Goal: Task Accomplishment & Management: Manage account settings

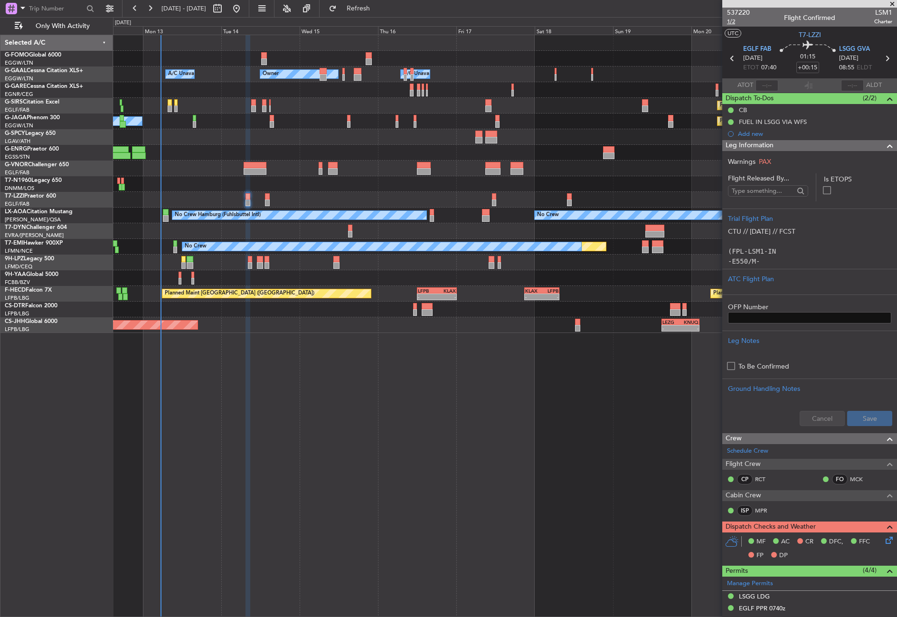
click at [732, 21] on span "1/2" at bounding box center [738, 22] width 23 height 8
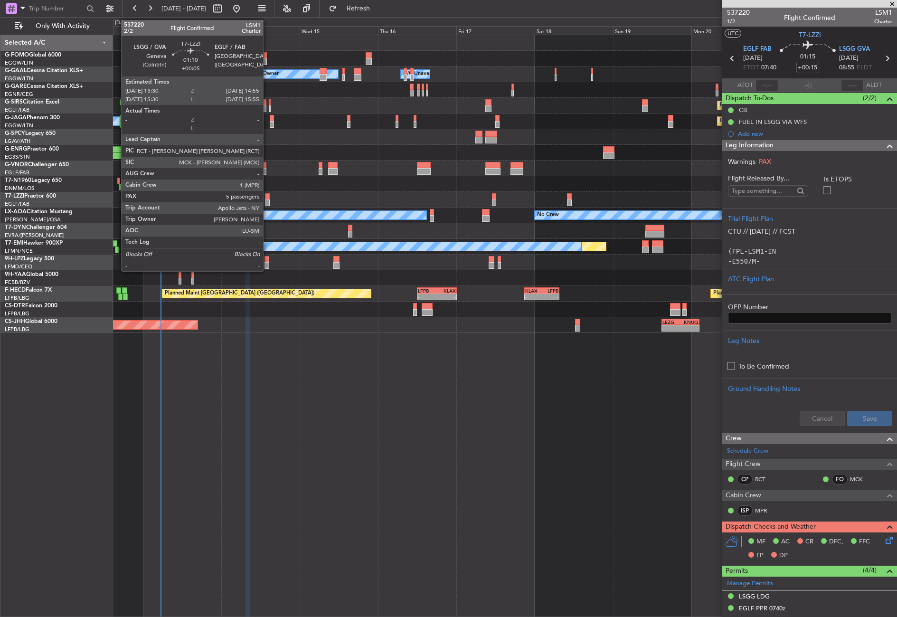
click at [267, 199] on div at bounding box center [267, 196] width 5 height 7
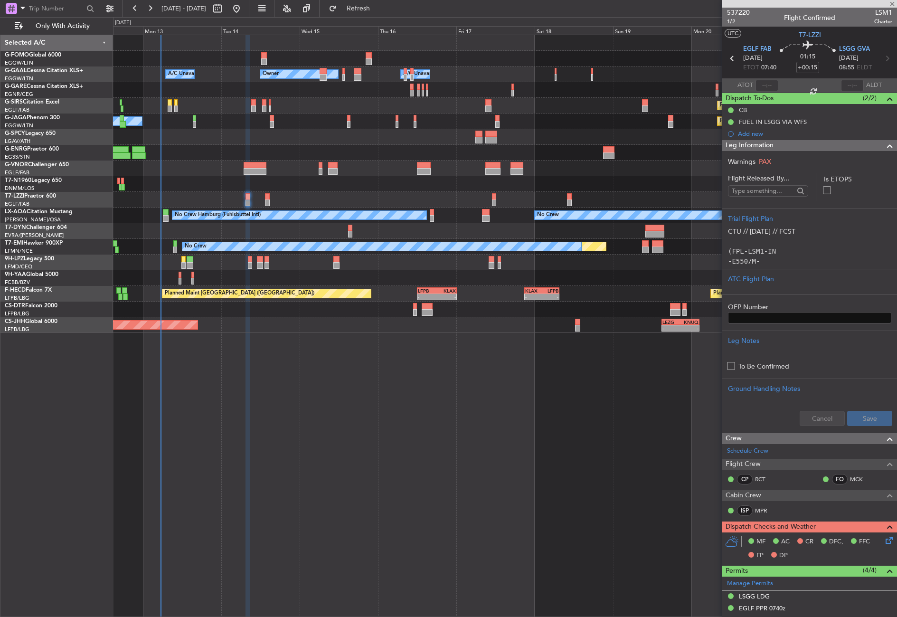
type input "+00:05"
type input "5"
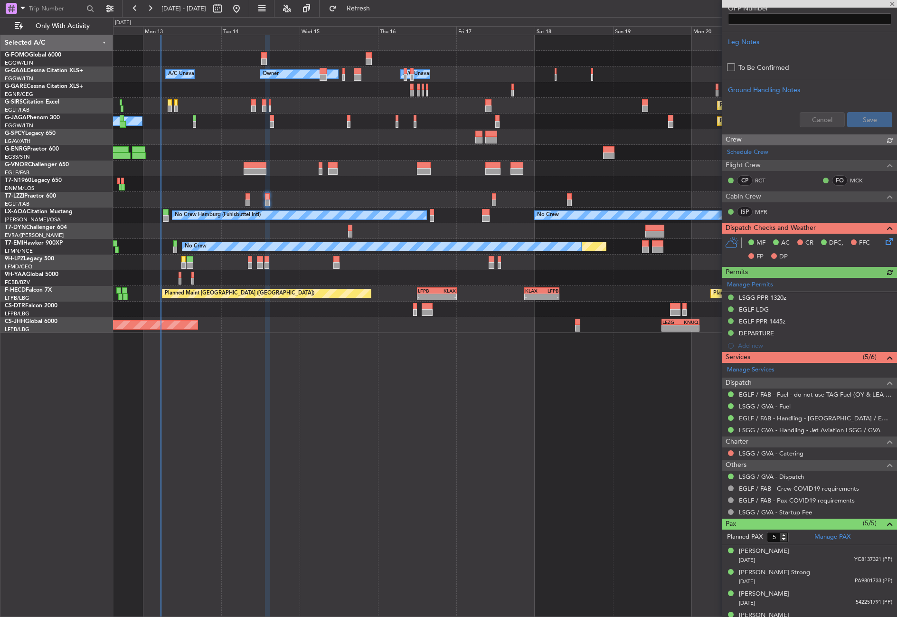
scroll to position [341, 0]
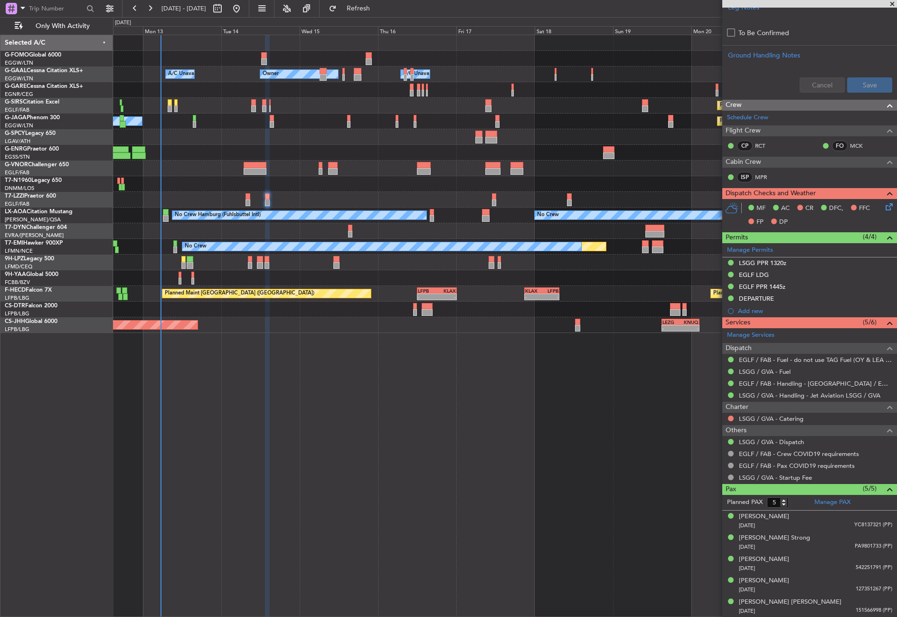
click at [376, 458] on div "- - EGGW 03:55 Z KSFO 14:45 Z Owner Owner A/C Unavailable A/C Unavailable Plann…" at bounding box center [505, 326] width 784 height 582
click at [347, 430] on div "- - EGGW 03:55 Z KSFO 14:45 Z Owner Owner A/C Unavailable A/C Unavailable Plann…" at bounding box center [505, 326] width 784 height 582
click at [314, 416] on div "- - EGGW 03:55 Z KSFO 14:45 Z Owner Owner A/C Unavailable A/C Unavailable Plann…" at bounding box center [505, 326] width 784 height 582
click at [260, 384] on div "- - EGGW 03:55 Z KSFO 14:45 Z Owner A/C Unavailable Owner A/C Unavailable Plann…" at bounding box center [505, 326] width 784 height 582
click at [330, 565] on div "- - EGGW 03:55 Z KSFO 14:45 Z Owner Owner A/C Unavailable A/C Unavailable Plann…" at bounding box center [505, 326] width 784 height 582
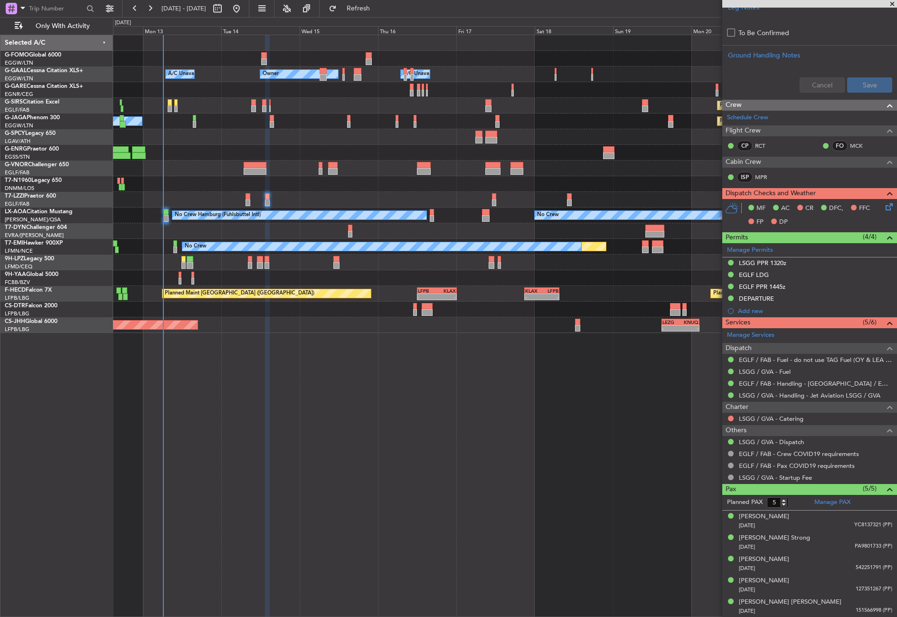
click at [504, 535] on div "- - EGGW 03:55 Z KSFO 14:45 Z Owner Owner A/C Unavailable A/C Unavailable Plann…" at bounding box center [505, 326] width 784 height 582
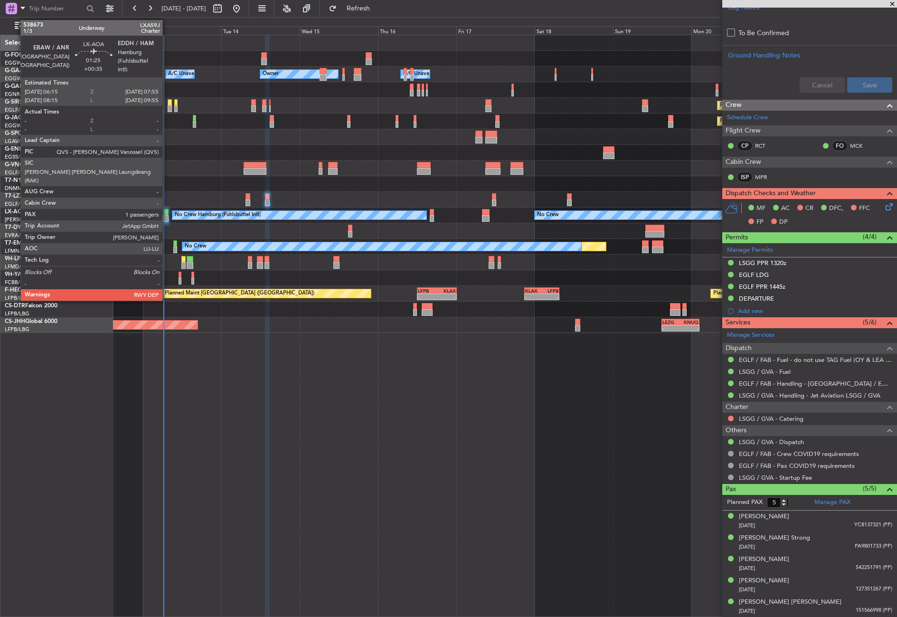
click at [167, 217] on div at bounding box center [166, 218] width 6 height 7
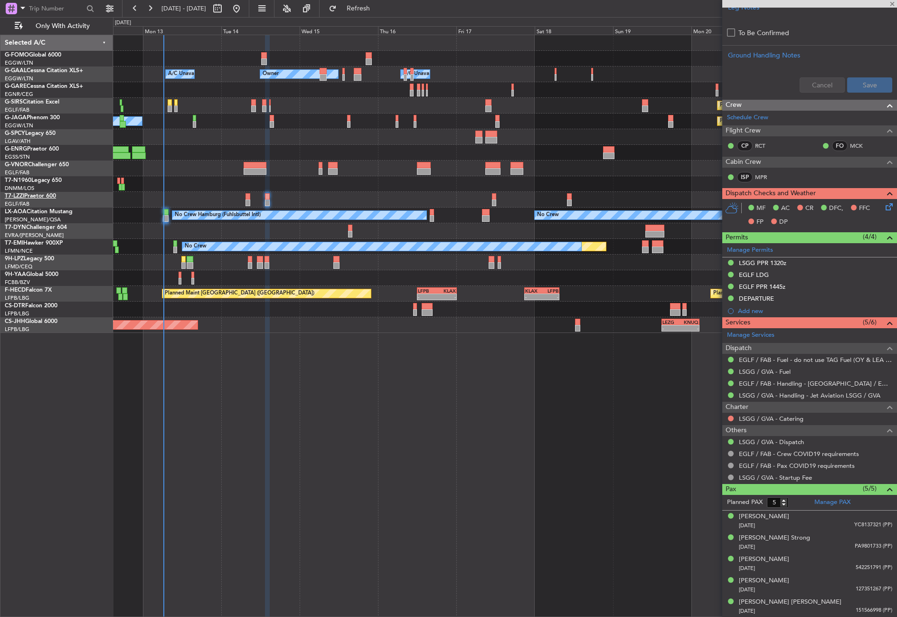
type input "+00:35"
type input "1"
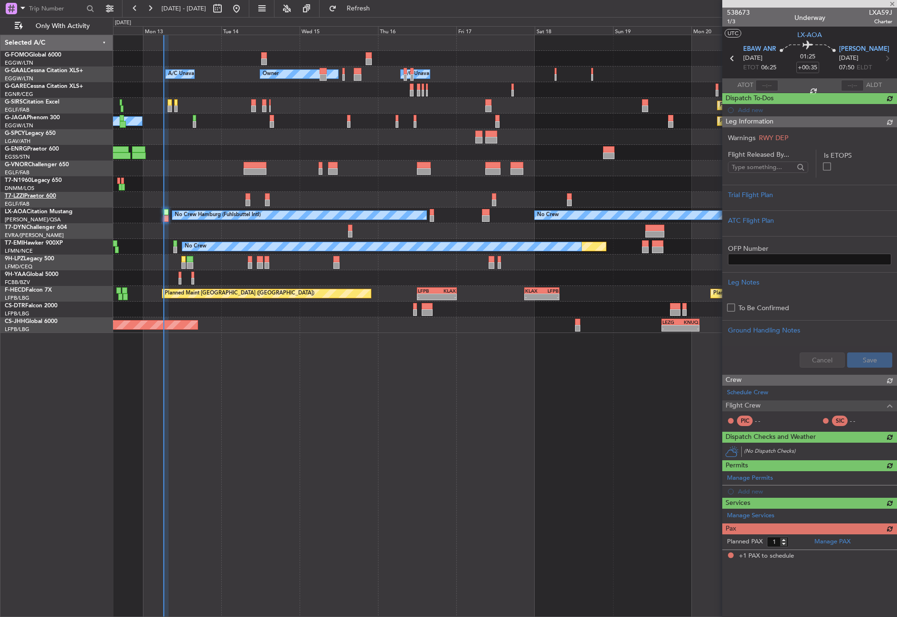
scroll to position [0, 0]
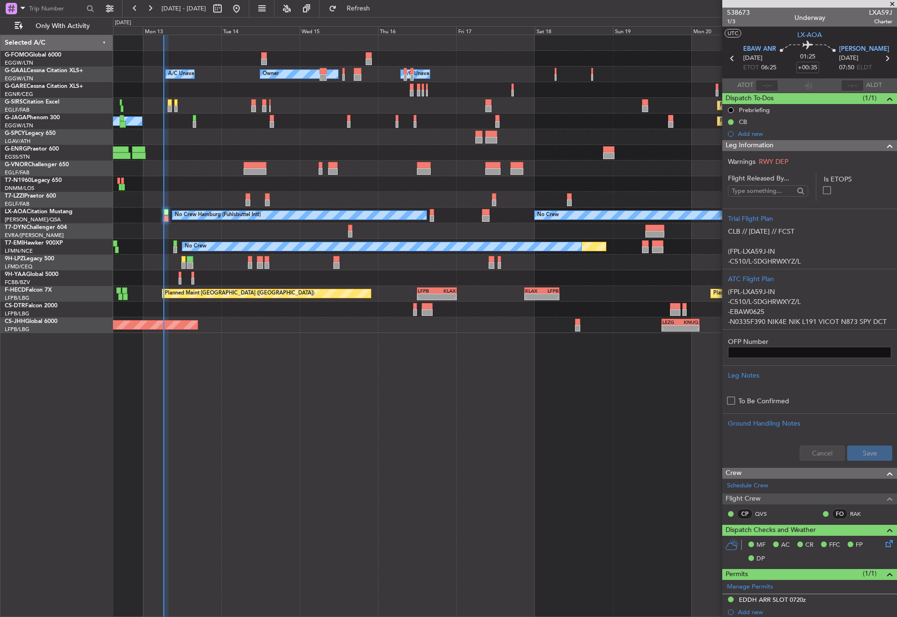
click at [349, 458] on div "- - EGGW 03:55 Z KSFO 14:45 Z Owner Owner A/C Unavailable A/C Unavailable Plann…" at bounding box center [505, 326] width 784 height 582
click at [515, 375] on div "- - EGGW 03:55 Z KSFO 14:45 Z Owner Owner A/C Unavailable A/C Unavailable Plann…" at bounding box center [505, 326] width 784 height 582
click at [237, 125] on div "No Crew Planned Maint [GEOGRAPHIC_DATA] ([GEOGRAPHIC_DATA])" at bounding box center [505, 122] width 784 height 16
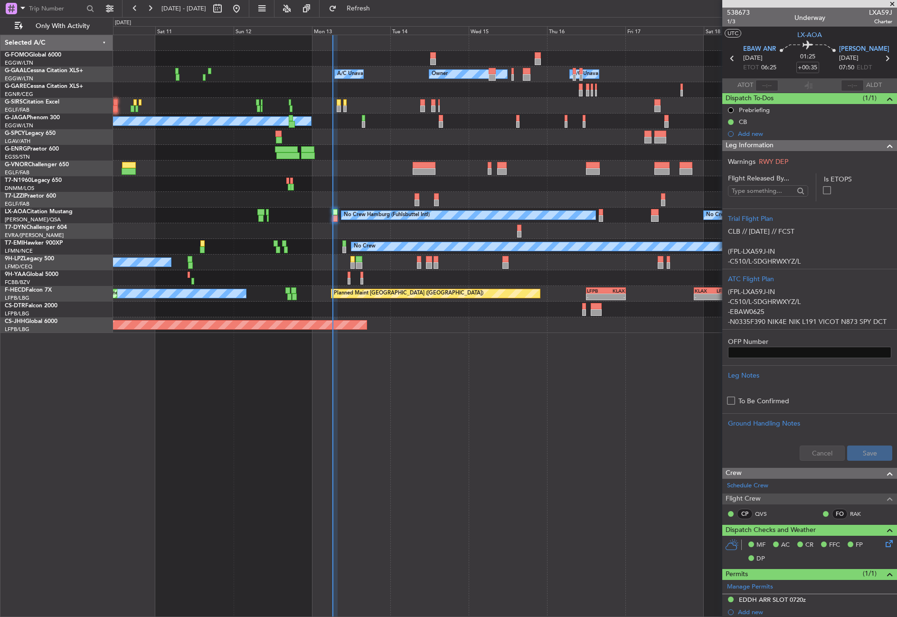
click at [368, 404] on div "- - EGGW 03:55 Z KSFO 14:45 Z Owner Owner A/C Unavailable A/C Unavailable Plann…" at bounding box center [505, 326] width 784 height 582
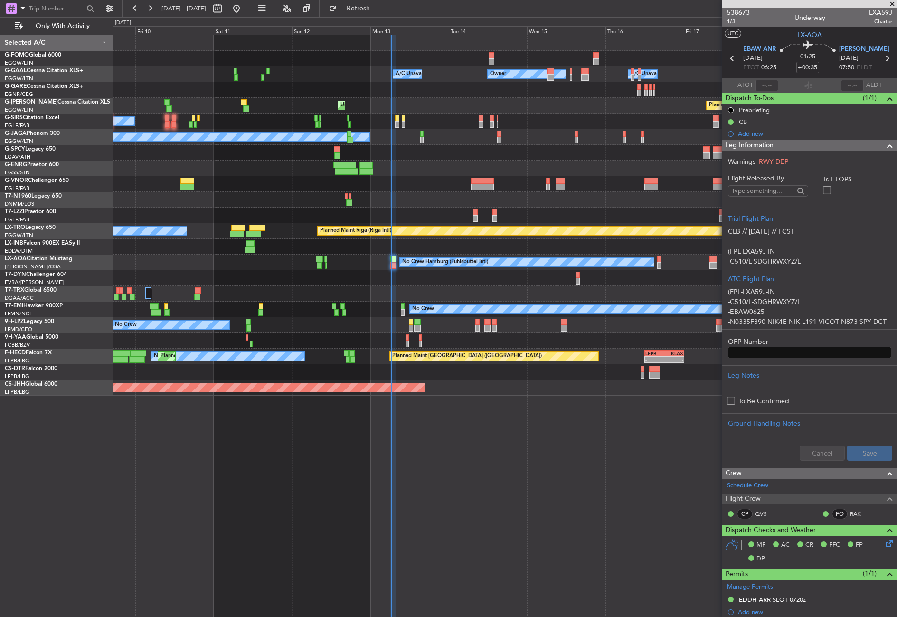
click at [280, 281] on div at bounding box center [505, 278] width 784 height 16
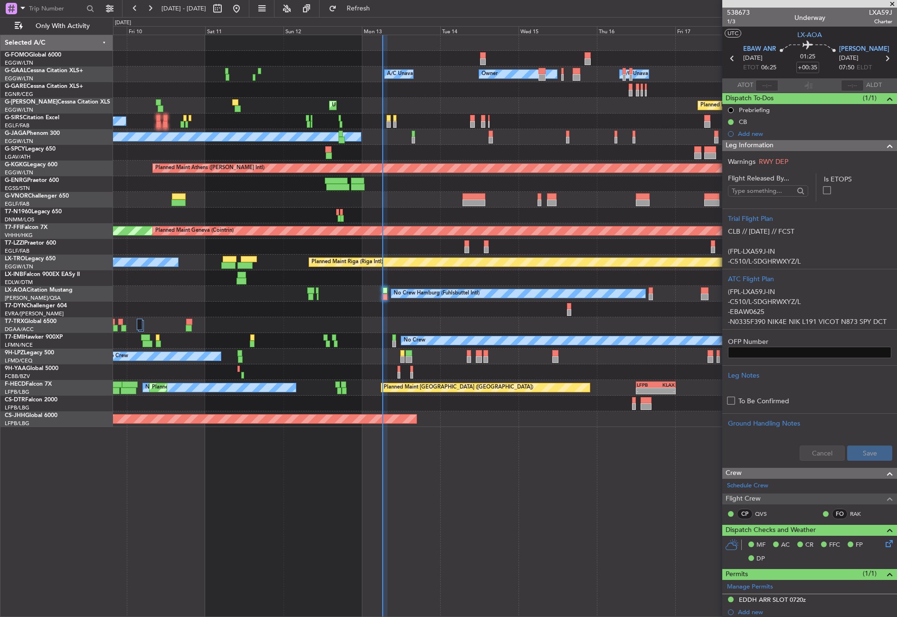
click at [382, 312] on div at bounding box center [505, 310] width 784 height 16
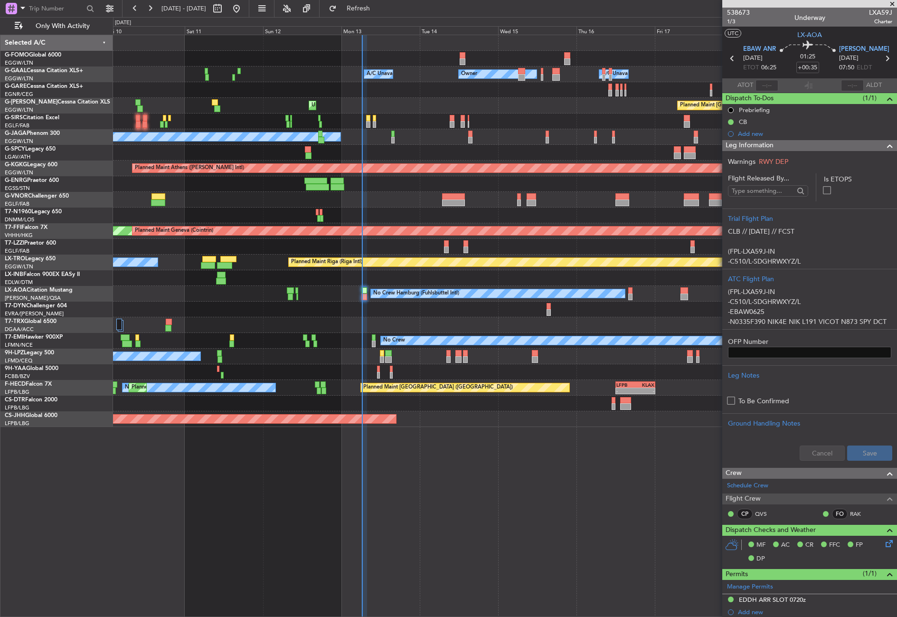
click at [357, 307] on div at bounding box center [505, 310] width 784 height 16
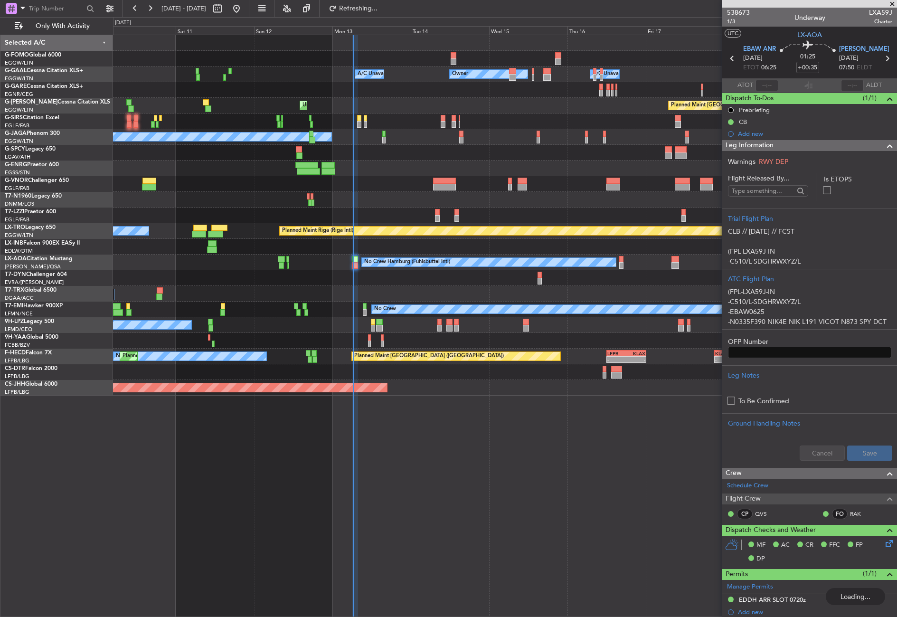
type input "06:22"
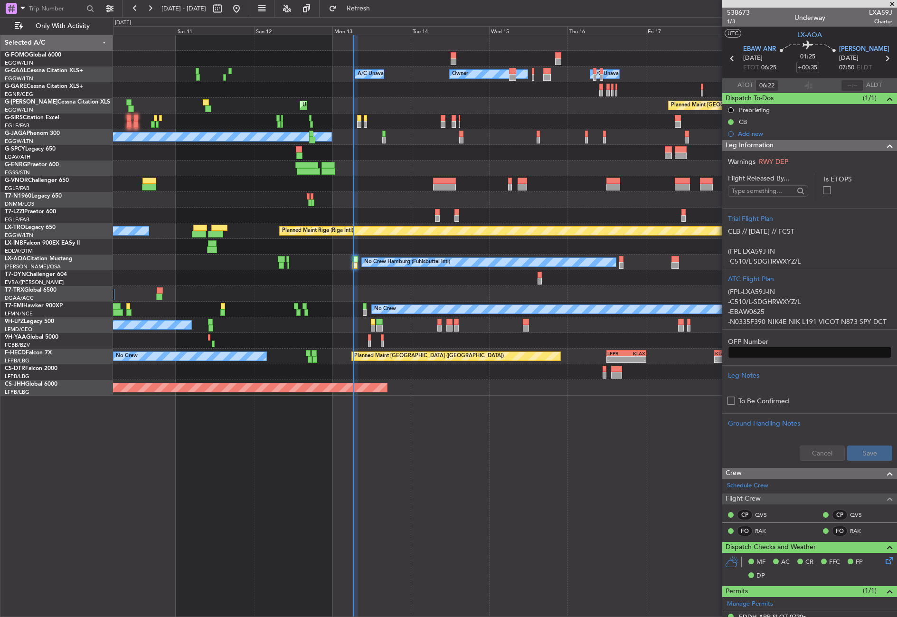
click at [375, 513] on div "- - EGGW 03:55 Z KSFO 14:45 Z Owner Owner A/C Unavailable A/C Unavailable Plann…" at bounding box center [505, 326] width 784 height 582
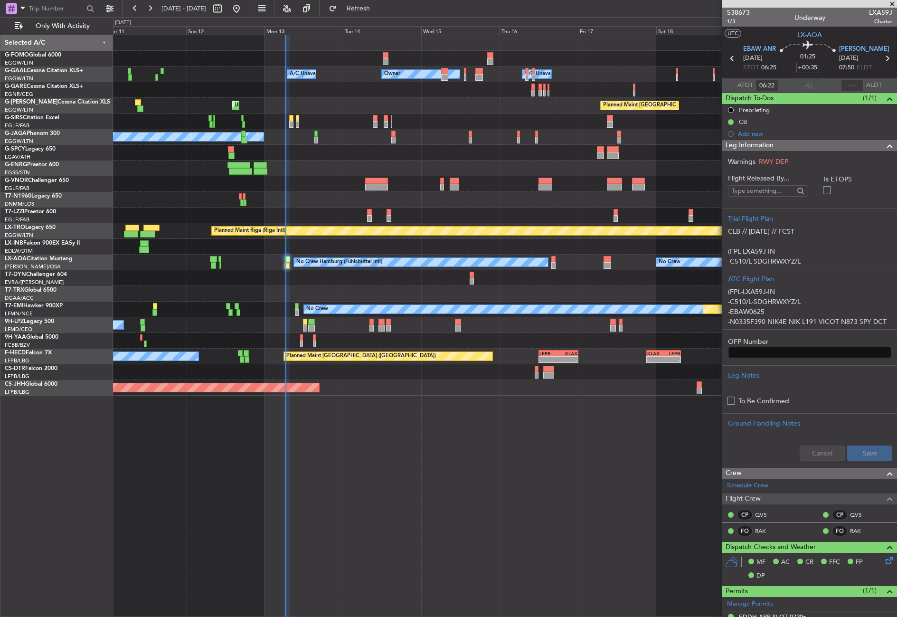
click at [359, 519] on div "- - EGGW 03:55 Z KSFO 14:45 Z Owner Owner A/C Unavailable A/C Unavailable Plann…" at bounding box center [505, 326] width 784 height 582
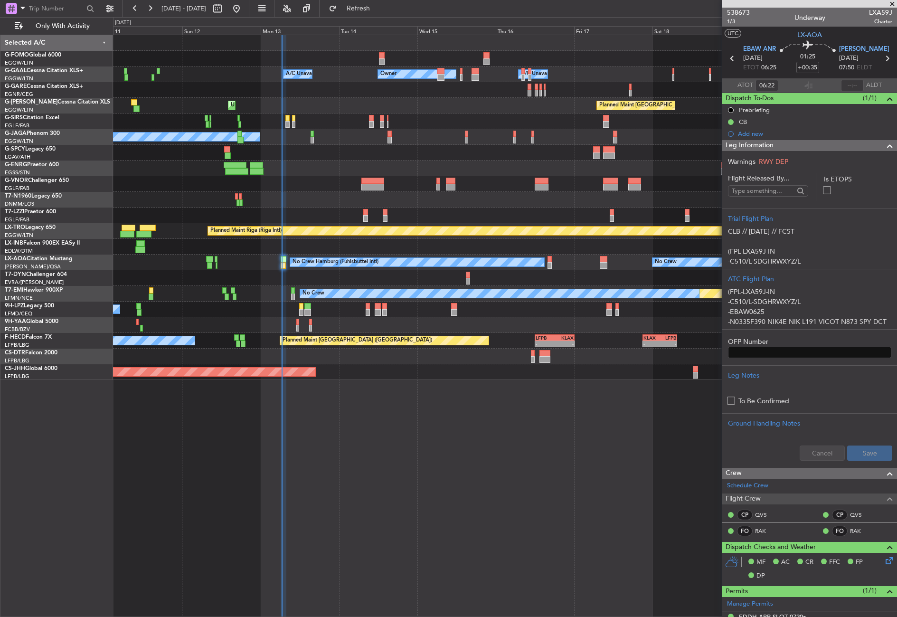
click at [304, 439] on div "- - EGGW 03:55 Z KSFO 14:45 Z Owner A/C Unavailable Owner A/C Unavailable Unpla…" at bounding box center [505, 326] width 784 height 582
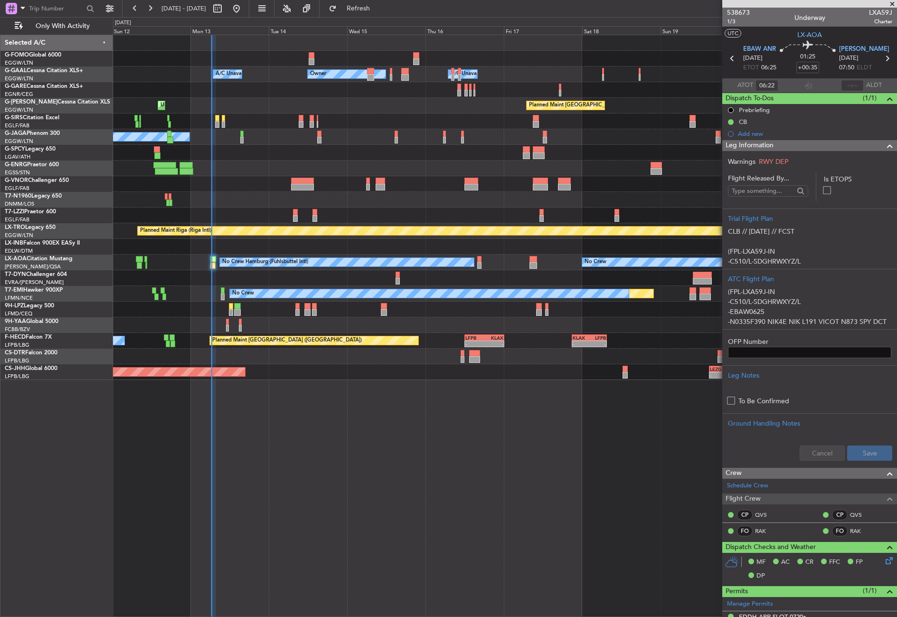
click at [285, 441] on div "- - EGGW 03:55 Z KSFO 14:45 Z Owner A/C Unavailable Owner A/C Unavailable Unpla…" at bounding box center [505, 326] width 784 height 582
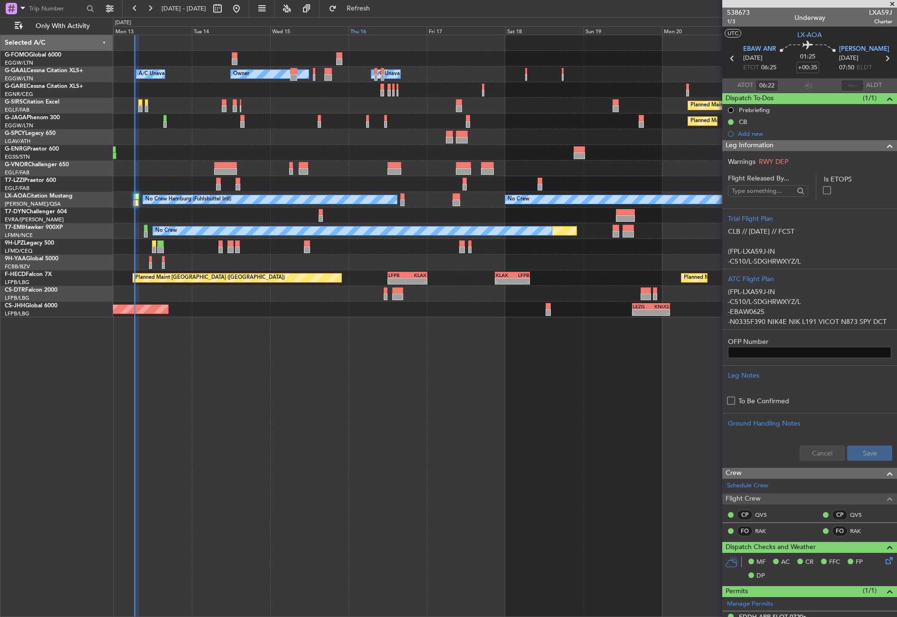
drag, startPoint x: 375, startPoint y: 13, endPoint x: 361, endPoint y: 26, distance: 19.2
click at [374, 13] on button "Refresh" at bounding box center [352, 8] width 57 height 15
click at [406, 419] on div "- - EGGW 03:55 Z KSFO 14:45 Z Owner A/C Unavailable Owner A/C Unavailable Owner…" at bounding box center [505, 326] width 784 height 582
click at [326, 491] on div "- - EGGW 03:55 Z KSFO 14:45 Z Owner A/C Unavailable Owner A/C Unavailable Owner…" at bounding box center [505, 326] width 784 height 582
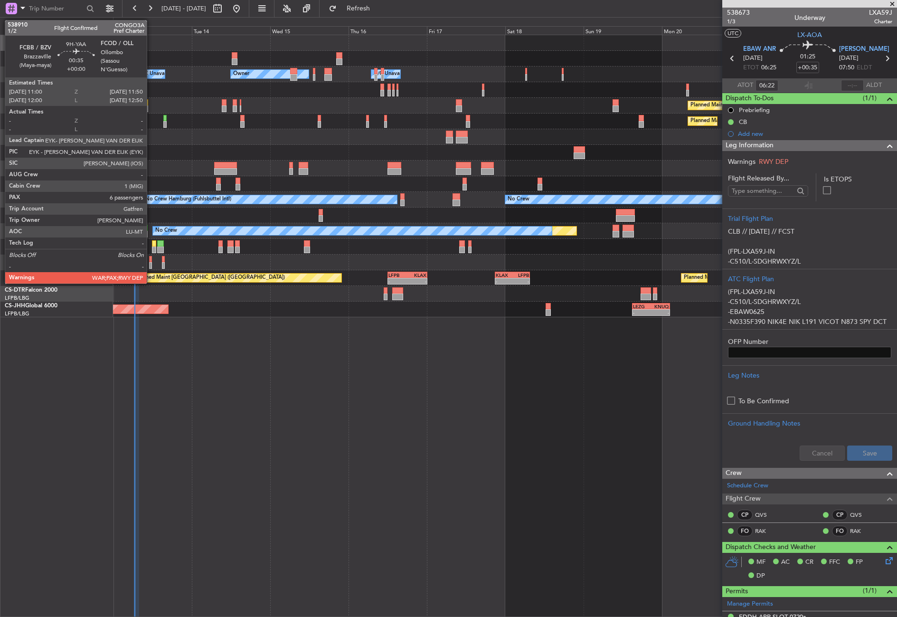
click at [151, 262] on div at bounding box center [150, 259] width 3 height 7
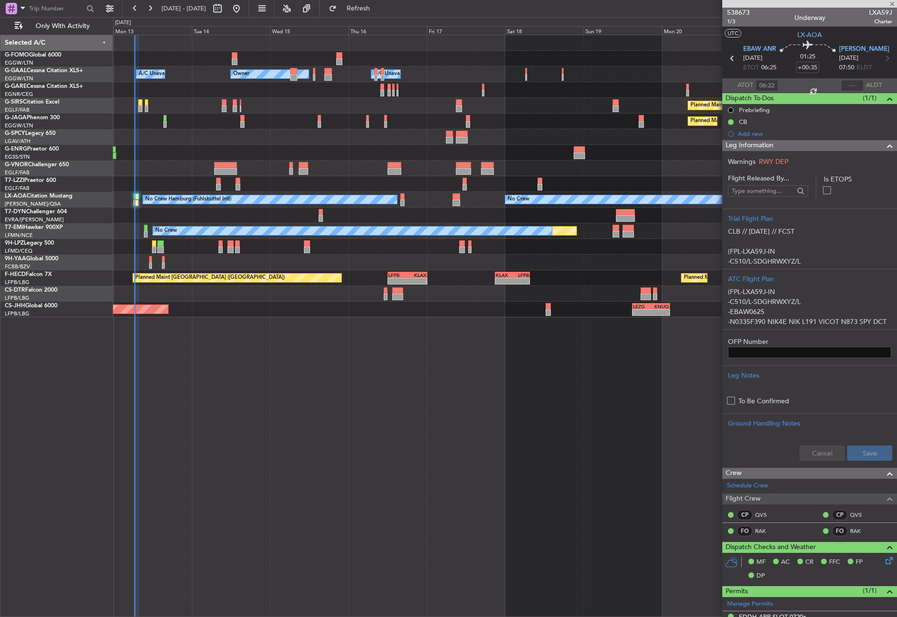
type input "6"
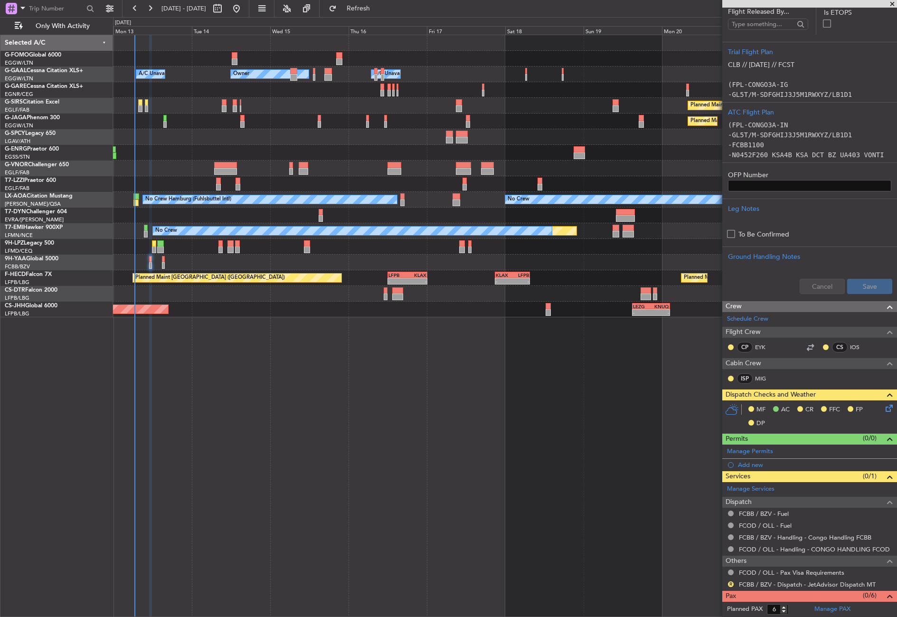
scroll to position [179, 0]
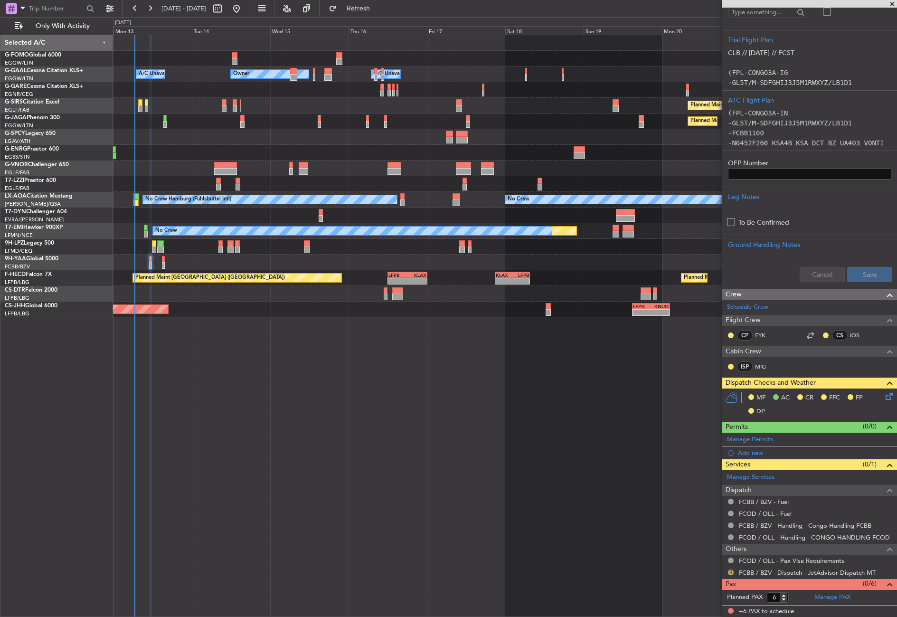
click at [730, 573] on button "R" at bounding box center [731, 573] width 6 height 6
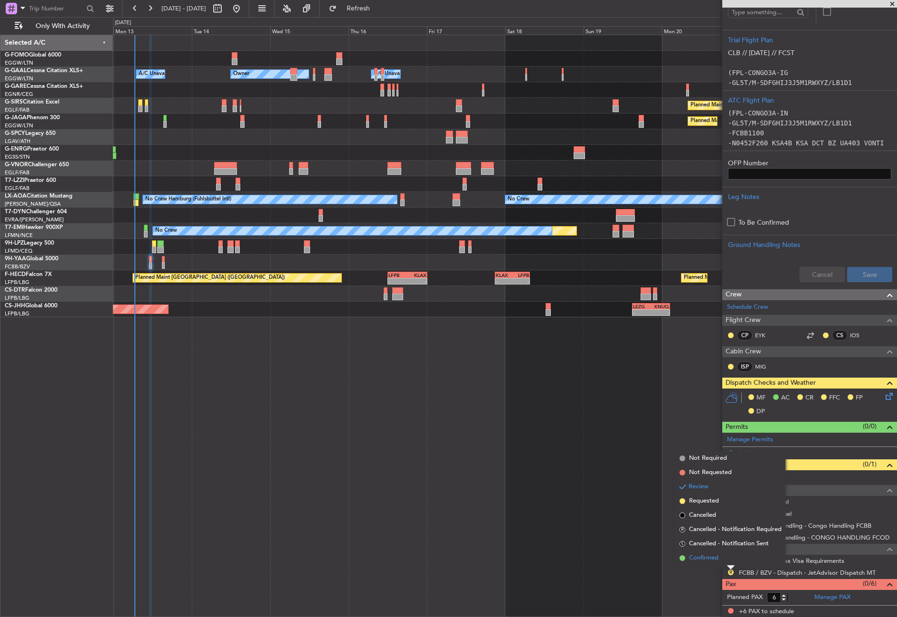
click at [699, 559] on span "Confirmed" at bounding box center [703, 557] width 29 height 9
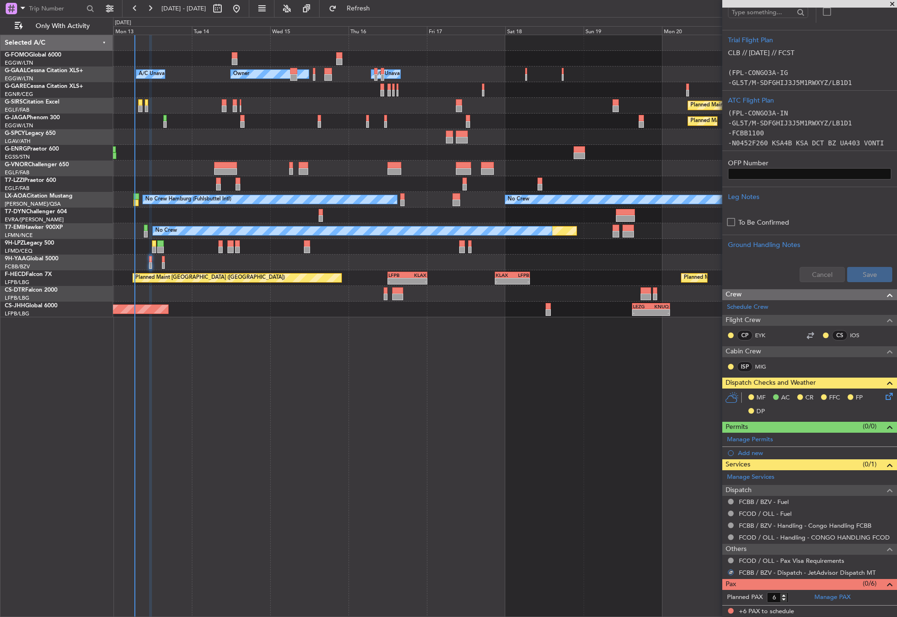
click at [884, 392] on icon at bounding box center [888, 395] width 8 height 8
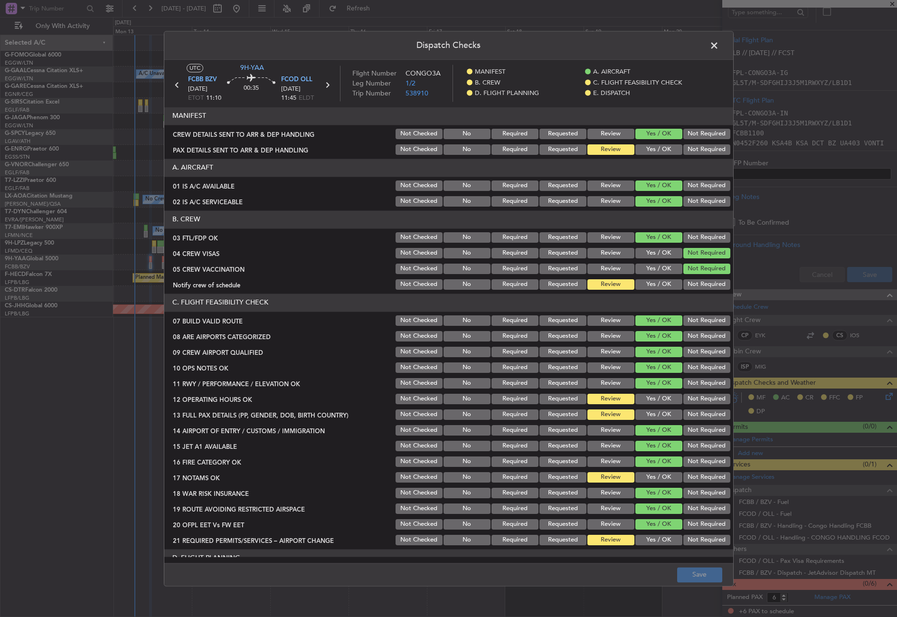
click at [662, 152] on button "Yes / OK" at bounding box center [659, 149] width 47 height 10
click at [657, 282] on button "Yes / OK" at bounding box center [659, 284] width 47 height 10
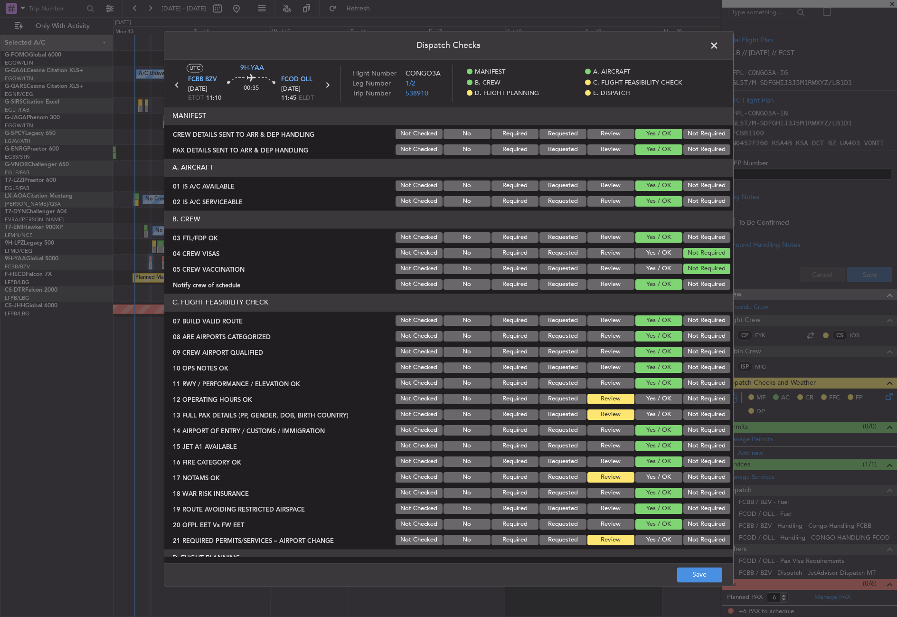
click at [655, 393] on div "Yes / OK" at bounding box center [658, 398] width 48 height 13
click at [653, 405] on div "Yes / OK" at bounding box center [658, 398] width 48 height 13
click at [651, 410] on button "Yes / OK" at bounding box center [659, 414] width 47 height 10
click at [651, 399] on button "Yes / OK" at bounding box center [659, 399] width 47 height 10
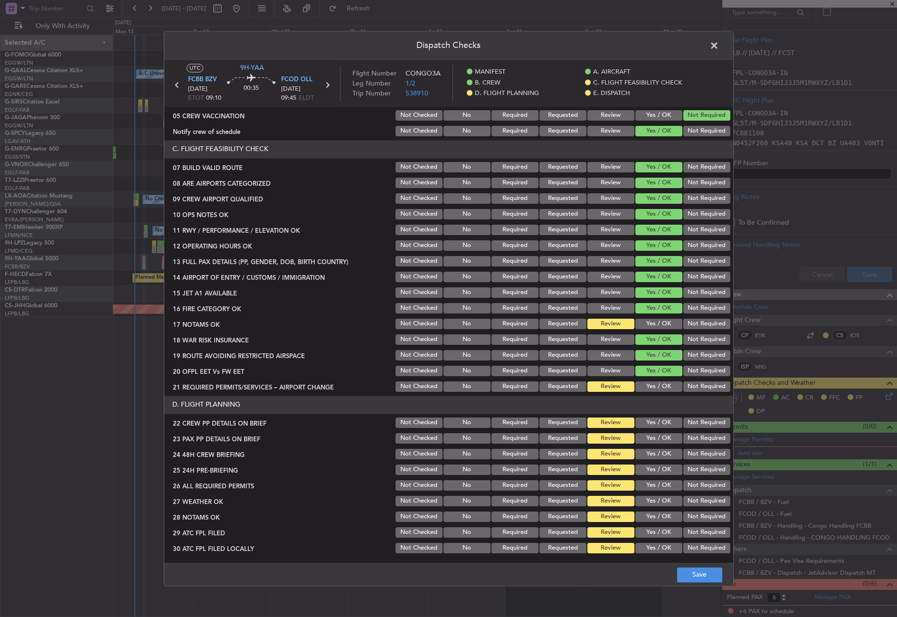
scroll to position [237, 0]
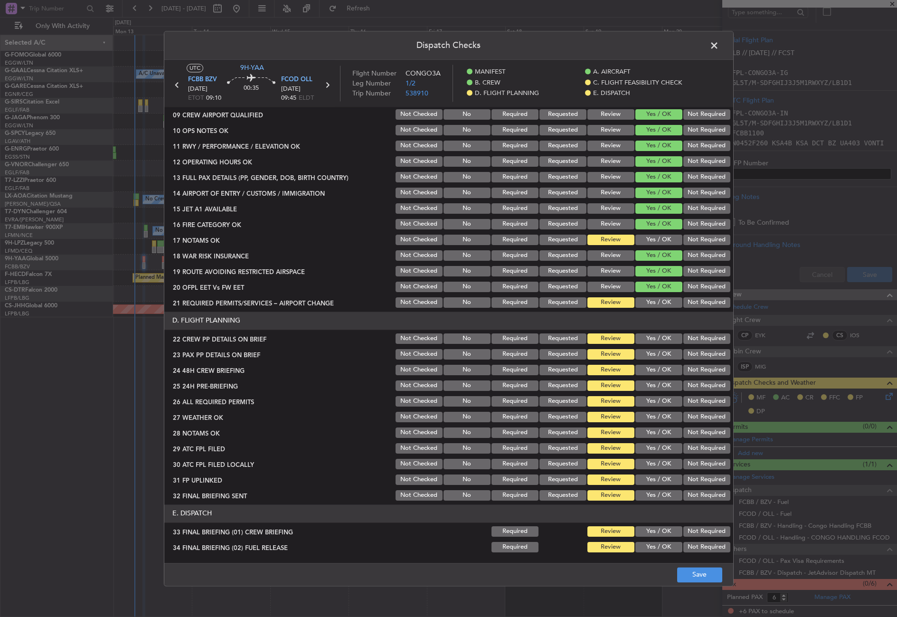
click at [647, 239] on button "Yes / OK" at bounding box center [659, 240] width 47 height 10
click at [657, 300] on button "Yes / OK" at bounding box center [659, 302] width 47 height 10
click at [662, 345] on div "Yes / OK" at bounding box center [658, 338] width 48 height 13
click at [651, 338] on button "Yes / OK" at bounding box center [659, 338] width 47 height 10
click at [650, 352] on button "Yes / OK" at bounding box center [659, 354] width 47 height 10
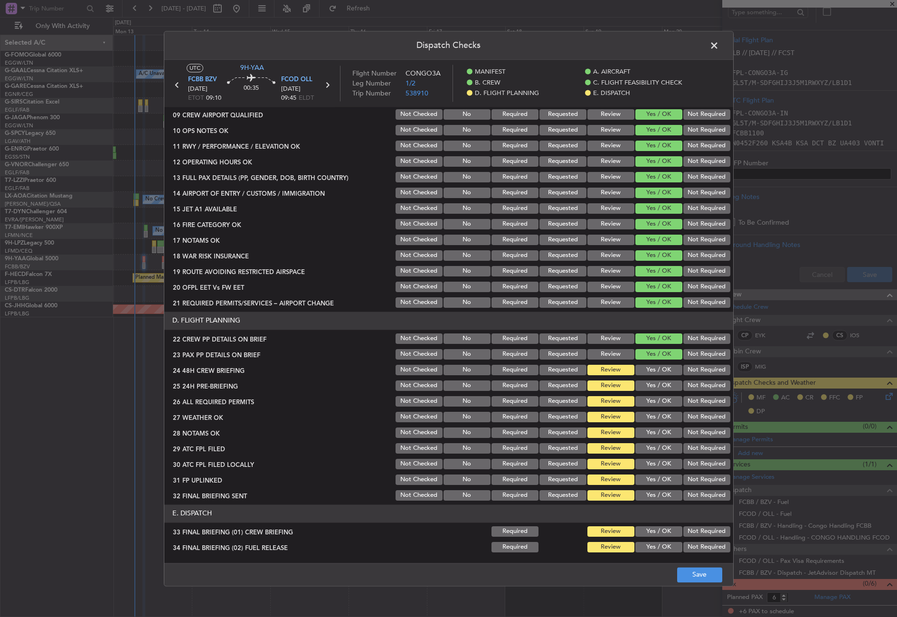
click at [652, 367] on button "Yes / OK" at bounding box center [659, 370] width 47 height 10
drag, startPoint x: 692, startPoint y: 385, endPoint x: 679, endPoint y: 389, distance: 13.4
click at [689, 385] on button "Not Required" at bounding box center [707, 385] width 47 height 10
drag, startPoint x: 666, startPoint y: 397, endPoint x: 662, endPoint y: 405, distance: 8.7
click at [662, 400] on button "Yes / OK" at bounding box center [659, 401] width 47 height 10
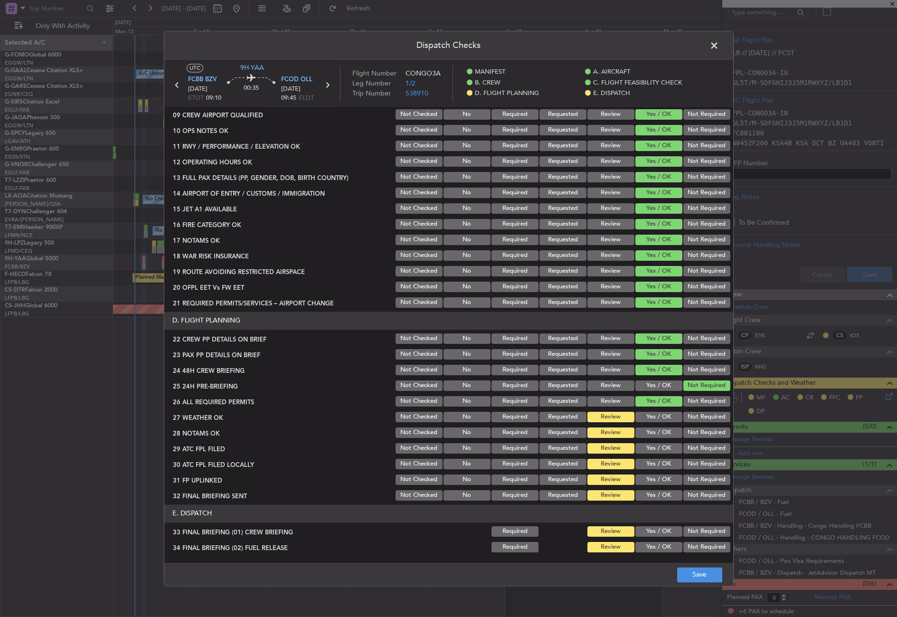
click at [660, 424] on div "Yes / OK" at bounding box center [658, 416] width 48 height 13
click at [654, 415] on button "Yes / OK" at bounding box center [659, 417] width 47 height 10
click at [649, 432] on button "Yes / OK" at bounding box center [659, 432] width 47 height 10
click at [643, 446] on button "Yes / OK" at bounding box center [659, 448] width 47 height 10
click at [643, 463] on button "Yes / OK" at bounding box center [659, 464] width 47 height 10
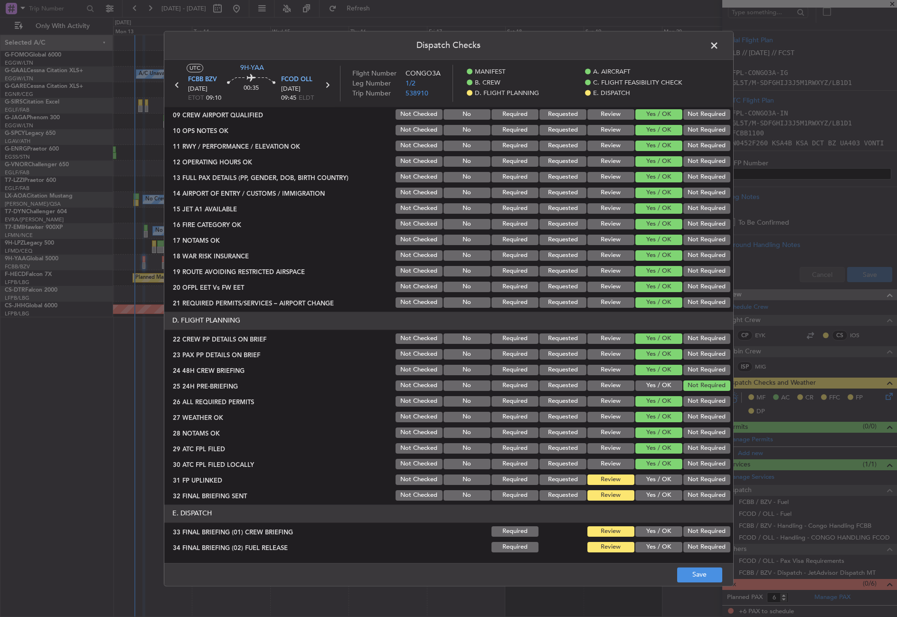
click at [649, 484] on button "Yes / OK" at bounding box center [659, 480] width 47 height 10
click at [682, 489] on div "Not Required" at bounding box center [706, 495] width 48 height 13
click at [684, 496] on button "Not Required" at bounding box center [707, 495] width 47 height 10
click at [655, 528] on section "E. DISPATCH 33 FINAL BRIEFING (01) CREW BRIEFING Required Review Yes / OK Not R…" at bounding box center [448, 607] width 569 height 206
click at [654, 532] on button "Yes / OK" at bounding box center [659, 531] width 47 height 10
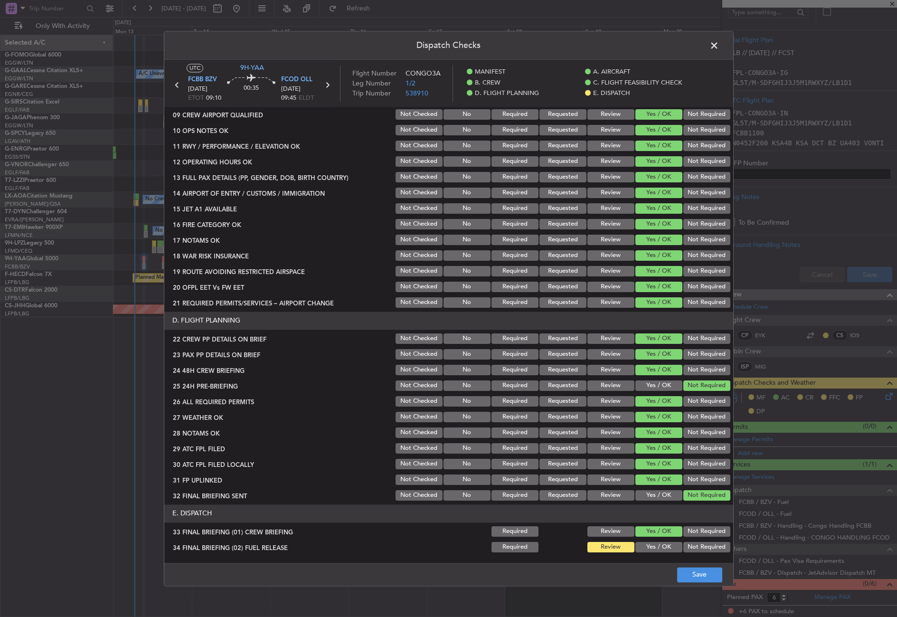
click at [650, 548] on button "Yes / OK" at bounding box center [659, 547] width 47 height 10
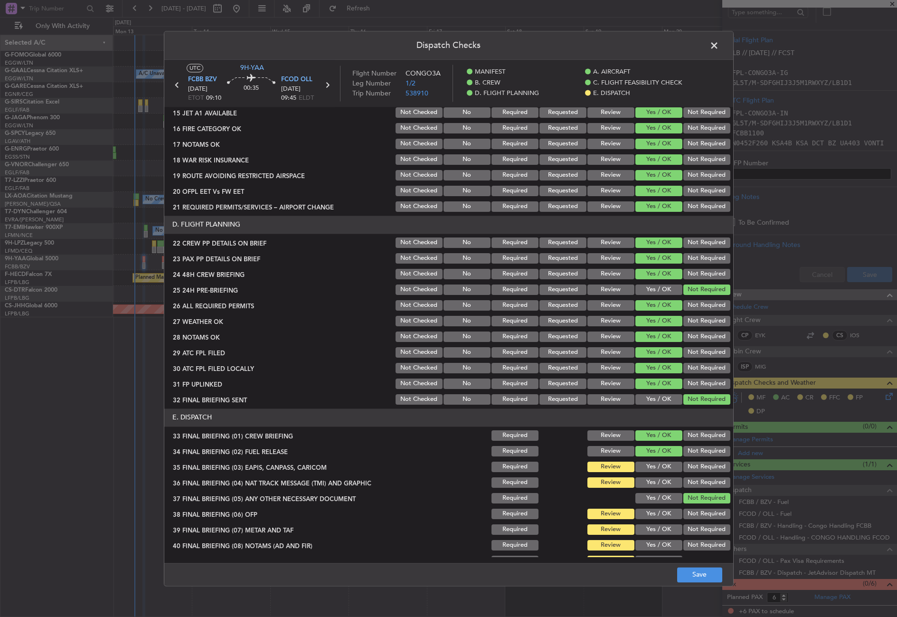
scroll to position [394, 0]
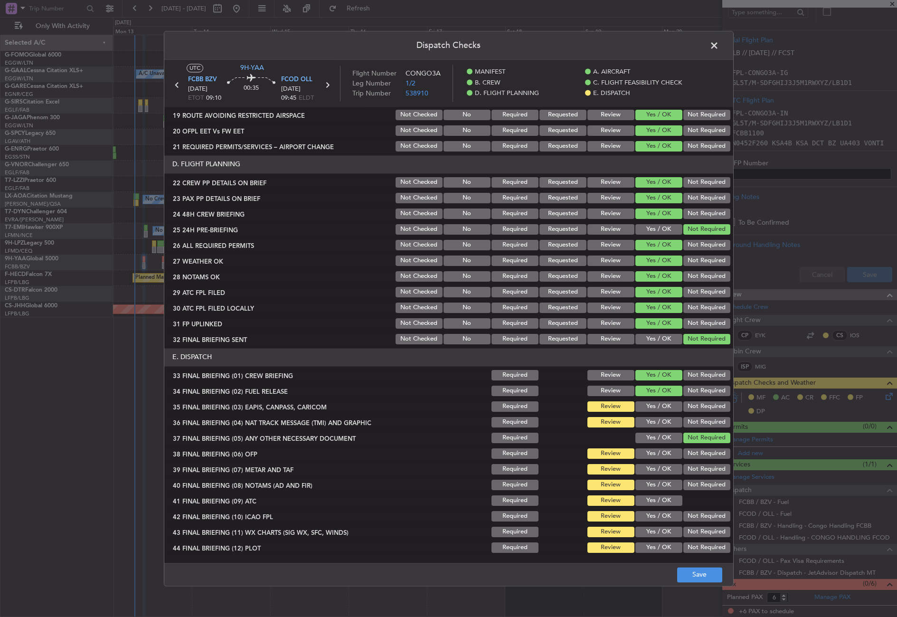
click at [660, 409] on button "Yes / OK" at bounding box center [659, 406] width 47 height 10
click at [685, 418] on button "Not Required" at bounding box center [707, 422] width 47 height 10
click at [658, 449] on button "Yes / OK" at bounding box center [659, 453] width 47 height 10
click at [660, 481] on div "Yes / OK" at bounding box center [658, 484] width 48 height 13
click at [651, 473] on button "Yes / OK" at bounding box center [659, 469] width 47 height 10
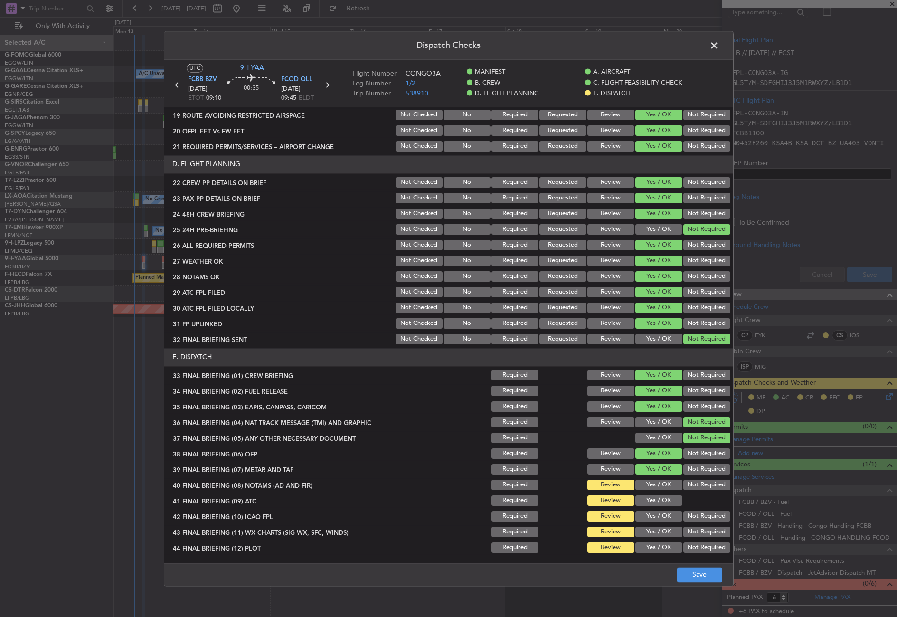
click at [649, 483] on button "Yes / OK" at bounding box center [659, 485] width 47 height 10
click at [654, 503] on button "Yes / OK" at bounding box center [659, 500] width 47 height 10
click at [649, 515] on button "Yes / OK" at bounding box center [659, 516] width 47 height 10
click at [684, 531] on button "Not Required" at bounding box center [707, 532] width 47 height 10
click at [657, 535] on button "Yes / OK" at bounding box center [659, 532] width 47 height 10
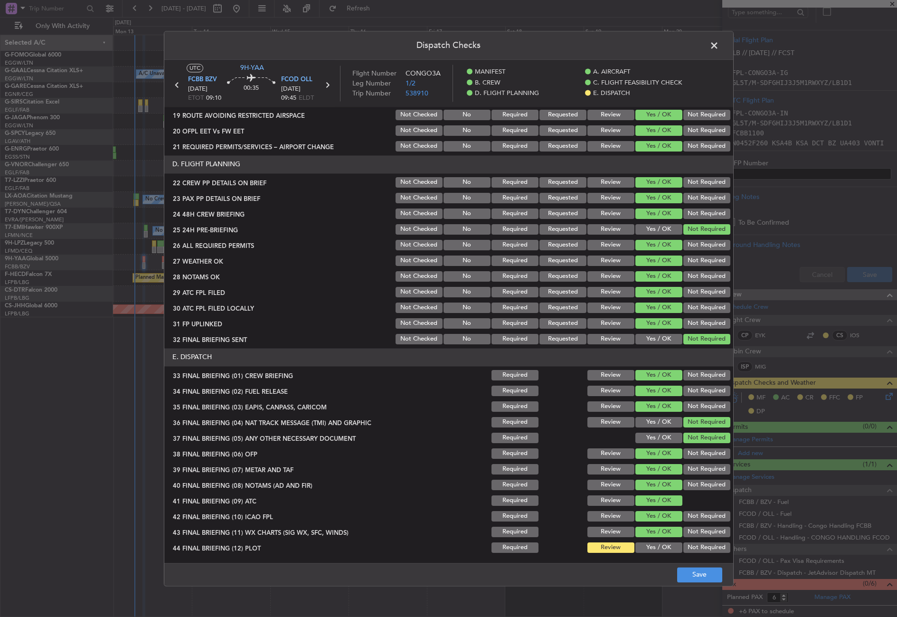
click at [685, 547] on button "Not Required" at bounding box center [707, 547] width 47 height 10
click at [688, 567] on button "Save" at bounding box center [699, 574] width 45 height 15
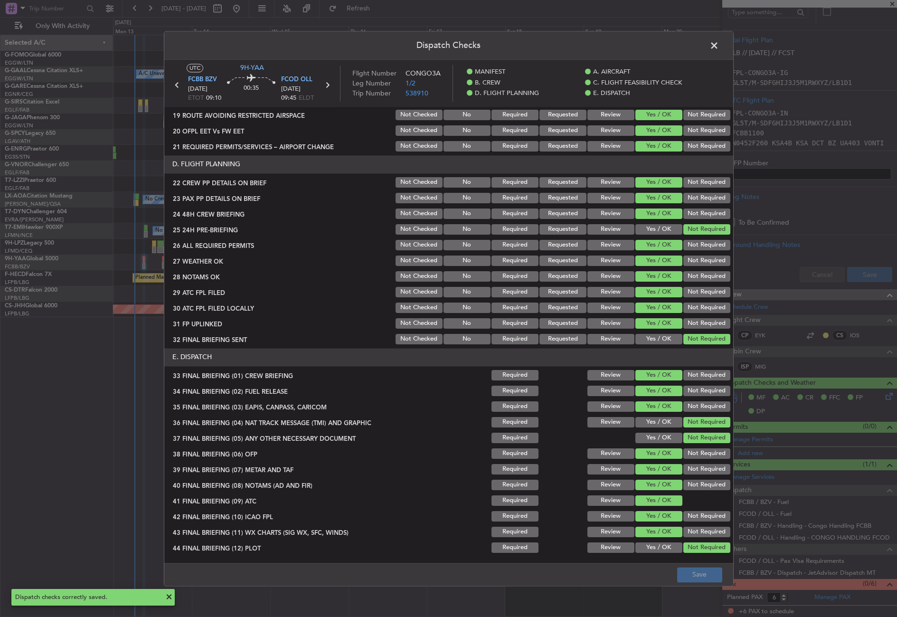
click at [719, 51] on span at bounding box center [719, 47] width 0 height 19
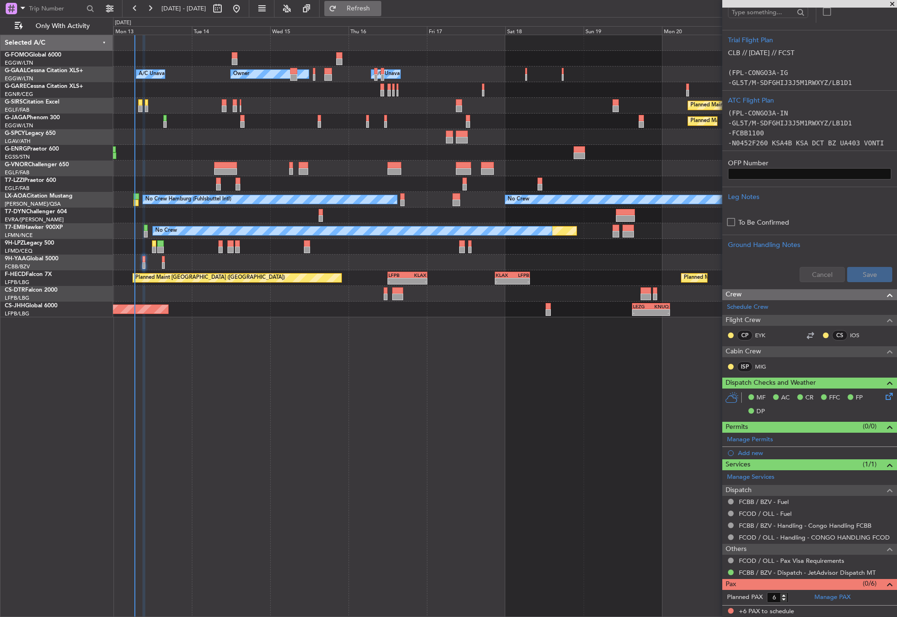
click at [371, 13] on button "Refresh" at bounding box center [352, 8] width 57 height 15
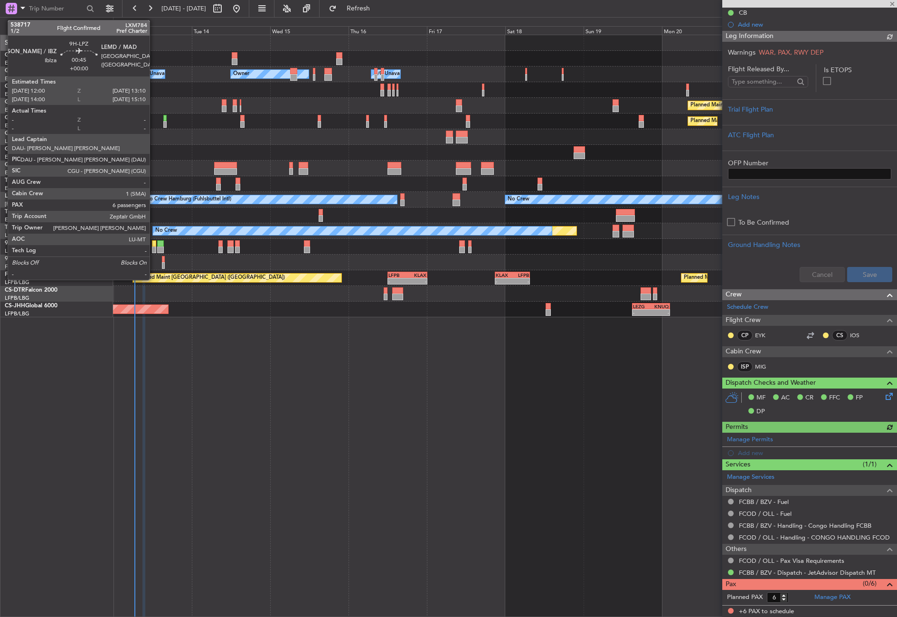
scroll to position [179, 0]
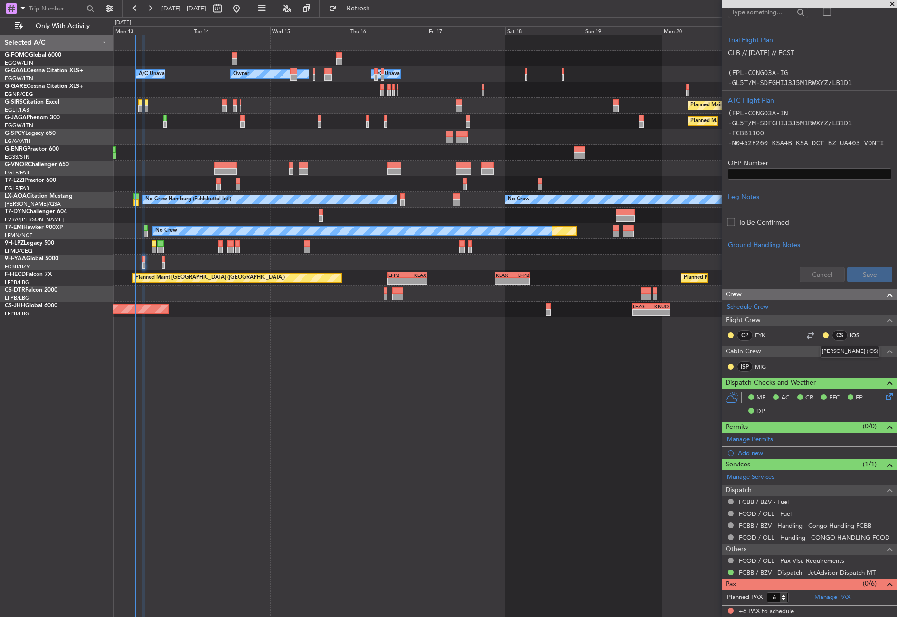
click at [853, 333] on link "IOS" at bounding box center [860, 335] width 21 height 9
click at [370, 12] on button "Refresh" at bounding box center [352, 8] width 57 height 15
click at [179, 129] on div at bounding box center [505, 137] width 784 height 16
click at [356, 393] on div "- - EGGW 03:55 Z KSFO 14:45 Z Owner A/C Unavailable Owner A/C Unavailable Owner…" at bounding box center [505, 326] width 784 height 582
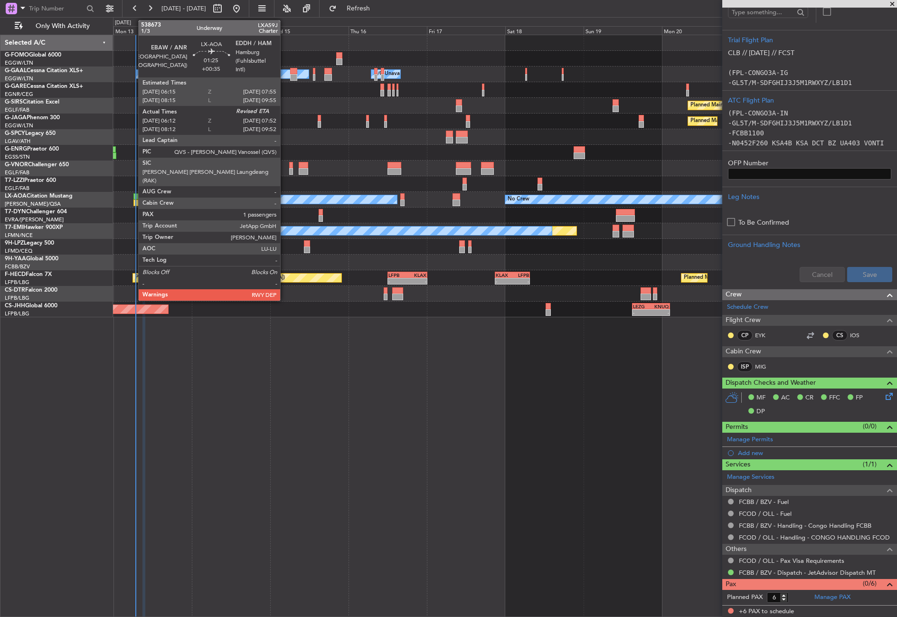
click at [133, 203] on div at bounding box center [136, 202] width 6 height 7
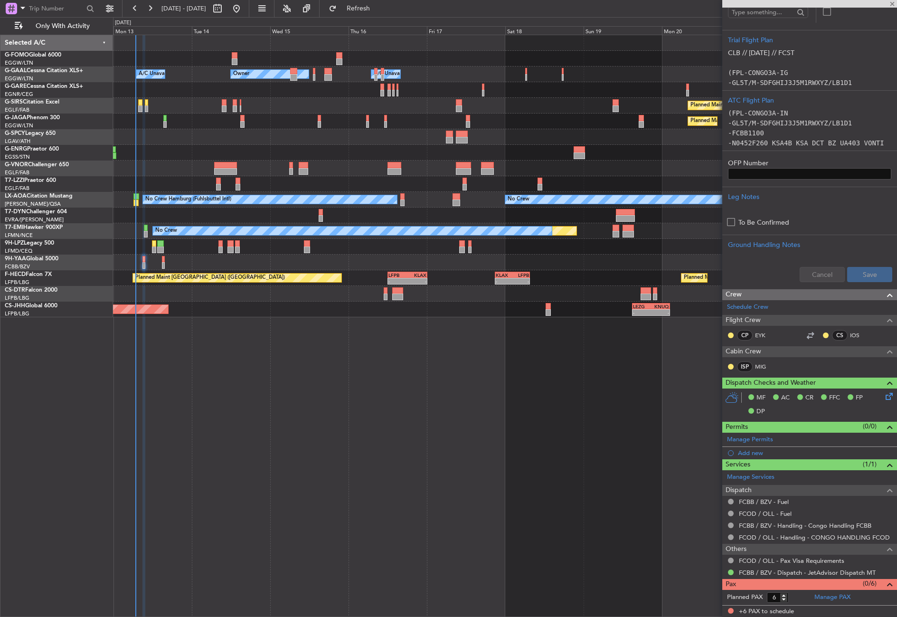
type input "+00:35"
type input "06:22"
type input "1"
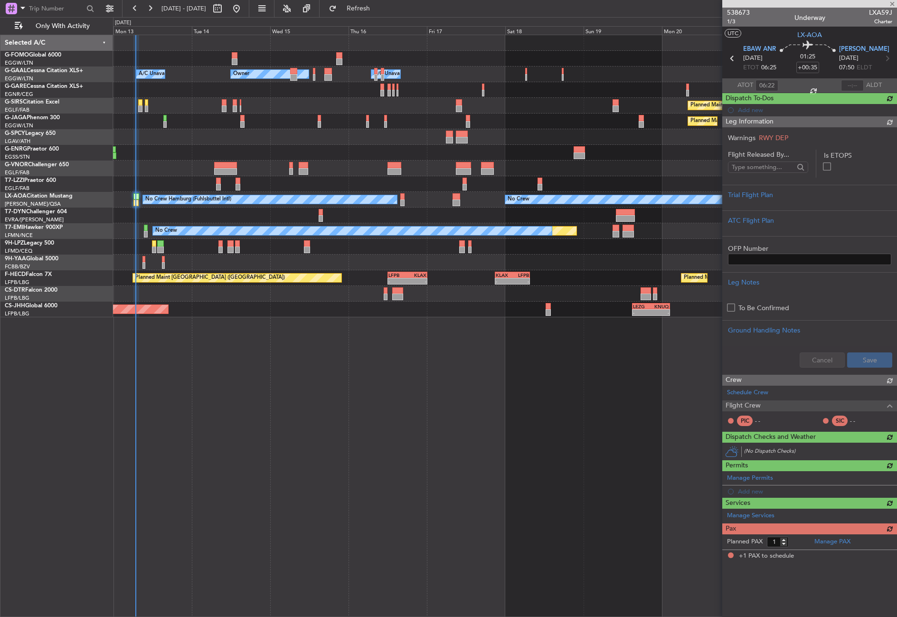
scroll to position [0, 0]
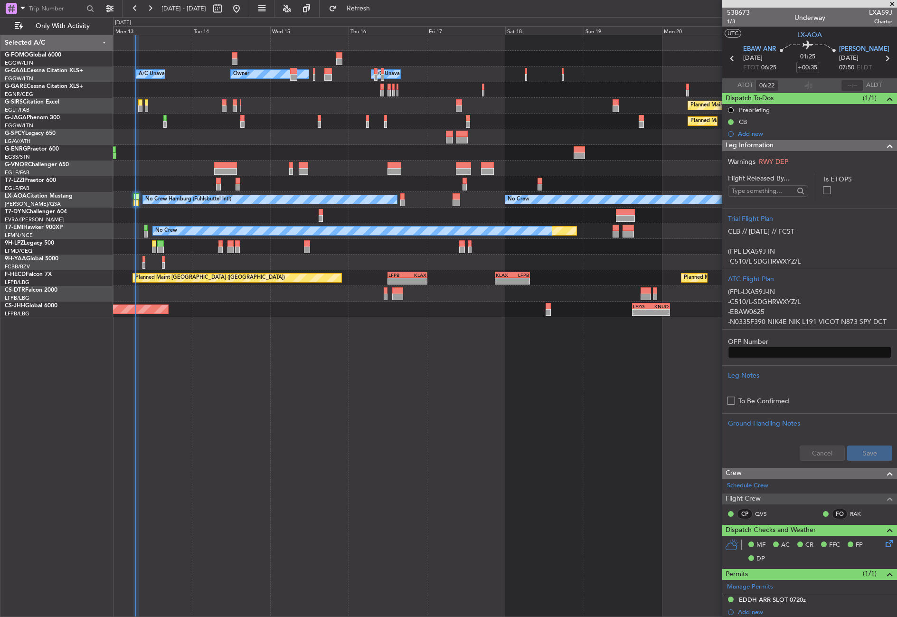
click at [332, 395] on div "- - EGGW 03:55 Z KSFO 14:45 Z Owner A/C Unavailable Owner A/C Unavailable Owner…" at bounding box center [505, 326] width 784 height 582
click at [759, 144] on span "Leg Information" at bounding box center [750, 145] width 48 height 11
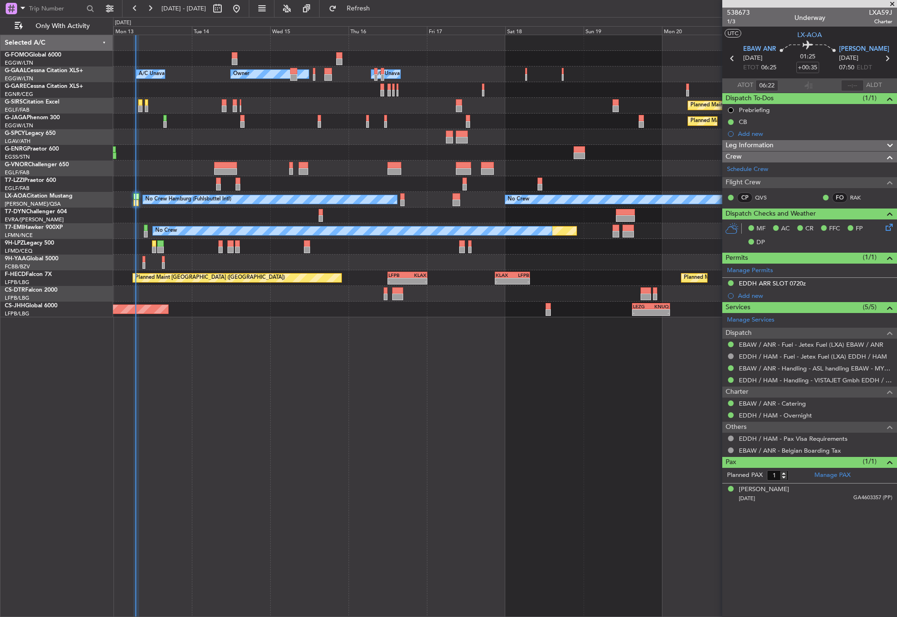
click at [272, 424] on div "- - EGGW 03:55 Z KSFO 14:45 Z Owner A/C Unavailable Owner A/C Unavailable Owner…" at bounding box center [505, 326] width 784 height 582
click at [273, 446] on div "- - EGGW 03:55 Z KSFO 14:45 Z Owner A/C Unavailable Owner A/C Unavailable Owner…" at bounding box center [505, 326] width 784 height 582
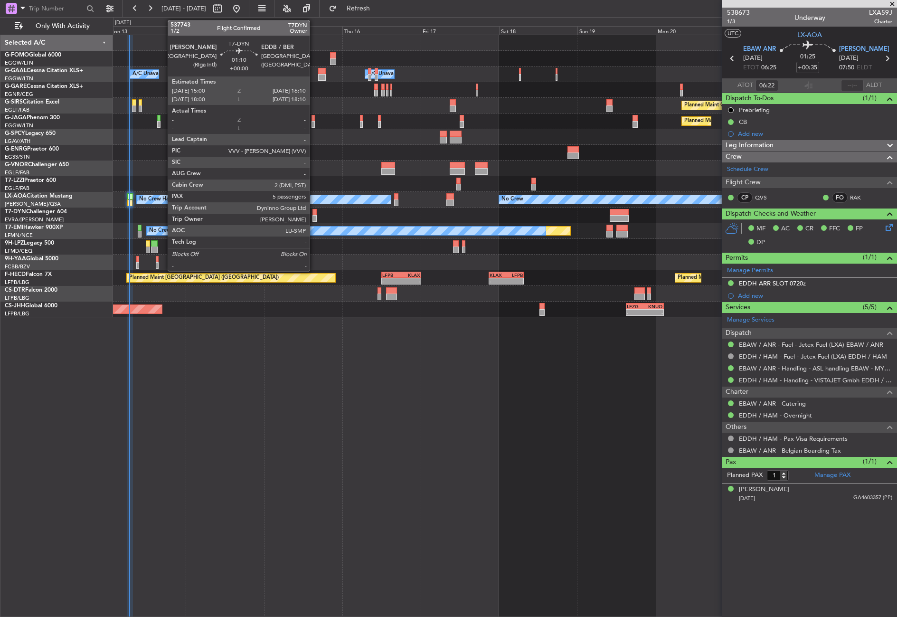
click at [314, 210] on div at bounding box center [315, 212] width 4 height 7
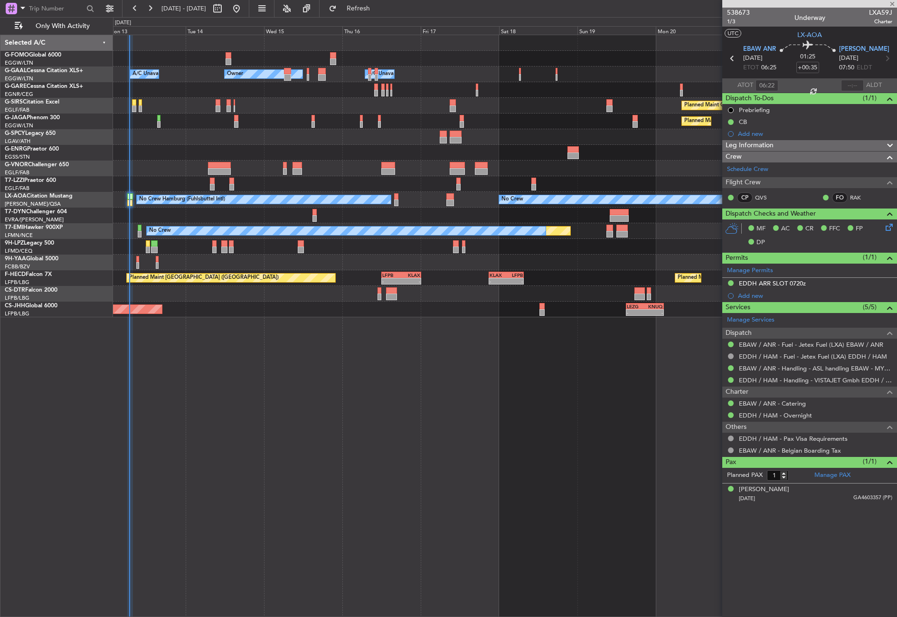
type input "5"
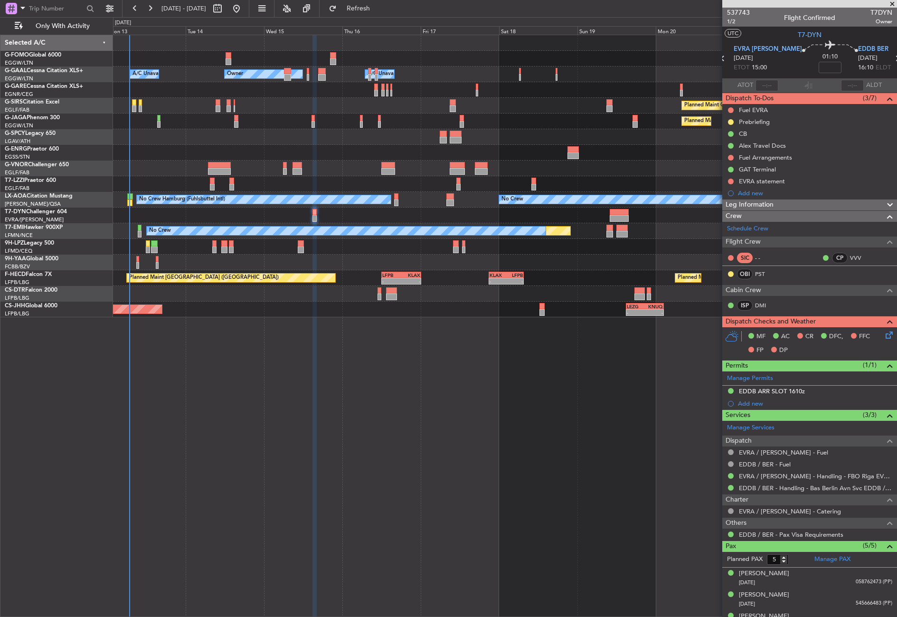
click at [611, 363] on div "- - EGGW 03:55 Z KSFO 14:45 Z Owner A/C Unavailable Owner A/C Unavailable Owner…" at bounding box center [505, 326] width 784 height 582
click at [610, 363] on div "- - EGGW 03:55 Z KSFO 14:45 Z Owner Owner A/C Unavailable A/C Unavailable Owner…" at bounding box center [505, 326] width 784 height 582
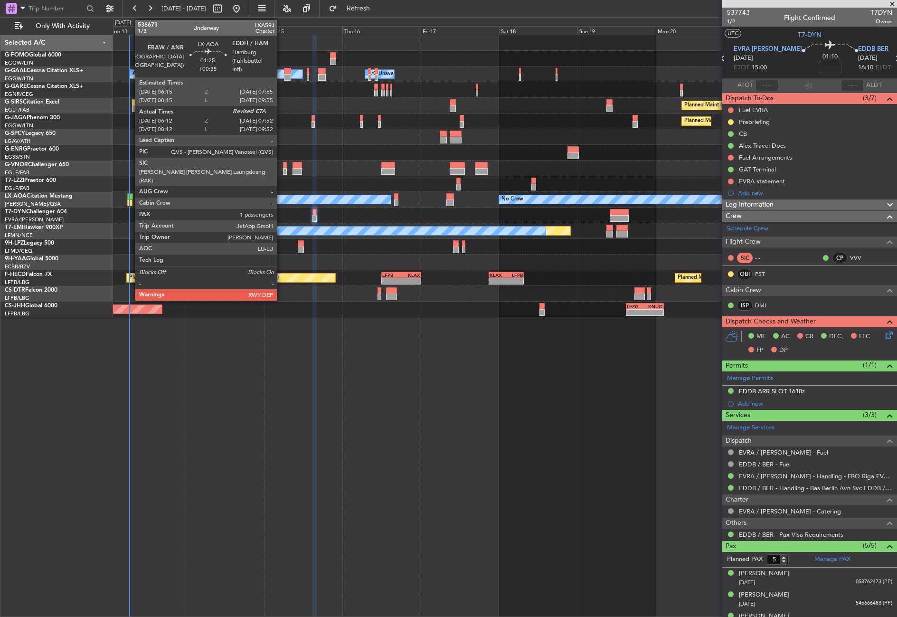
click at [130, 197] on div at bounding box center [130, 196] width 6 height 7
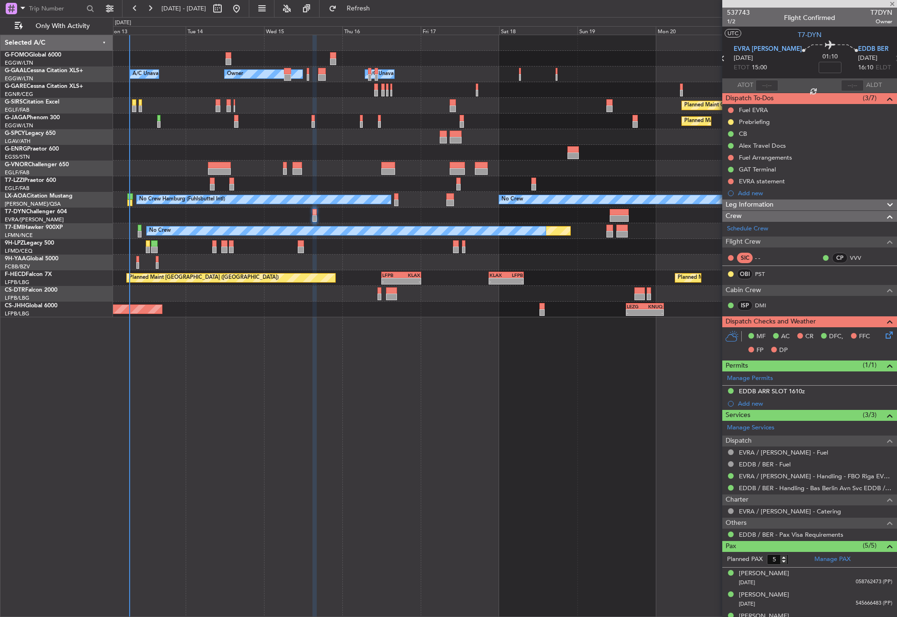
type input "+00:35"
type input "06:22"
type input "1"
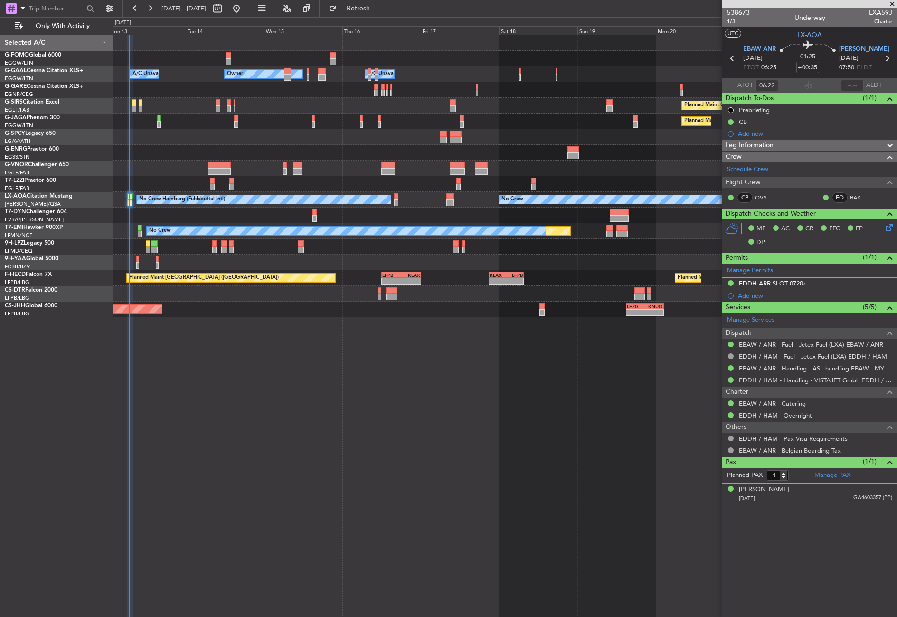
click at [246, 397] on div "- - EGGW 03:55 Z KSFO 14:45 Z Owner Owner A/C Unavailable A/C Unavailable Owner…" at bounding box center [505, 326] width 784 height 582
click at [237, 483] on div "- - EGGW 03:55 Z KSFO 14:45 Z Owner Owner A/C Unavailable A/C Unavailable Owner…" at bounding box center [505, 326] width 784 height 582
click at [251, 467] on div "- - EGGW 03:55 Z KSFO 14:45 Z Owner A/C Unavailable Owner A/C Unavailable Owner…" at bounding box center [505, 326] width 784 height 582
click at [504, 443] on div "- - EGGW 03:55 Z KSFO 14:45 Z Owner A/C Unavailable Owner A/C Unavailable Owner…" at bounding box center [505, 326] width 784 height 582
click at [307, 419] on div "- - EGGW 03:55 Z KSFO 14:45 Z Owner A/C Unavailable Owner A/C Unavailable Owner…" at bounding box center [505, 326] width 784 height 582
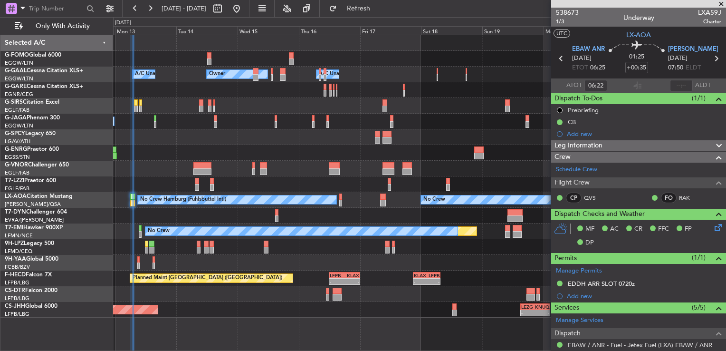
click at [256, 130] on div at bounding box center [419, 137] width 612 height 16
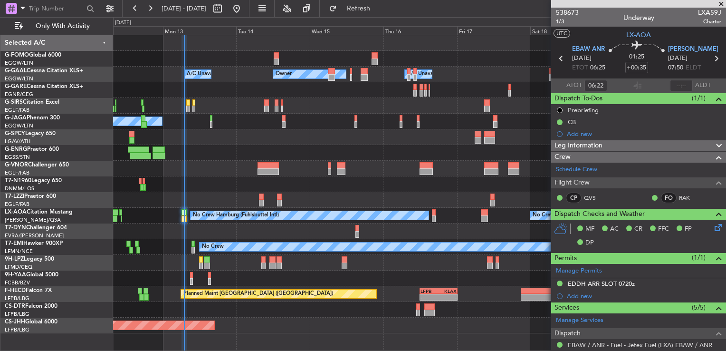
click at [311, 130] on div at bounding box center [419, 137] width 612 height 16
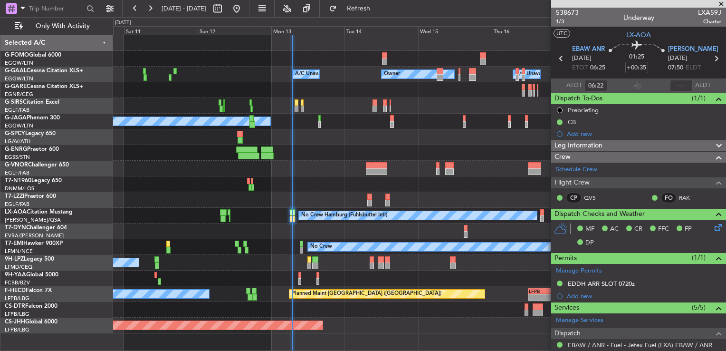
click at [428, 132] on div at bounding box center [419, 137] width 612 height 16
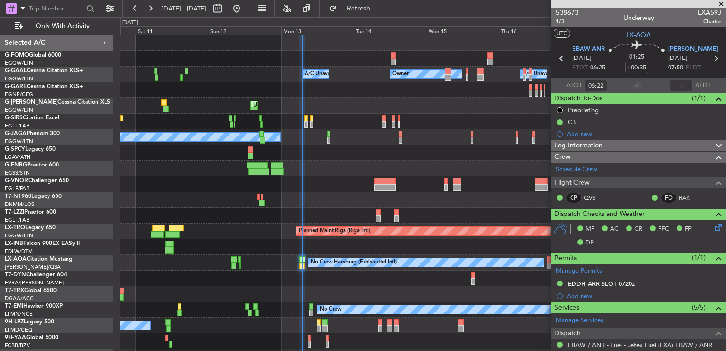
click at [328, 276] on div at bounding box center [422, 278] width 605 height 16
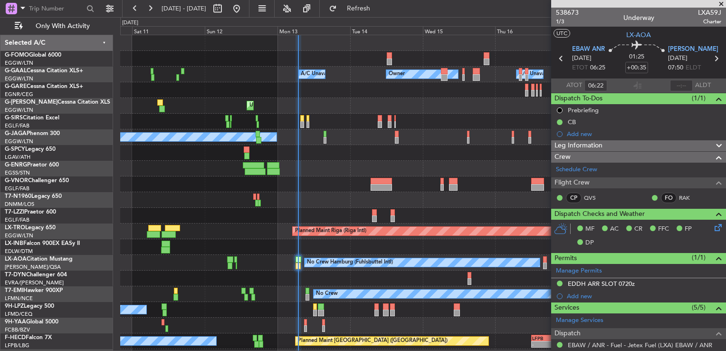
click at [352, 280] on div at bounding box center [422, 278] width 605 height 16
click at [306, 193] on div at bounding box center [422, 200] width 605 height 16
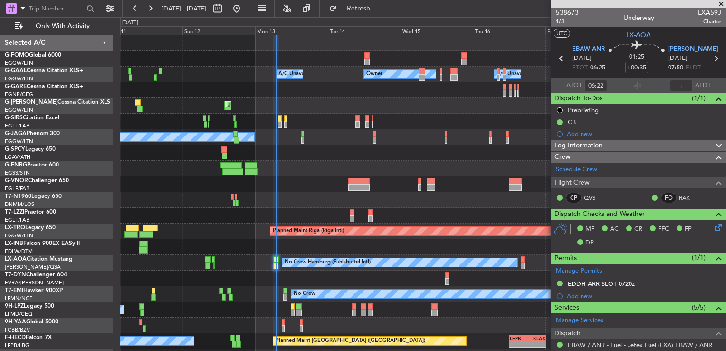
click at [327, 175] on div at bounding box center [422, 169] width 605 height 16
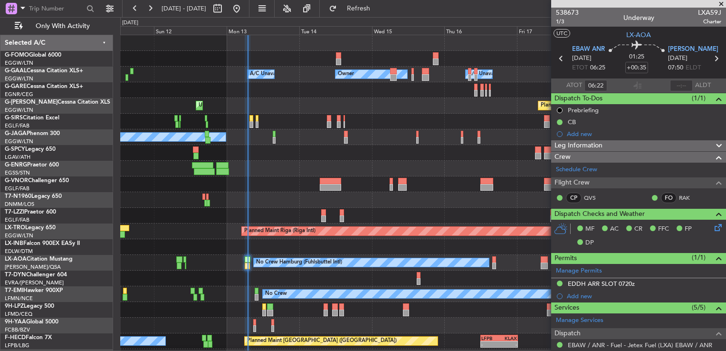
click at [294, 154] on div at bounding box center [422, 153] width 605 height 16
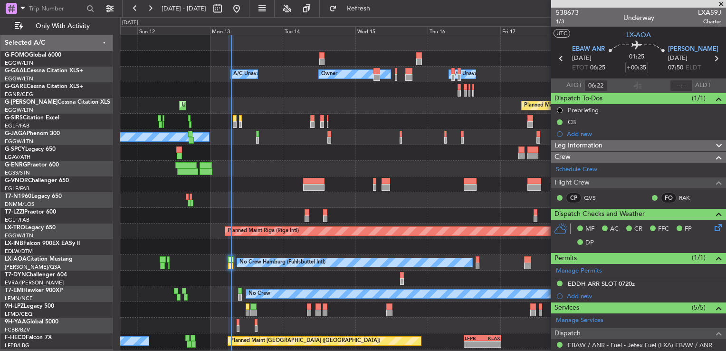
click at [282, 154] on div at bounding box center [422, 153] width 605 height 16
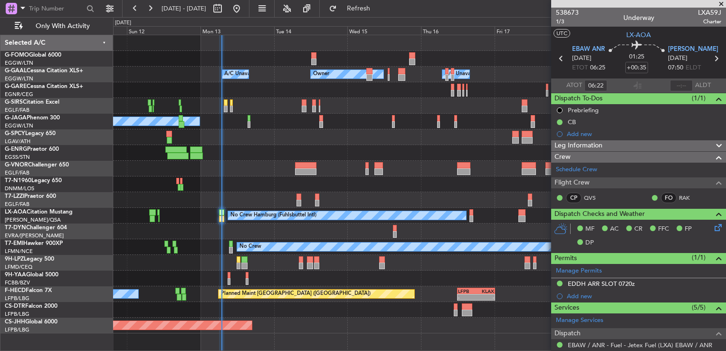
click at [377, 184] on div at bounding box center [419, 184] width 612 height 16
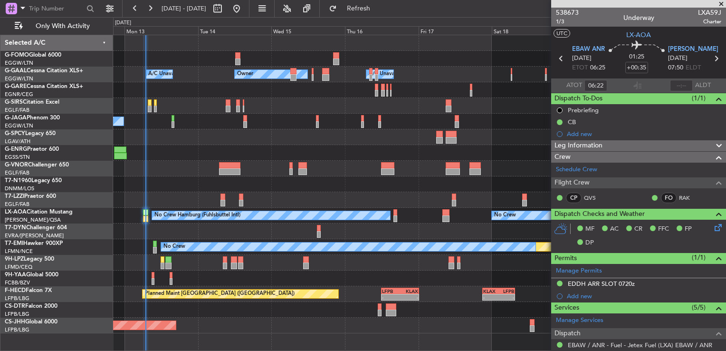
click at [311, 182] on div at bounding box center [419, 184] width 612 height 16
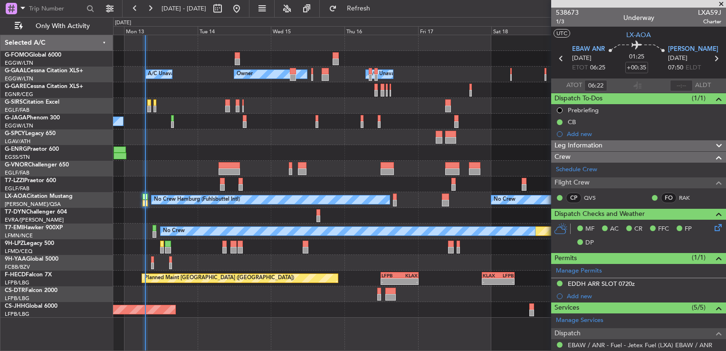
click at [354, 298] on div at bounding box center [419, 294] width 612 height 16
type input "06:22"
click at [473, 72] on div "Owner Owner A/C Unavailable A/C Unavailable" at bounding box center [419, 74] width 612 height 16
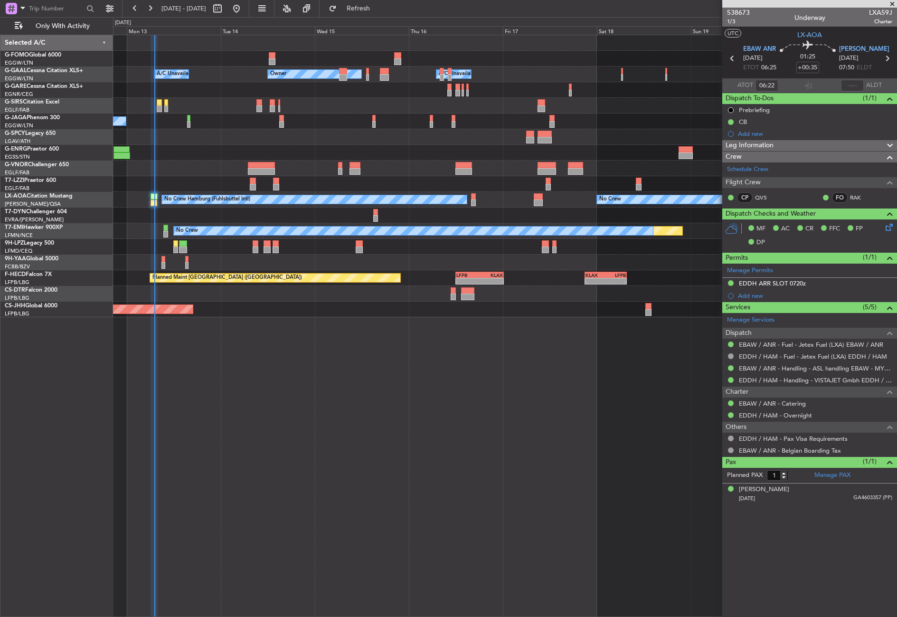
click at [308, 390] on div "- - EGGW 03:55 Z KSFO 14:45 Z Owner Owner A/C Unavailable A/C Unavailable Plann…" at bounding box center [505, 326] width 784 height 582
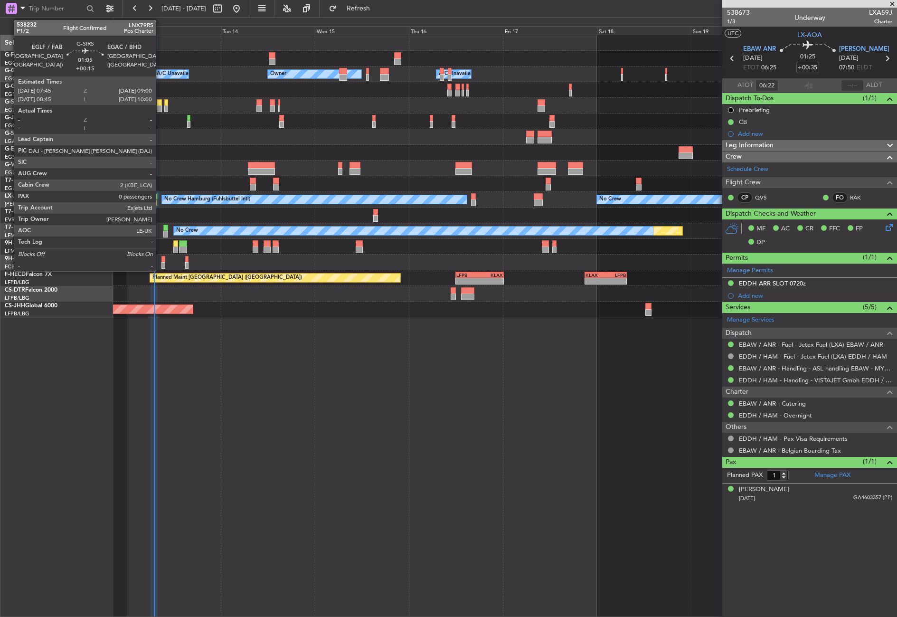
click at [160, 105] on div at bounding box center [159, 108] width 5 height 7
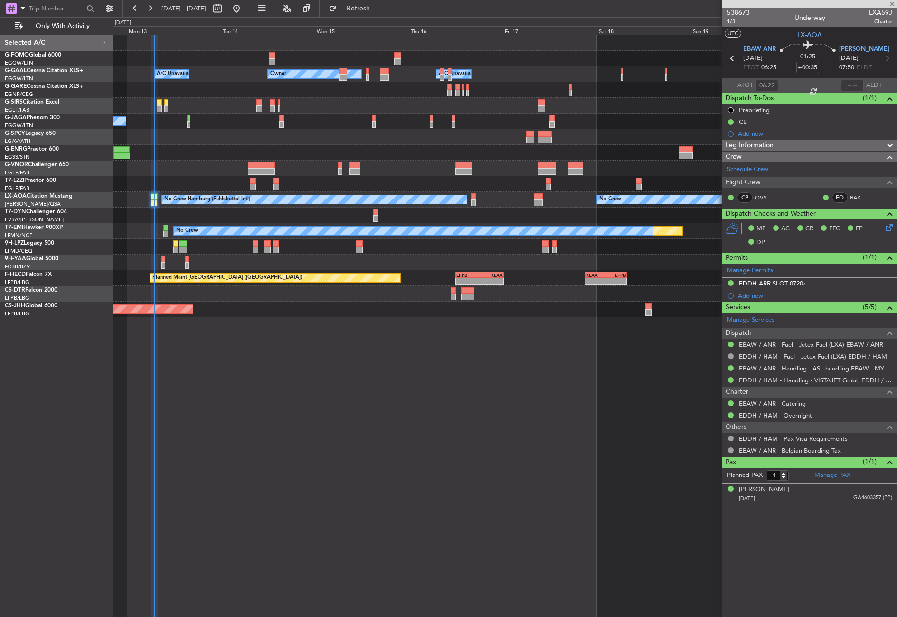
type input "+00:15"
type input "0"
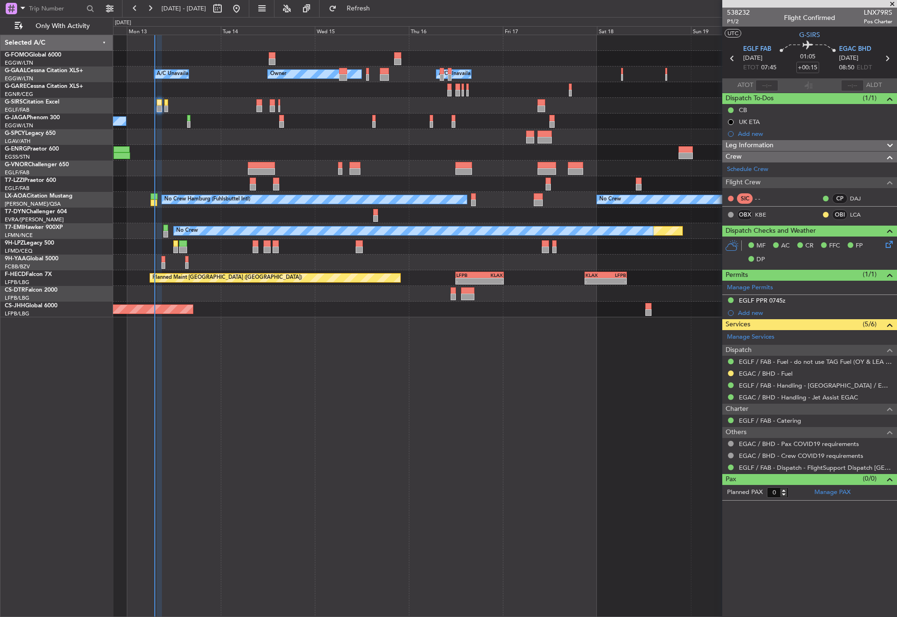
click at [206, 104] on div "Planned Maint Oxford ([GEOGRAPHIC_DATA])" at bounding box center [505, 106] width 784 height 16
click at [249, 85] on div at bounding box center [505, 90] width 784 height 16
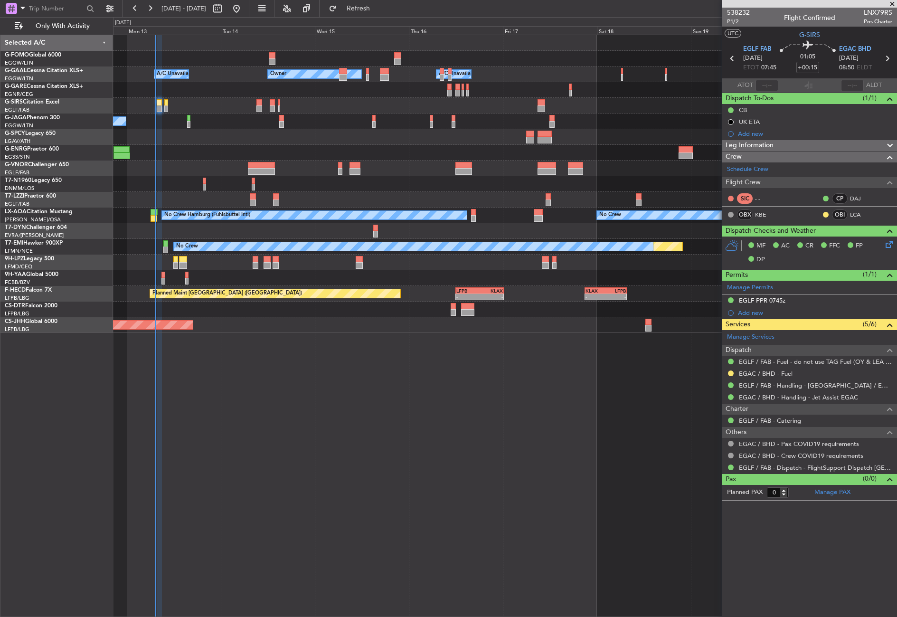
click at [338, 422] on div "- - EGGW 03:55 Z KSFO 14:45 Z Owner Owner A/C Unavailable A/C Unavailable Plann…" at bounding box center [505, 326] width 784 height 582
click at [359, 11] on button "Refresh" at bounding box center [352, 8] width 57 height 15
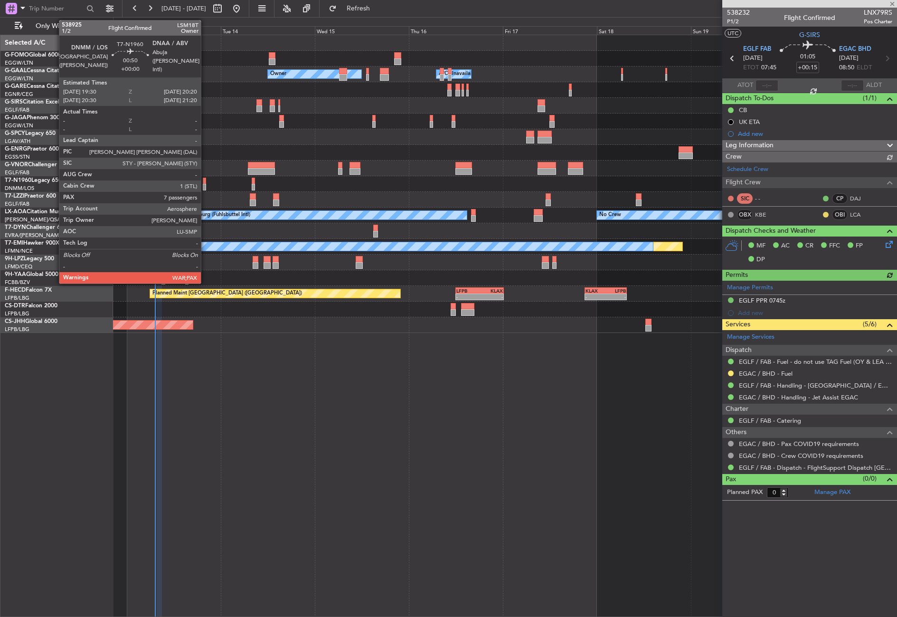
click at [205, 183] on div at bounding box center [204, 181] width 3 height 7
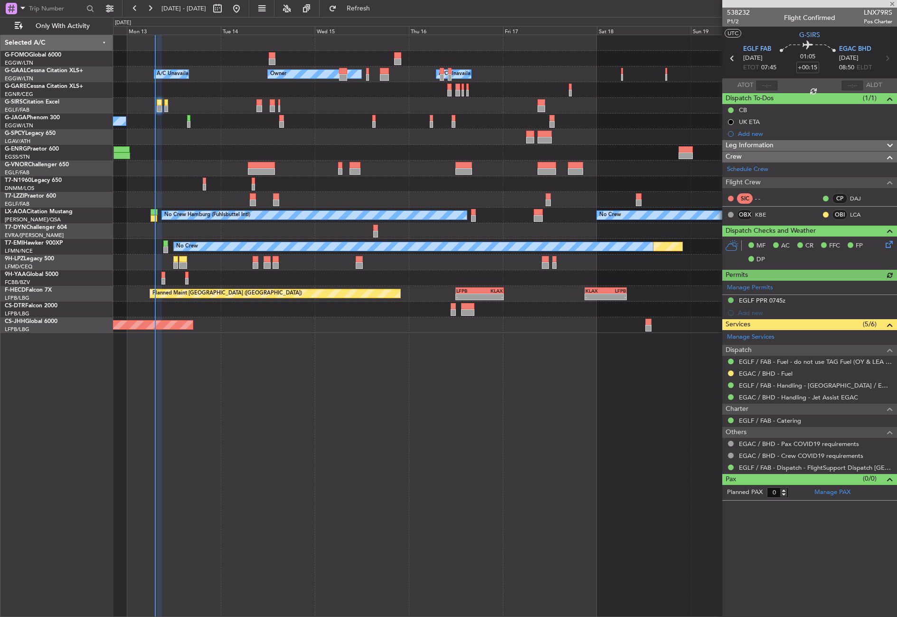
type input "7"
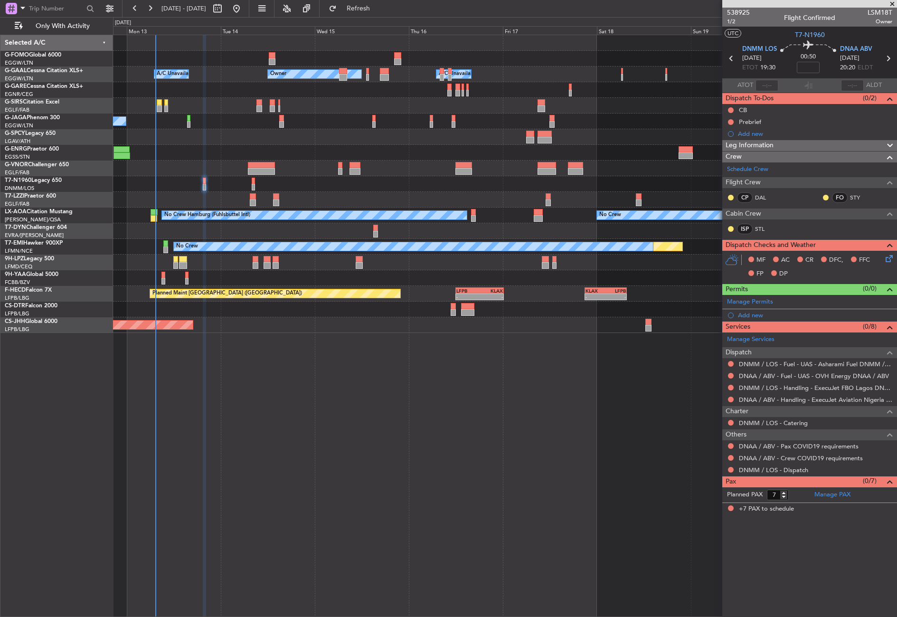
click at [419, 379] on div "- - EGGW 03:55 Z KSFO 14:45 Z Owner A/C Unavailable Owner A/C Unavailable Plann…" at bounding box center [505, 326] width 784 height 582
click at [322, 175] on div at bounding box center [505, 169] width 784 height 16
click at [730, 110] on button at bounding box center [731, 110] width 6 height 6
click at [723, 148] on span "Completed" at bounding box center [735, 151] width 31 height 9
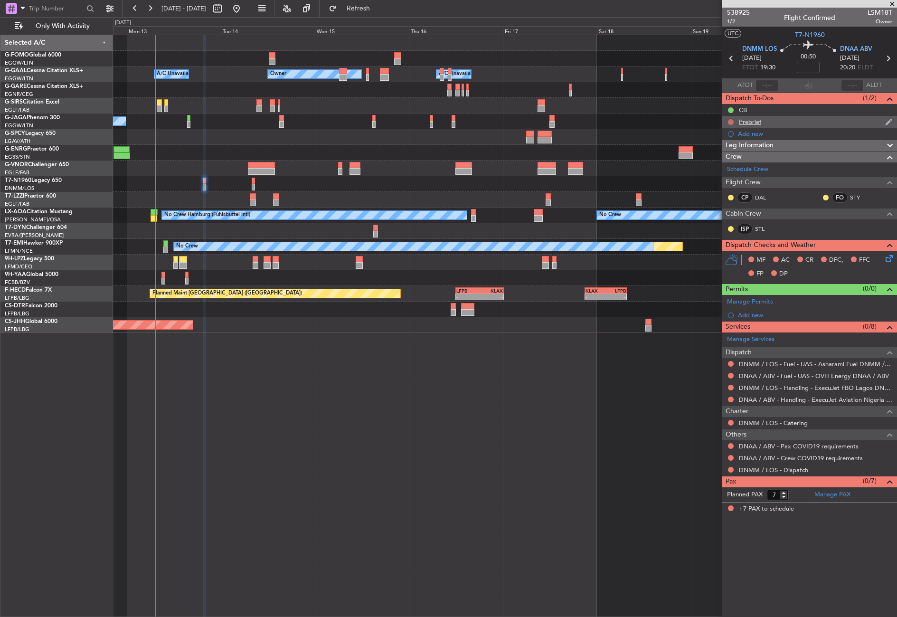
click at [730, 121] on button at bounding box center [731, 122] width 6 height 6
click at [722, 152] on span "In Progress" at bounding box center [736, 149] width 32 height 9
click at [749, 145] on span "Leg Information" at bounding box center [750, 145] width 48 height 11
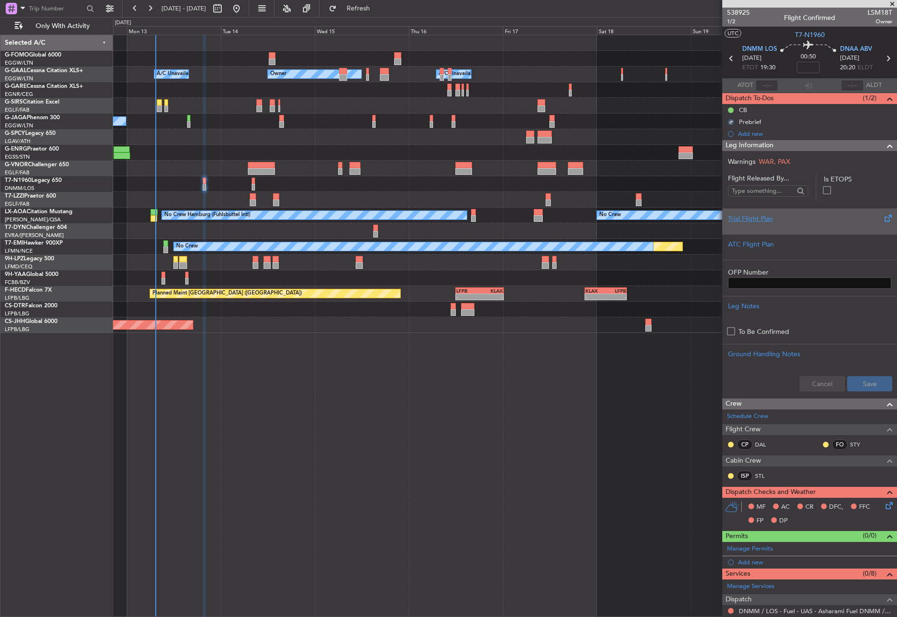
click at [753, 213] on div "Trial Flight Plan" at bounding box center [809, 222] width 175 height 26
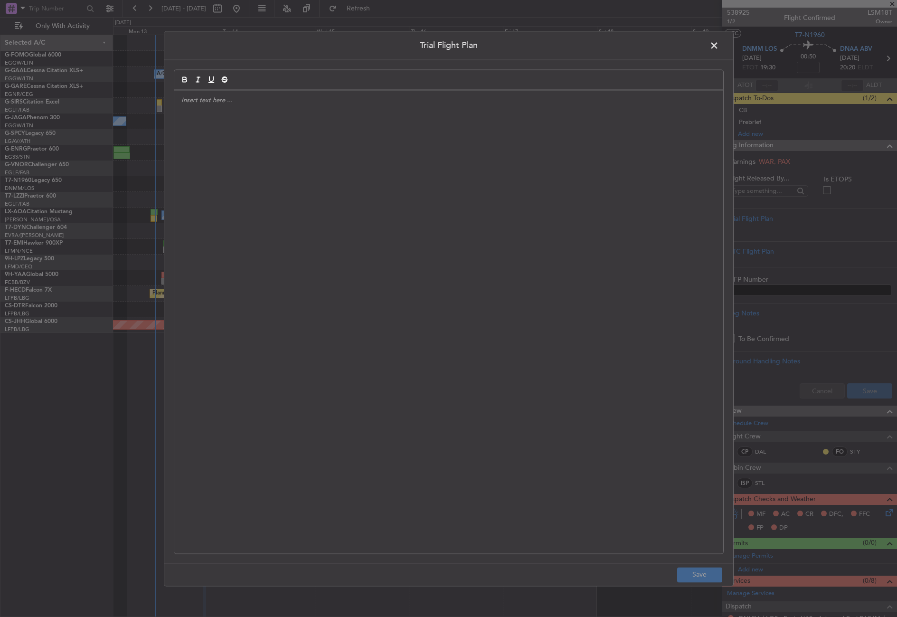
click at [569, 262] on div at bounding box center [448, 321] width 549 height 463
click at [719, 45] on span at bounding box center [719, 47] width 0 height 19
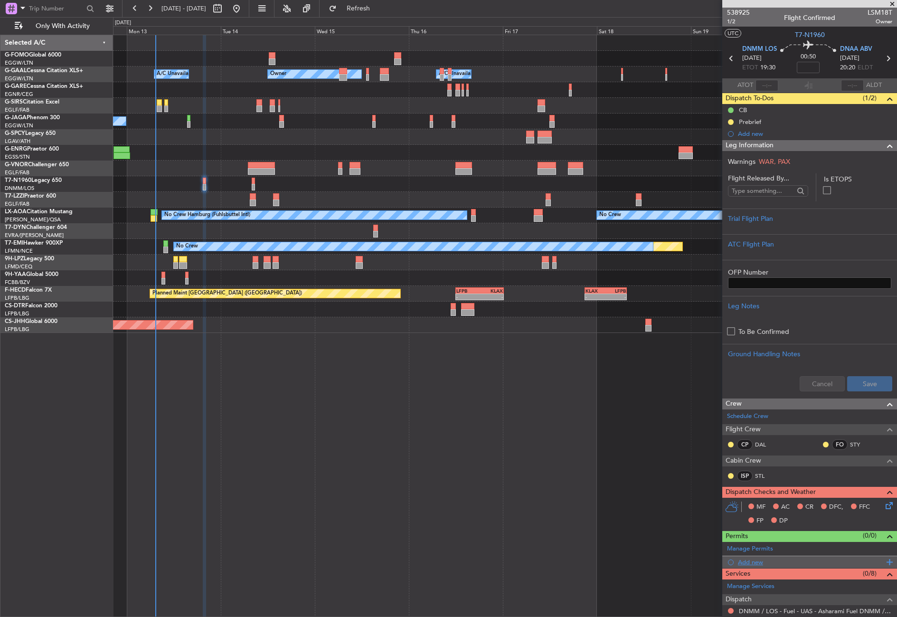
click at [747, 565] on div "Add new" at bounding box center [811, 562] width 146 height 8
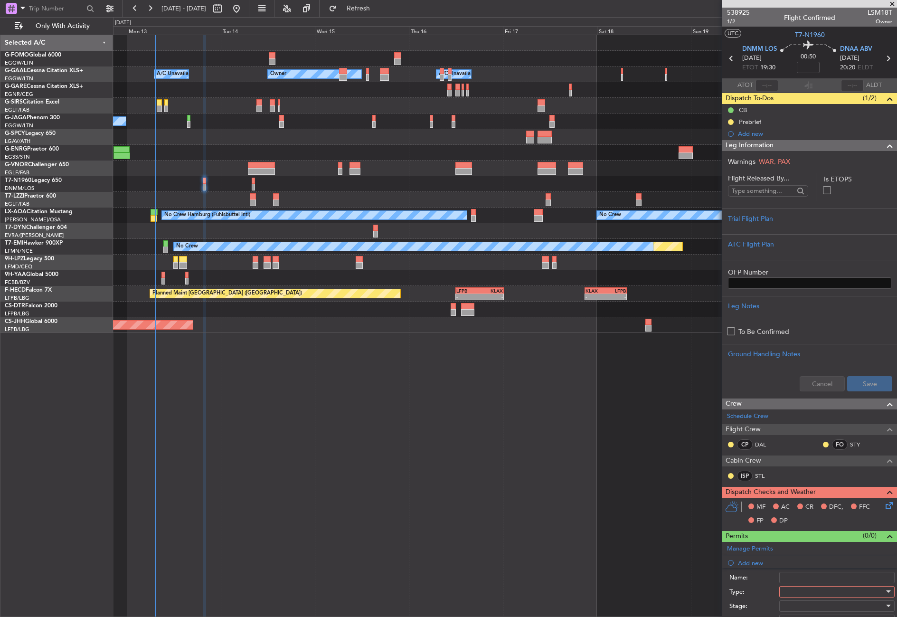
click at [789, 592] on div at bounding box center [833, 592] width 101 height 14
click at [798, 610] on span "LOG Number" at bounding box center [834, 615] width 100 height 14
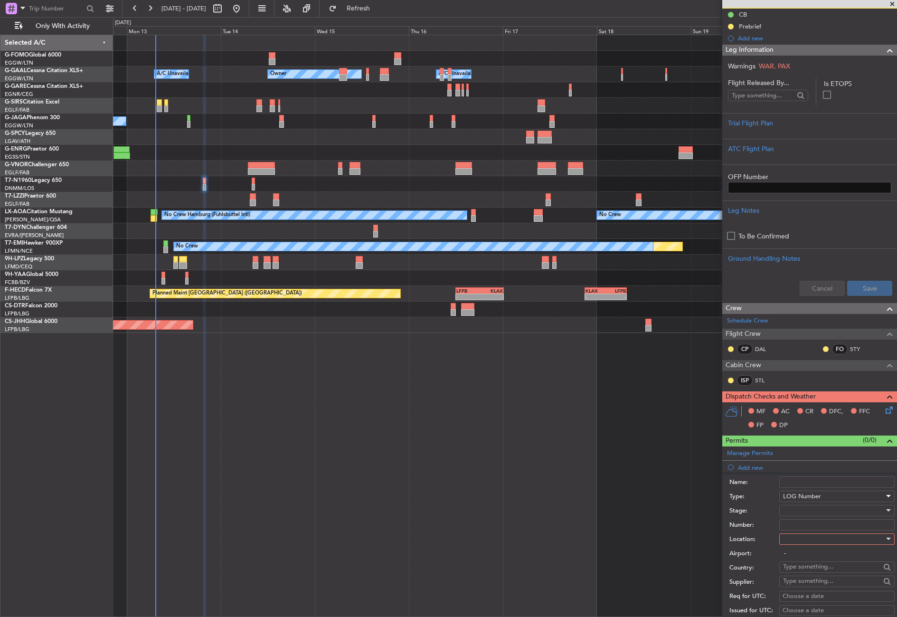
scroll to position [190, 0]
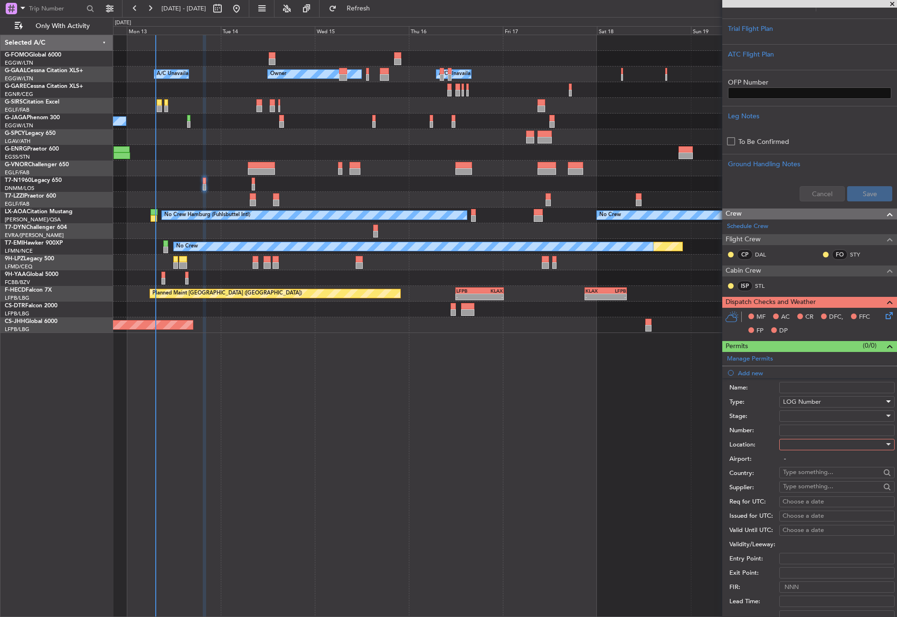
click at [800, 405] on span "LOG Number" at bounding box center [802, 402] width 38 height 9
click at [807, 461] on span "Landing" at bounding box center [834, 459] width 100 height 14
click at [802, 448] on div at bounding box center [833, 444] width 101 height 14
click at [801, 488] on span "Arrival" at bounding box center [834, 492] width 100 height 14
type input "DNAA / ABV"
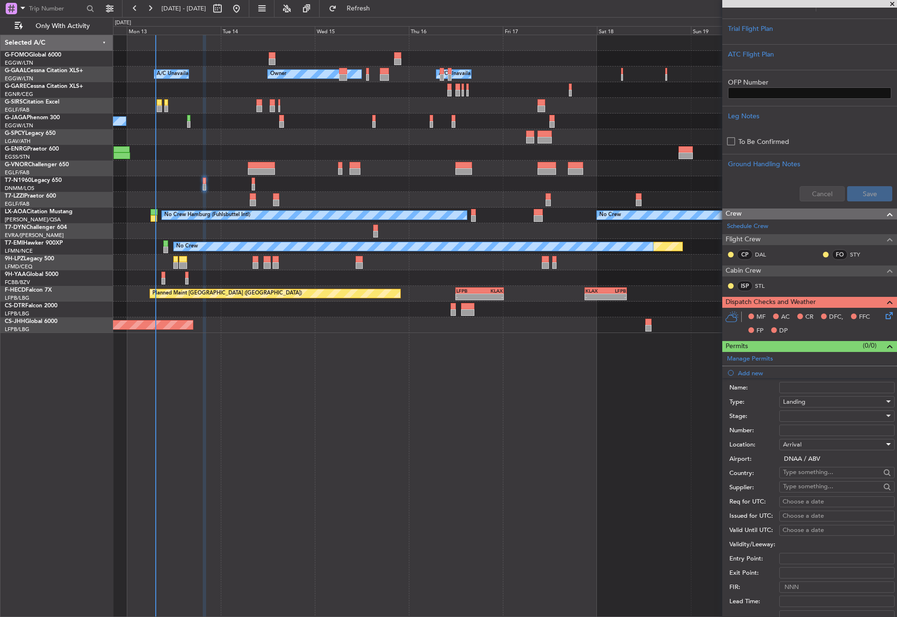
click at [790, 418] on div at bounding box center [833, 416] width 101 height 14
click at [807, 480] on span "Requested" at bounding box center [834, 478] width 100 height 14
click at [784, 414] on span "Requested" at bounding box center [798, 416] width 30 height 9
click at [807, 487] on span "Received OK" at bounding box center [834, 488] width 100 height 14
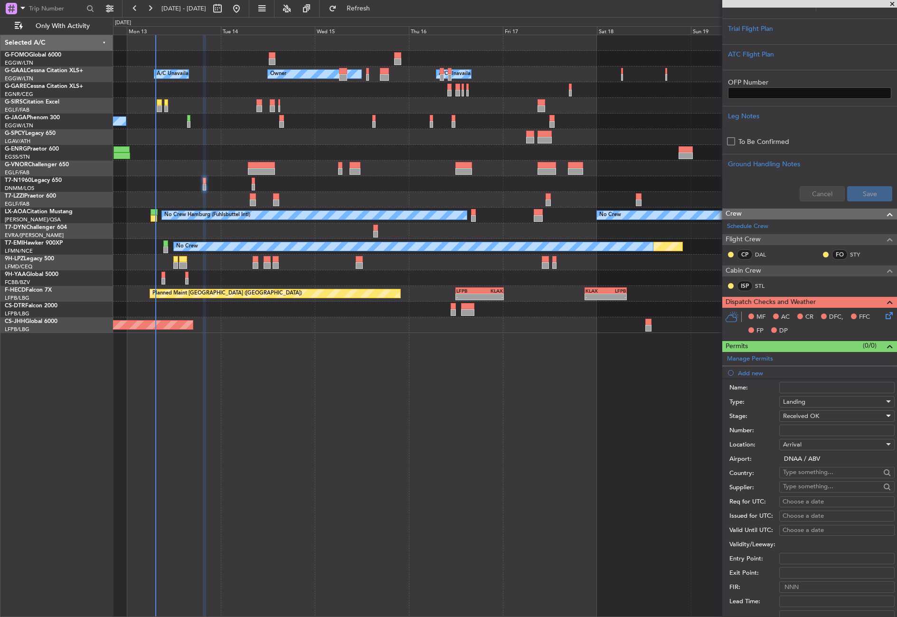
click at [800, 429] on input "Number:" at bounding box center [836, 430] width 115 height 11
paste input "AA002403101935"
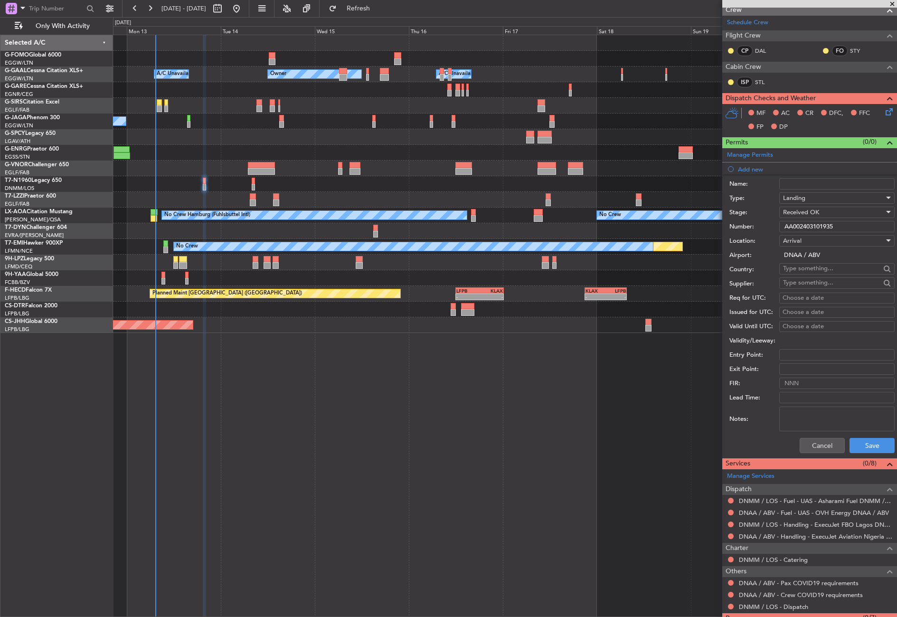
scroll to position [427, 0]
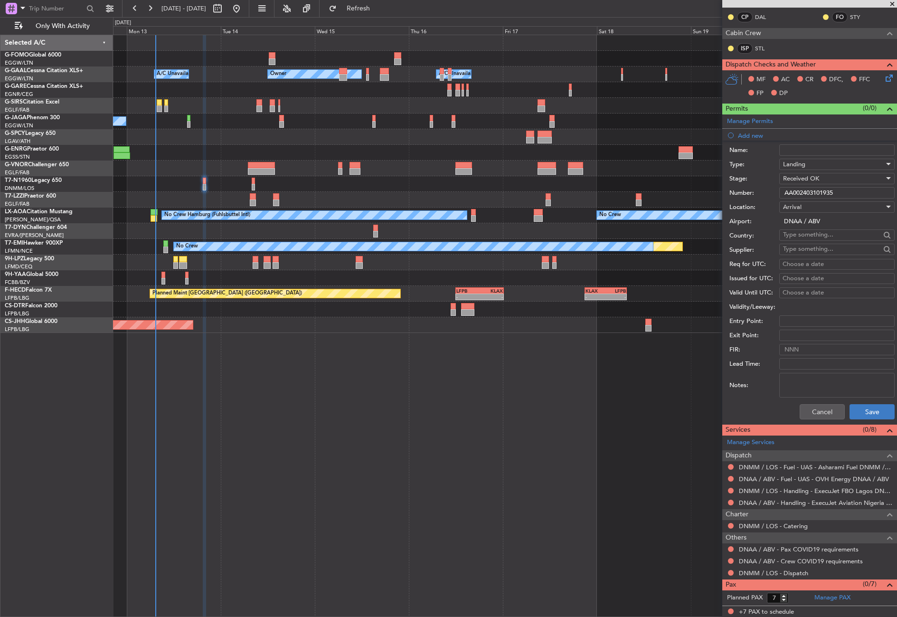
type input "AA002403101935"
click at [856, 413] on button "Save" at bounding box center [872, 411] width 45 height 15
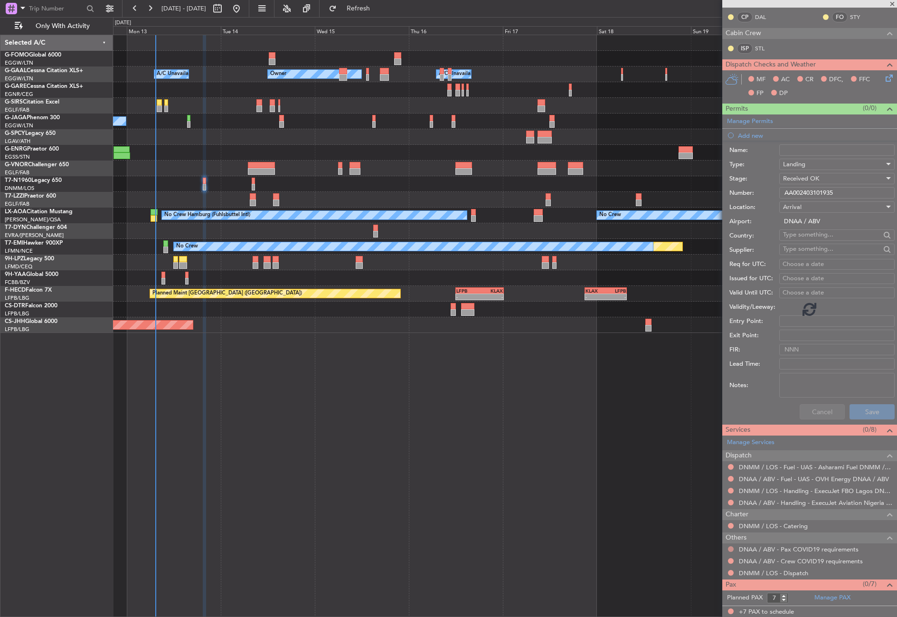
scroll to position [156, 0]
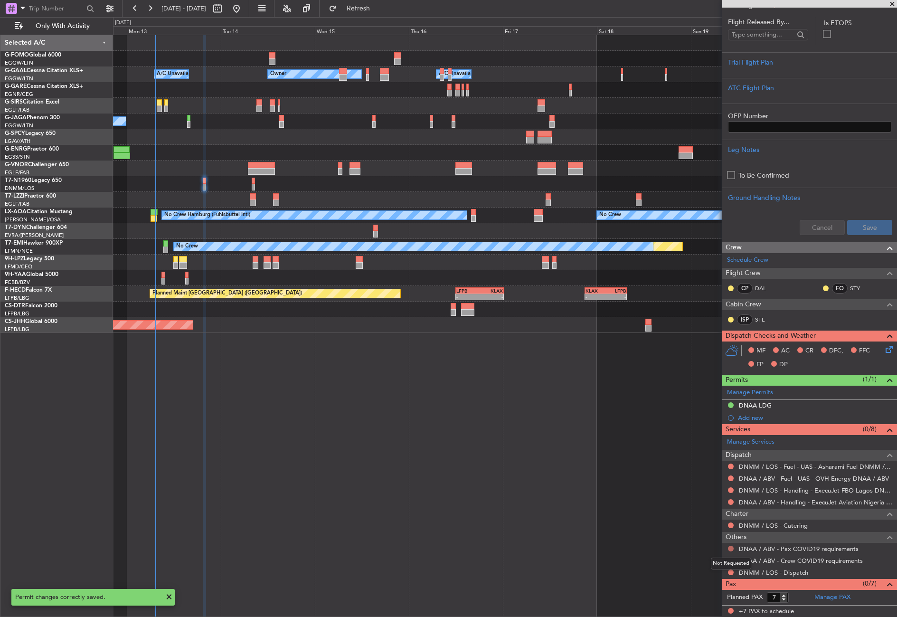
click at [730, 549] on button at bounding box center [731, 549] width 6 height 6
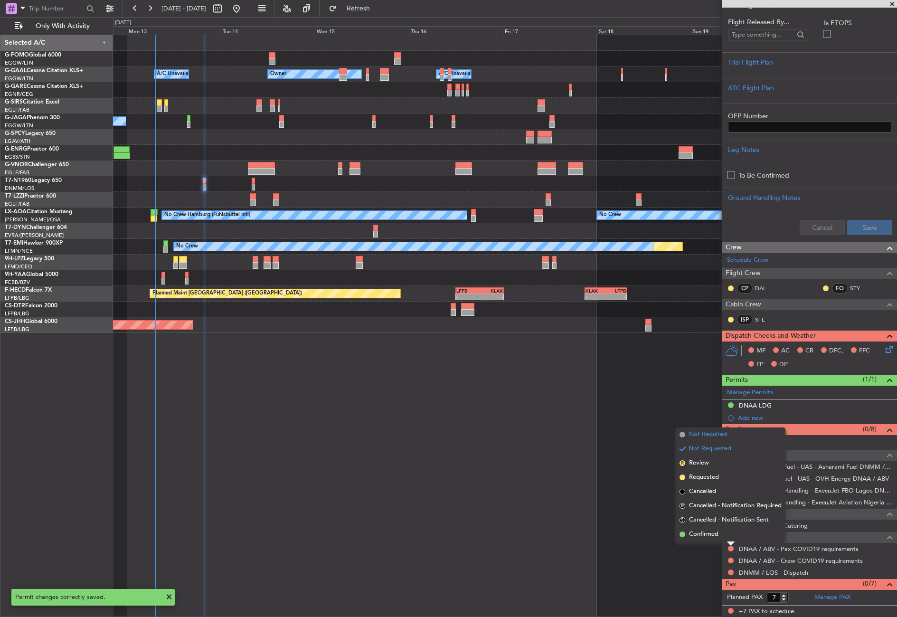
click at [698, 435] on span "Not Required" at bounding box center [708, 434] width 38 height 9
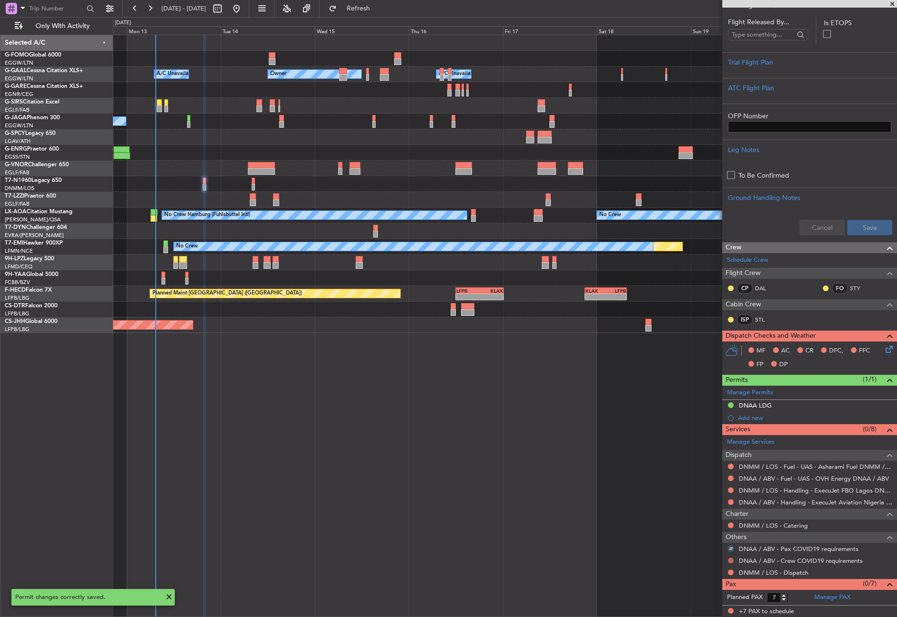
click at [731, 561] on button at bounding box center [731, 561] width 6 height 6
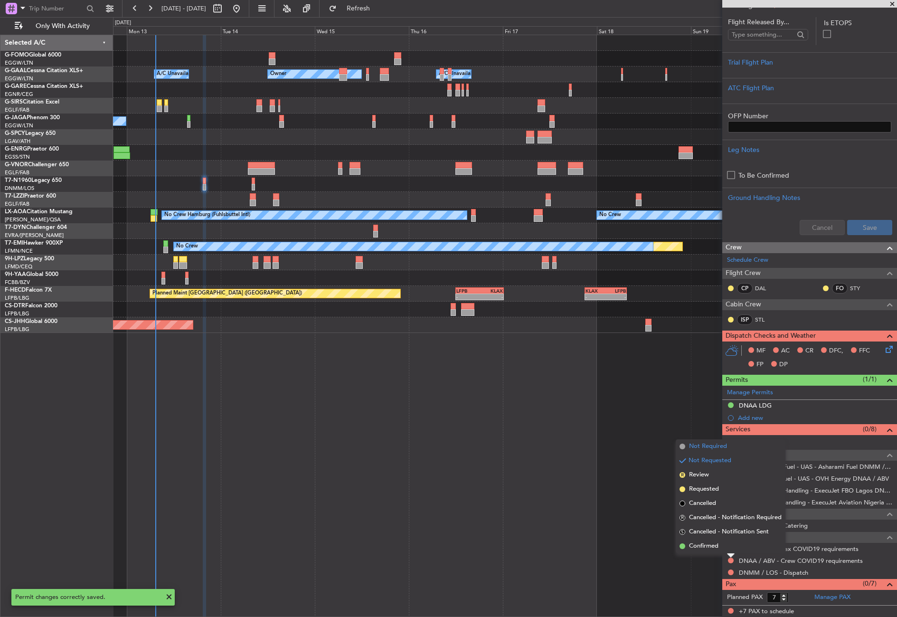
click at [691, 447] on span "Not Required" at bounding box center [708, 446] width 38 height 9
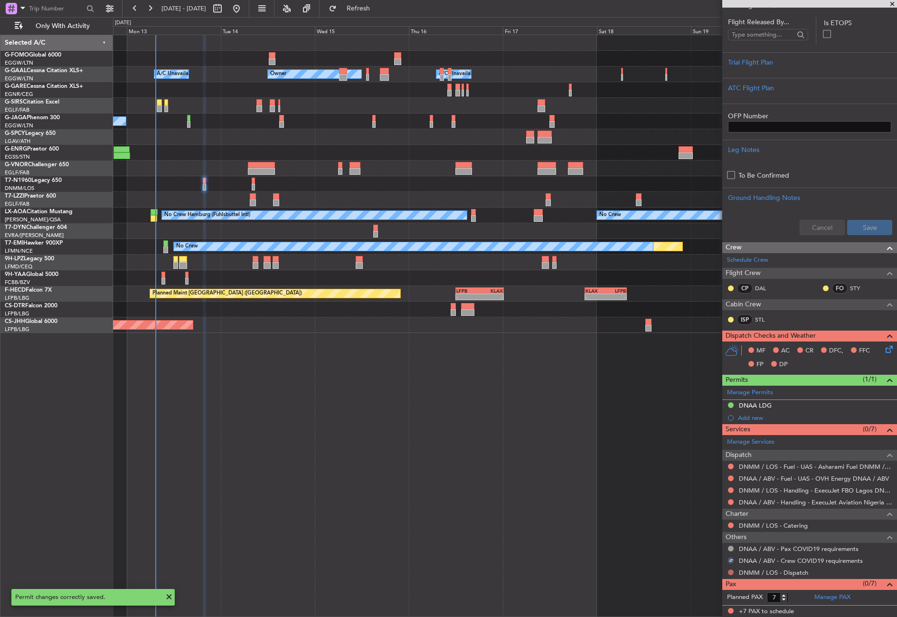
click at [729, 571] on button at bounding box center [731, 573] width 6 height 6
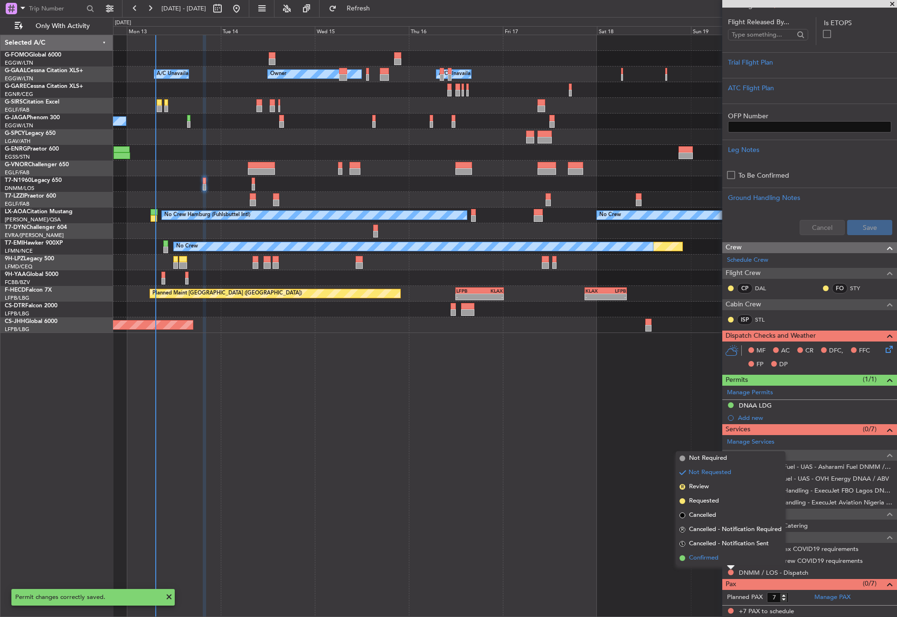
click at [710, 555] on span "Confirmed" at bounding box center [703, 557] width 29 height 9
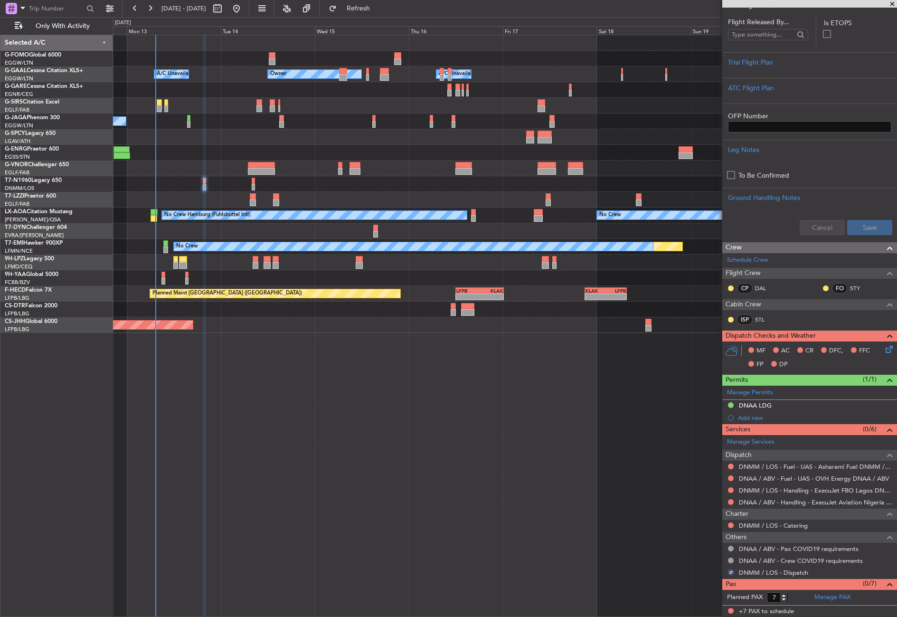
click at [728, 498] on div at bounding box center [731, 502] width 8 height 8
click at [731, 501] on button at bounding box center [731, 502] width 6 height 6
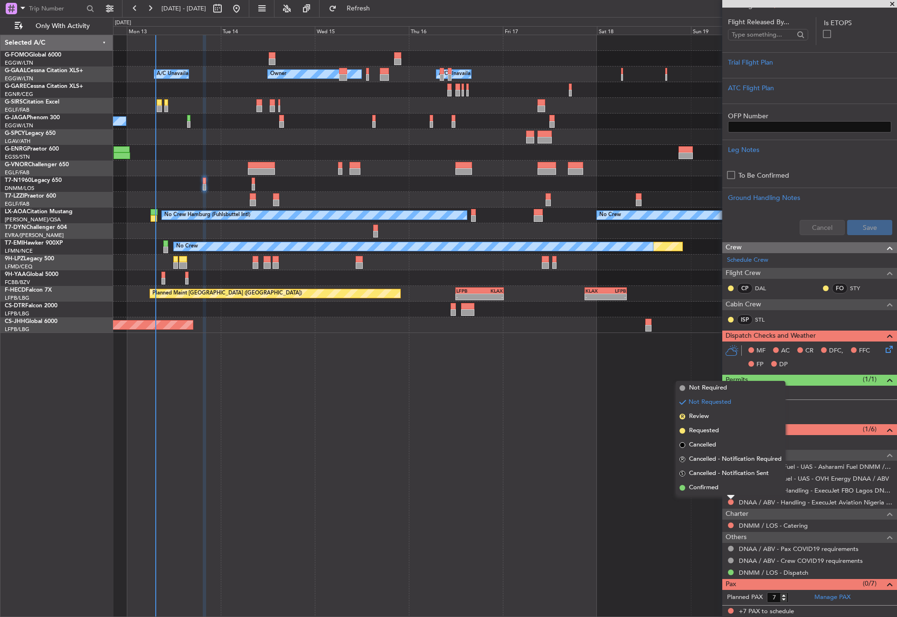
click at [693, 380] on div "- - EGGW 03:55 Z KSFO 14:45 Z Owner A/C Unavailable Owner A/C Unavailable Plann…" at bounding box center [505, 326] width 784 height 582
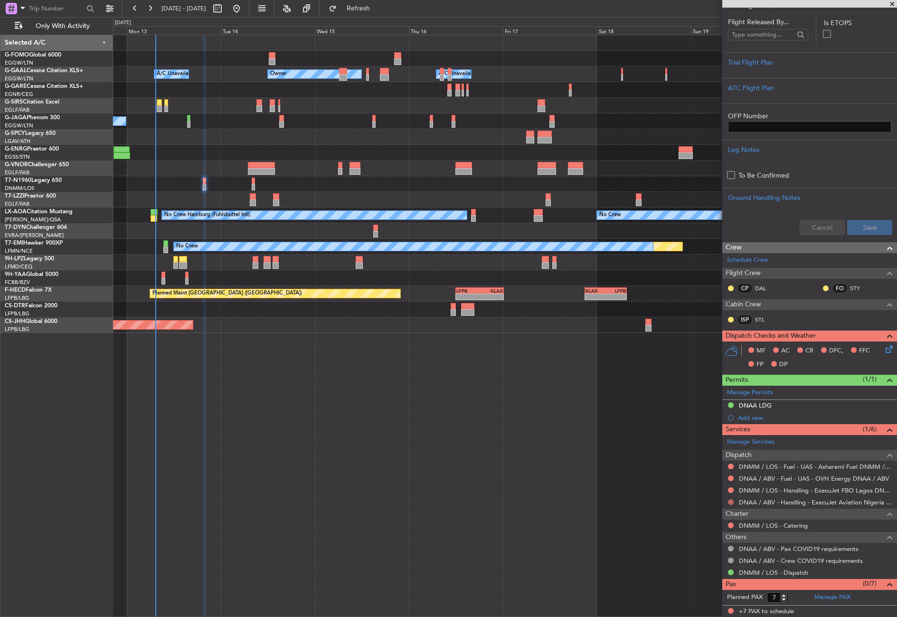
click at [730, 499] on button at bounding box center [731, 502] width 6 height 6
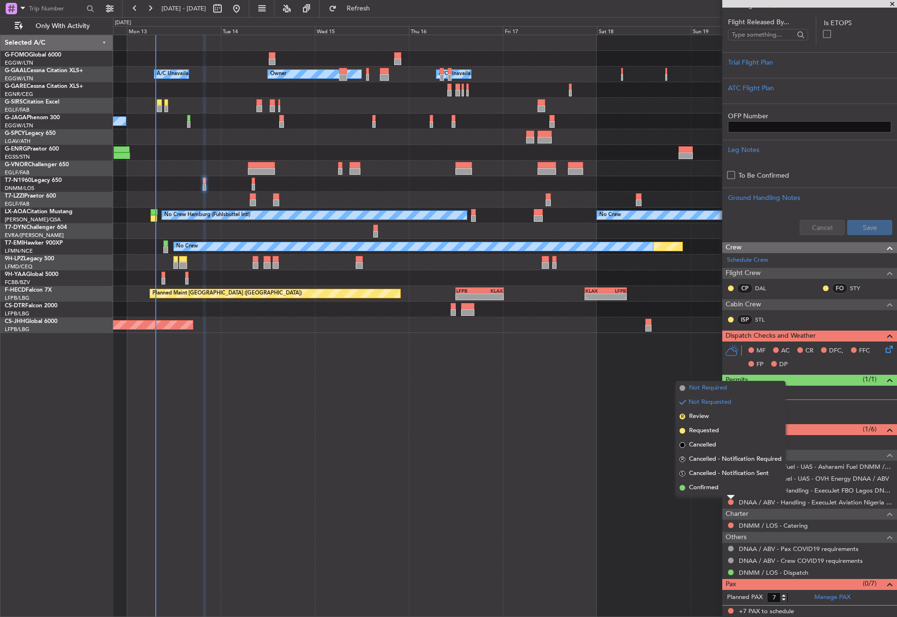
click at [689, 386] on span "Not Required" at bounding box center [708, 387] width 38 height 9
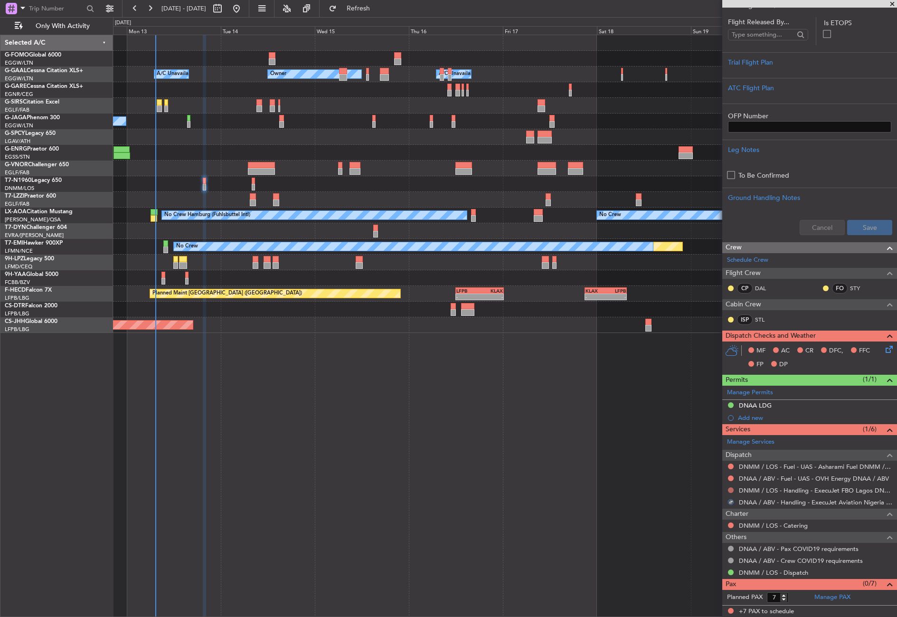
click at [732, 489] on button at bounding box center [731, 490] width 6 height 6
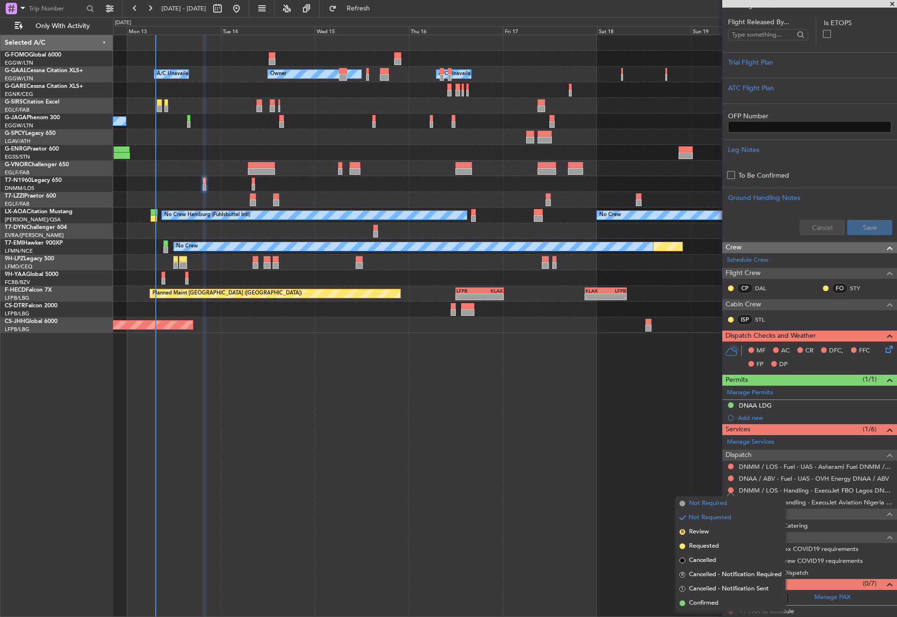
click at [703, 501] on span "Not Required" at bounding box center [708, 503] width 38 height 9
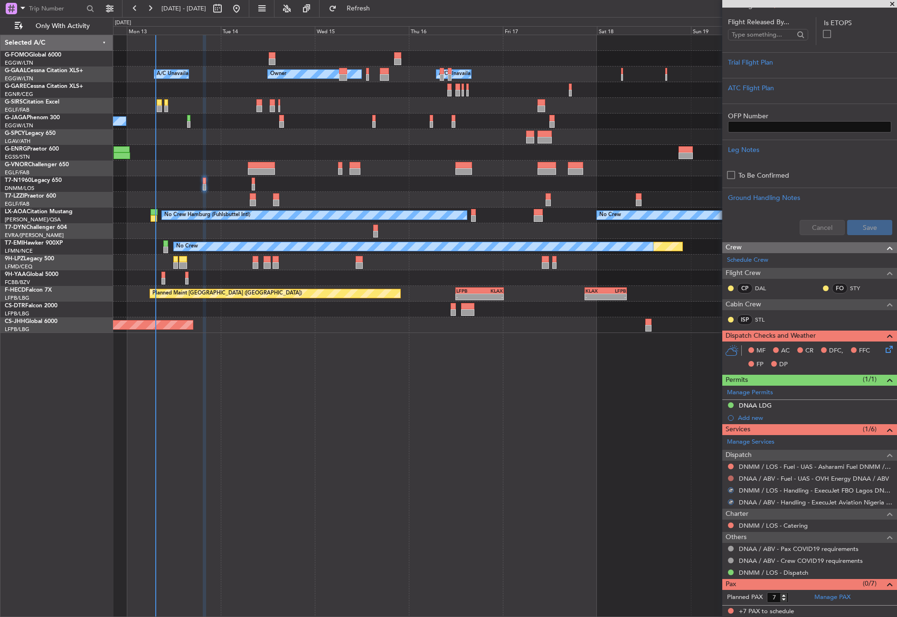
click at [730, 476] on button at bounding box center [731, 478] width 6 height 6
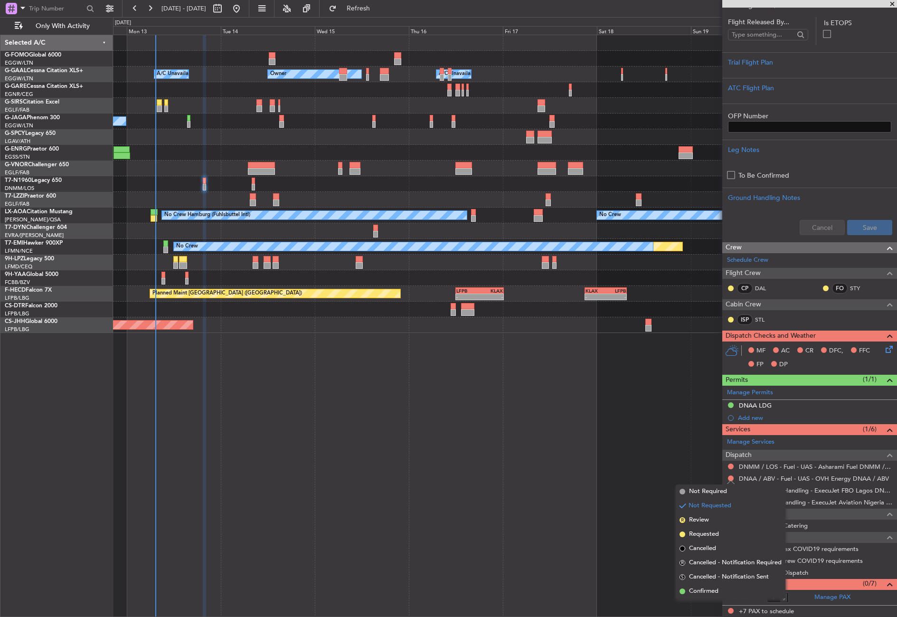
click at [707, 492] on span "Not Required" at bounding box center [708, 491] width 38 height 9
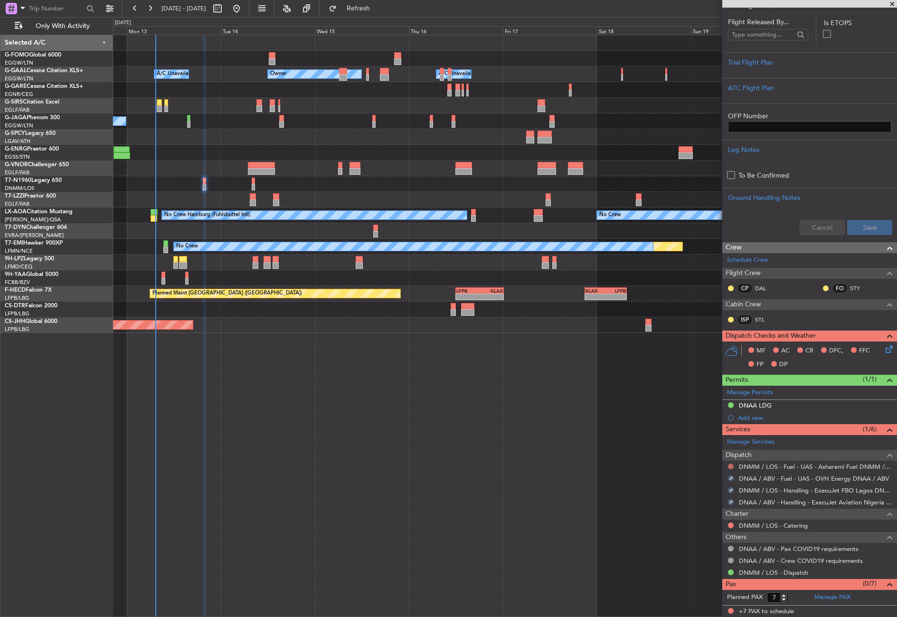
click at [731, 463] on div at bounding box center [731, 467] width 8 height 8
click at [730, 464] on button at bounding box center [731, 467] width 6 height 6
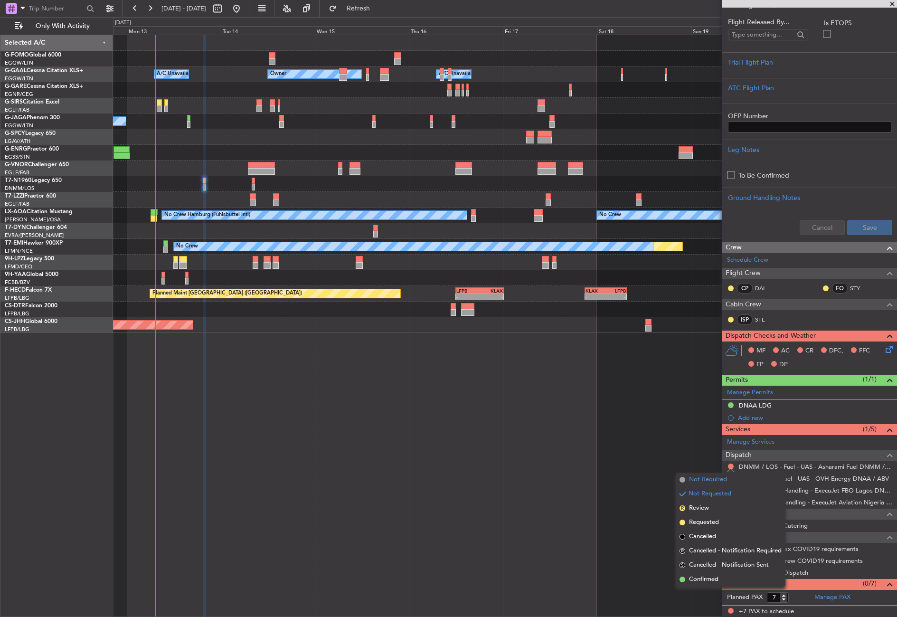
click at [707, 477] on span "Not Required" at bounding box center [708, 479] width 38 height 9
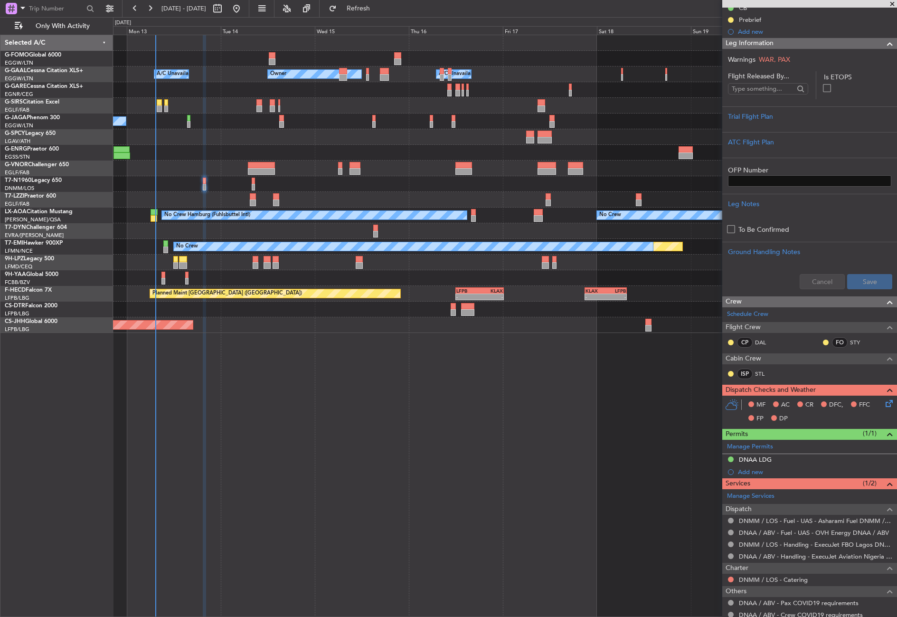
scroll to position [0, 0]
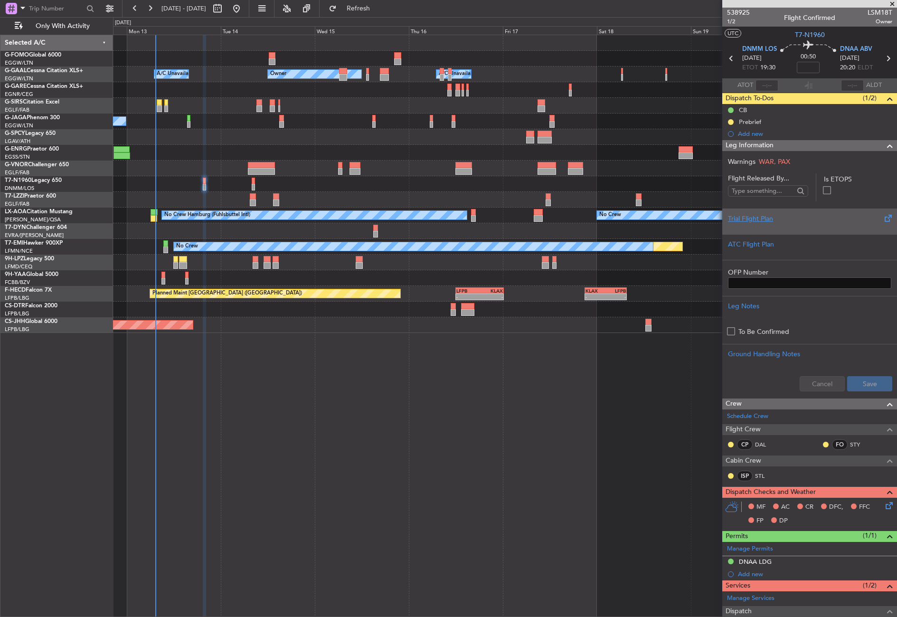
click at [735, 217] on div "Trial Flight Plan" at bounding box center [809, 219] width 163 height 10
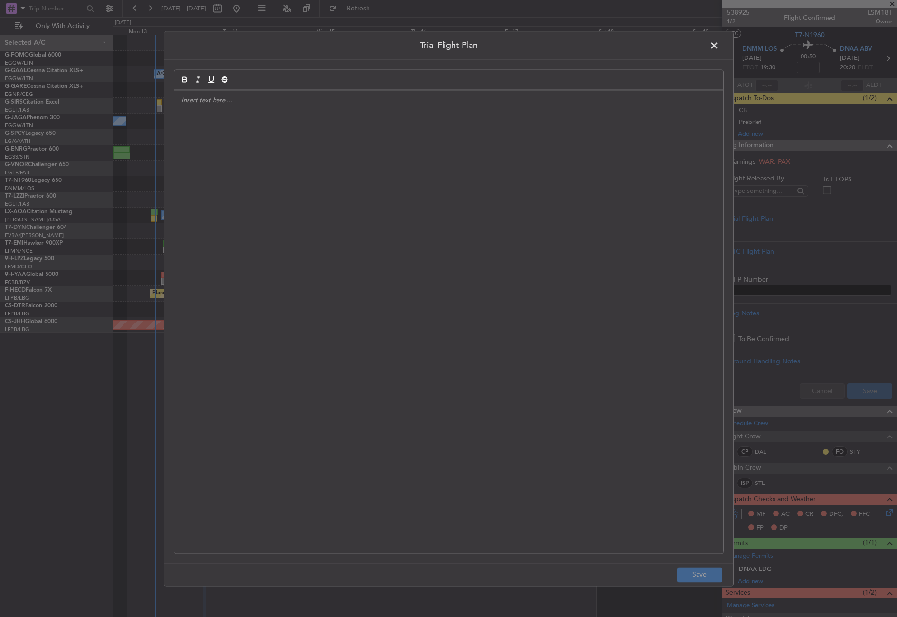
click at [501, 233] on div at bounding box center [448, 321] width 549 height 463
click at [719, 43] on span at bounding box center [719, 47] width 0 height 19
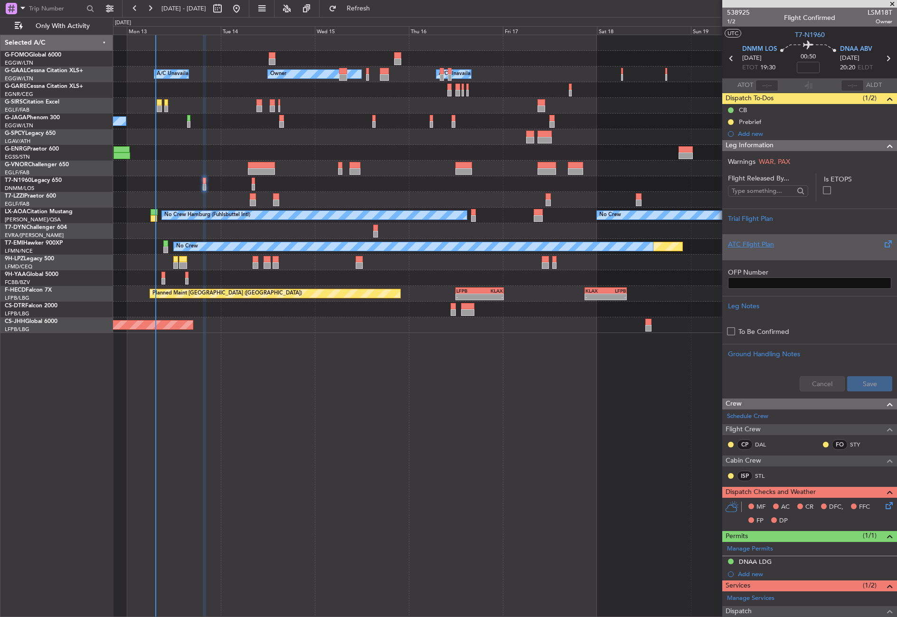
click at [750, 242] on div "ATC Flight Plan" at bounding box center [809, 244] width 163 height 10
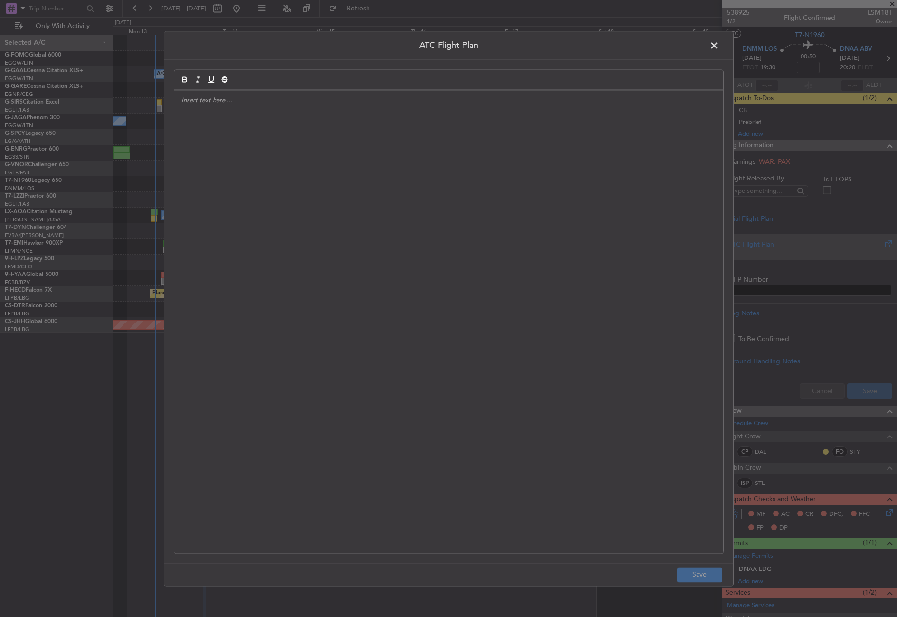
click at [489, 211] on div at bounding box center [448, 321] width 549 height 463
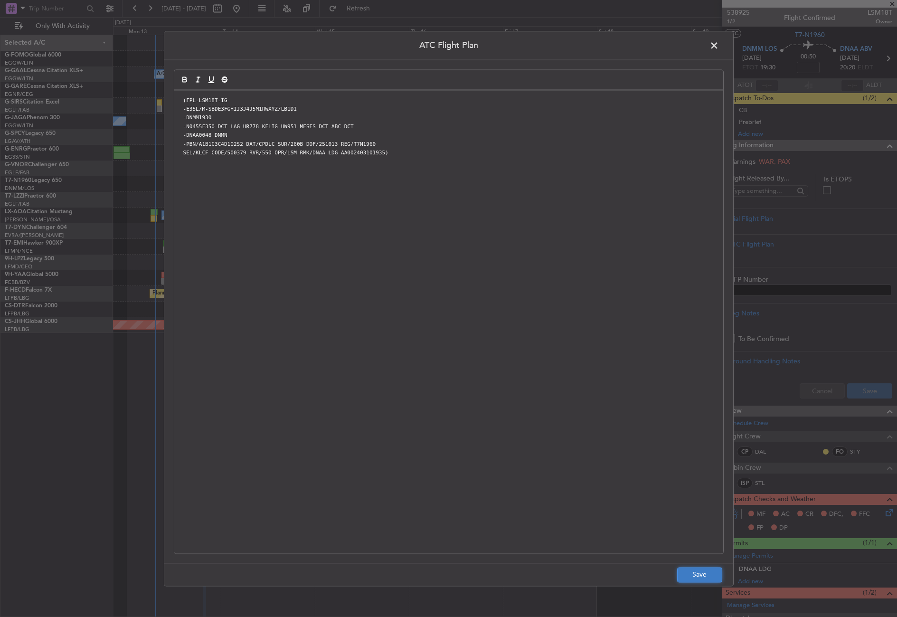
click at [701, 577] on button "Save" at bounding box center [699, 574] width 45 height 15
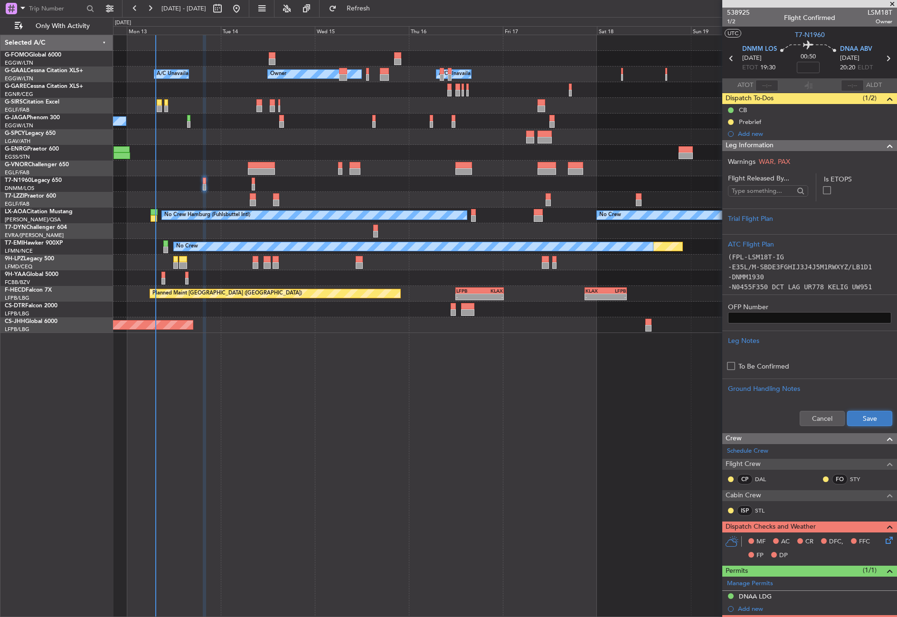
click at [847, 418] on button "Save" at bounding box center [869, 418] width 45 height 15
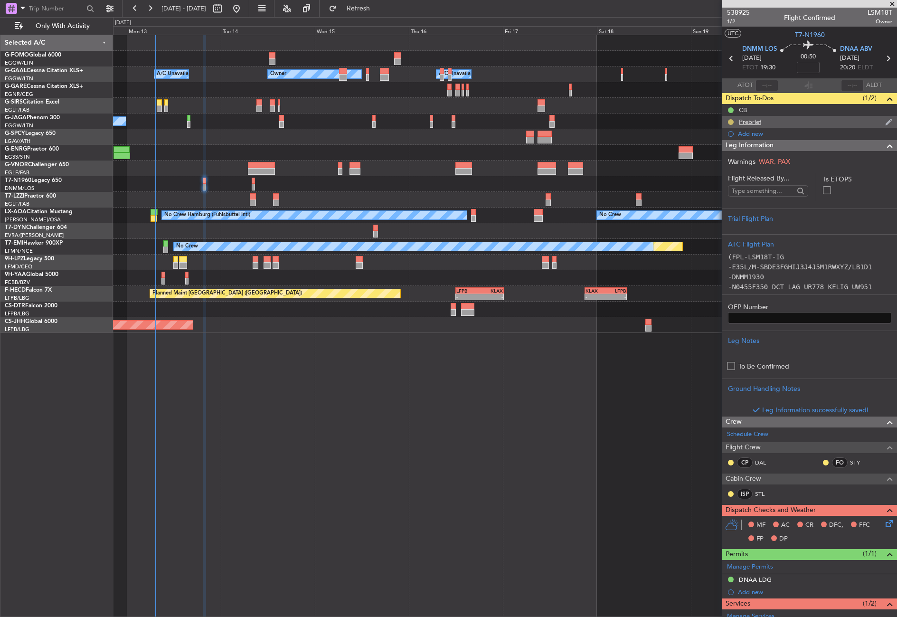
click at [731, 120] on button at bounding box center [731, 122] width 6 height 6
click at [719, 174] on span "Cancelled" at bounding box center [732, 177] width 27 height 9
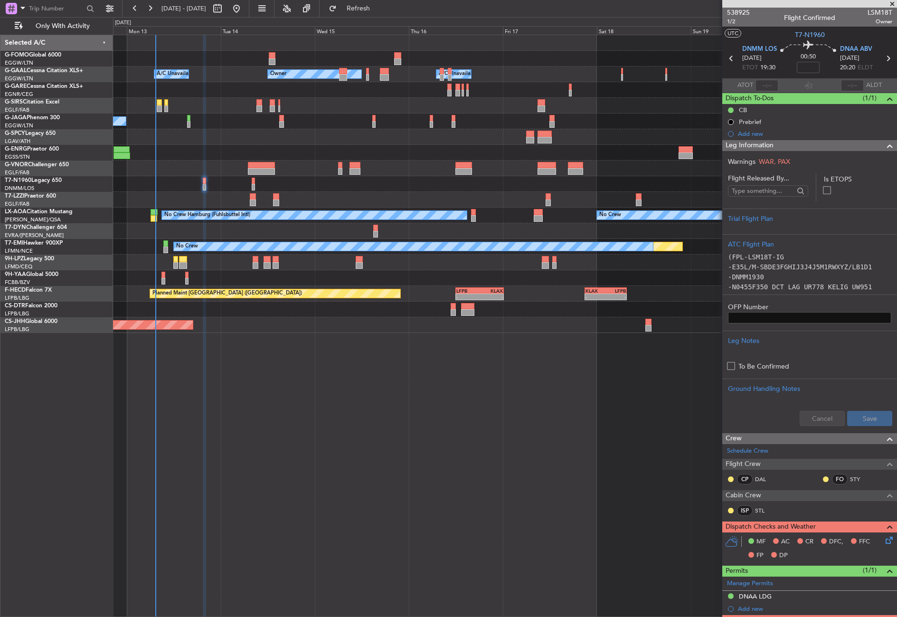
click at [884, 537] on icon at bounding box center [888, 539] width 8 height 8
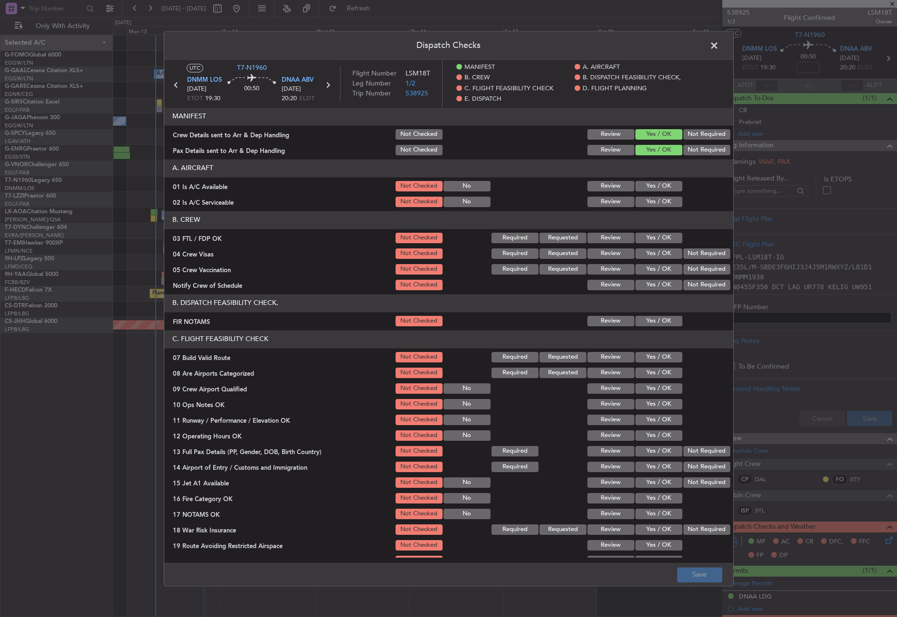
click at [656, 185] on button "Yes / OK" at bounding box center [659, 186] width 47 height 10
click at [658, 198] on button "Yes / OK" at bounding box center [659, 202] width 47 height 10
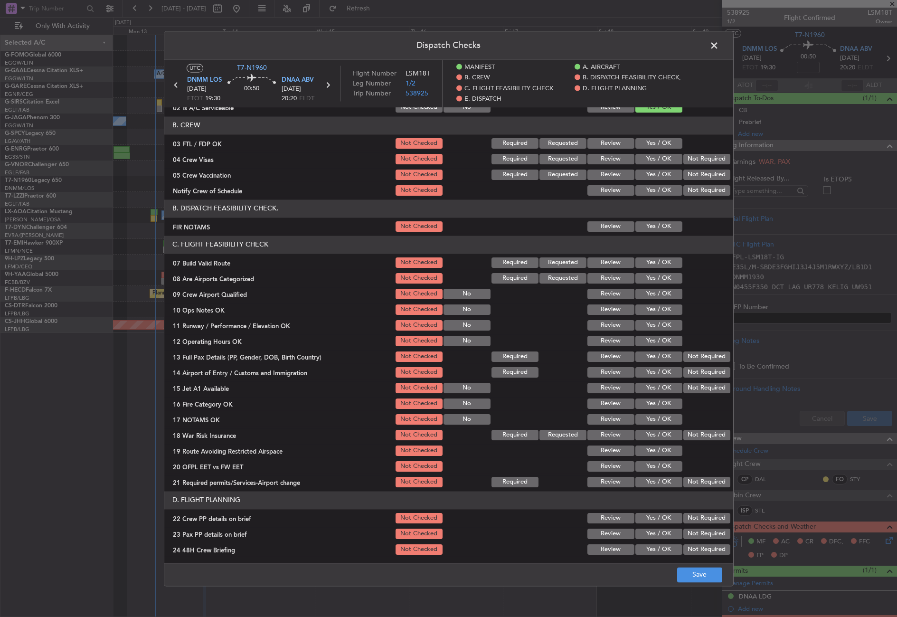
scroll to position [95, 0]
click at [644, 226] on button "Yes / OK" at bounding box center [659, 226] width 47 height 10
click at [649, 264] on button "Yes / OK" at bounding box center [659, 262] width 47 height 10
click at [649, 279] on button "Yes / OK" at bounding box center [659, 278] width 47 height 10
click at [422, 279] on button "Not Checked" at bounding box center [419, 278] width 47 height 10
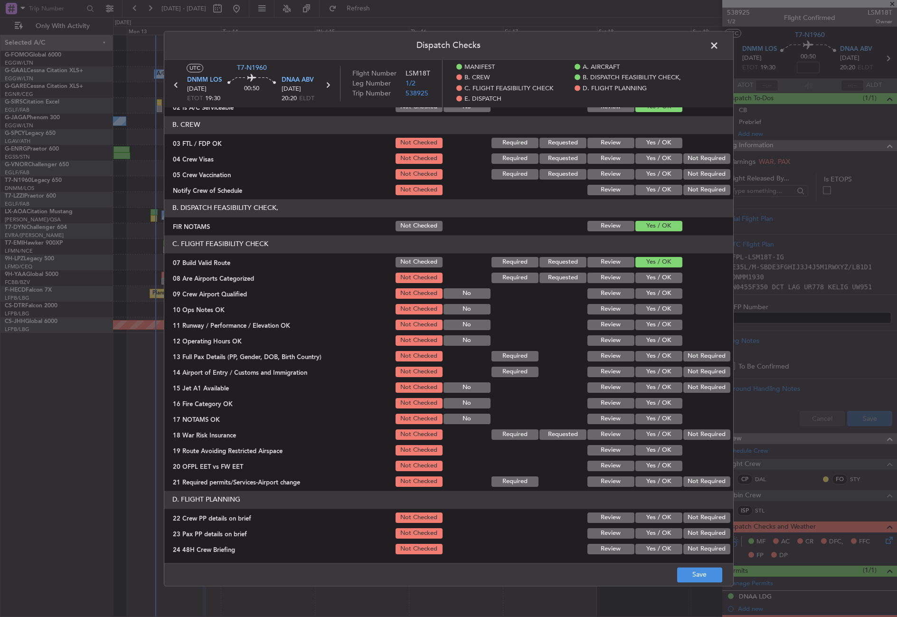
click at [650, 309] on button "Yes / OK" at bounding box center [659, 309] width 47 height 10
click at [645, 330] on button "Yes / OK" at bounding box center [659, 325] width 47 height 10
click at [646, 346] on div "Yes / OK" at bounding box center [658, 340] width 48 height 13
click at [644, 339] on button "Yes / OK" at bounding box center [659, 340] width 47 height 10
click at [646, 354] on button "Yes / OK" at bounding box center [659, 356] width 47 height 10
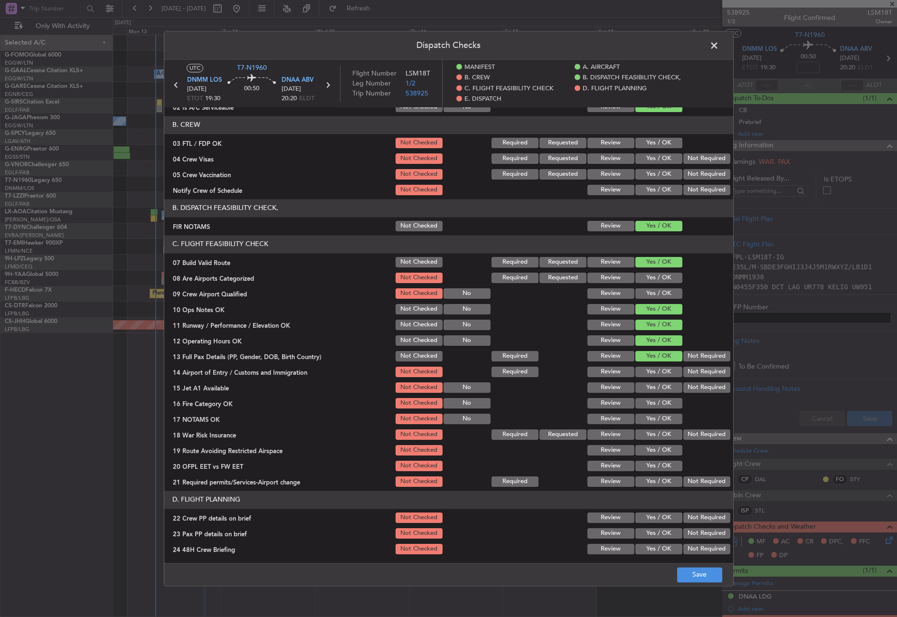
click at [668, 370] on button "Yes / OK" at bounding box center [659, 372] width 47 height 10
click at [643, 394] on section "C. FLIGHT FEASIBILITY CHECK 07 Build Valid Route Not Checked Required Requested…" at bounding box center [448, 361] width 569 height 253
click at [643, 387] on button "Yes / OK" at bounding box center [659, 387] width 47 height 10
click at [651, 405] on button "Yes / OK" at bounding box center [659, 403] width 47 height 10
click at [651, 415] on button "Yes / OK" at bounding box center [659, 419] width 47 height 10
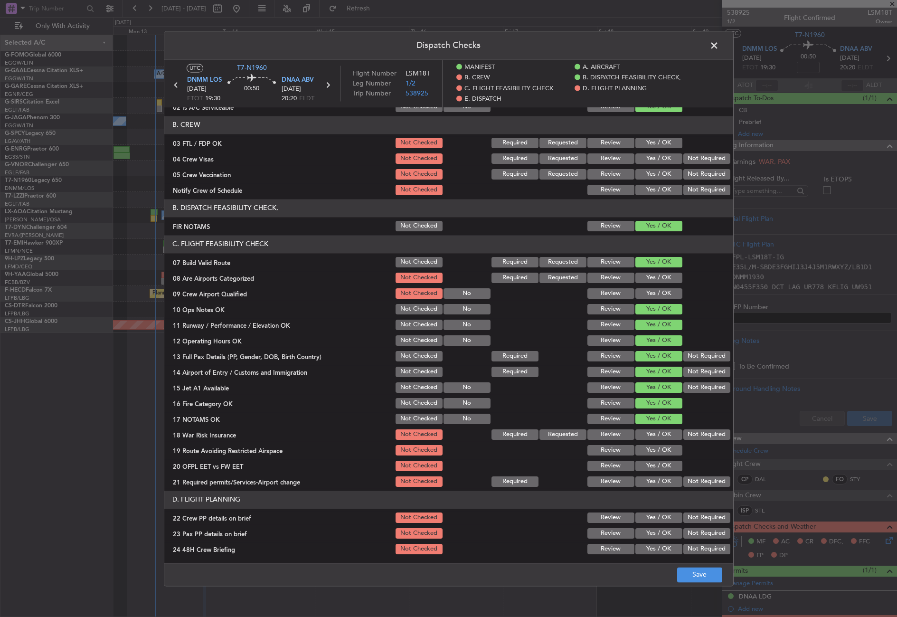
click at [693, 437] on button "Not Required" at bounding box center [707, 434] width 47 height 10
drag, startPoint x: 662, startPoint y: 446, endPoint x: 662, endPoint y: 455, distance: 8.5
click at [662, 447] on button "Yes / OK" at bounding box center [659, 450] width 47 height 10
click at [662, 464] on button "Yes / OK" at bounding box center [659, 466] width 47 height 10
click at [662, 479] on button "Yes / OK" at bounding box center [659, 481] width 47 height 10
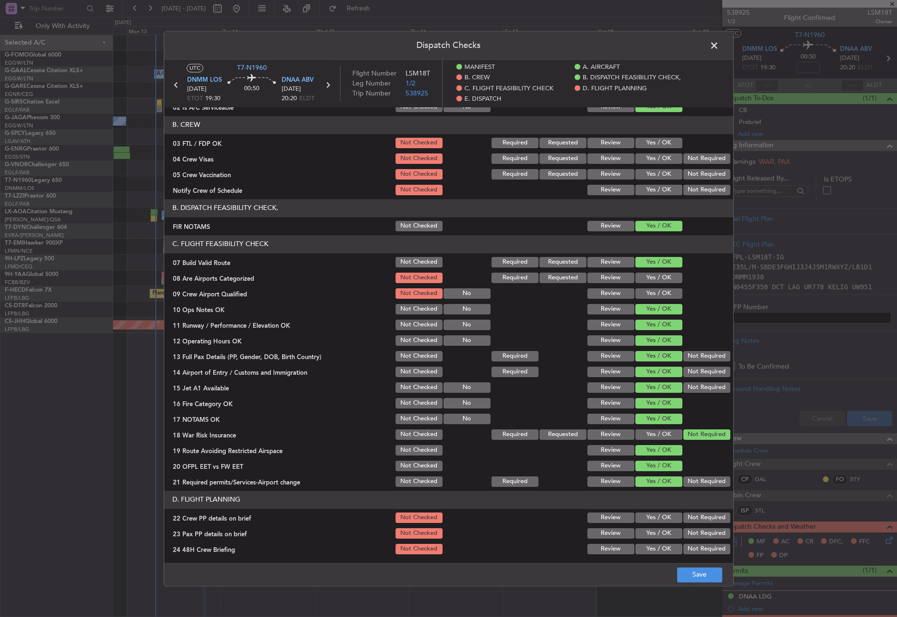
scroll to position [285, 0]
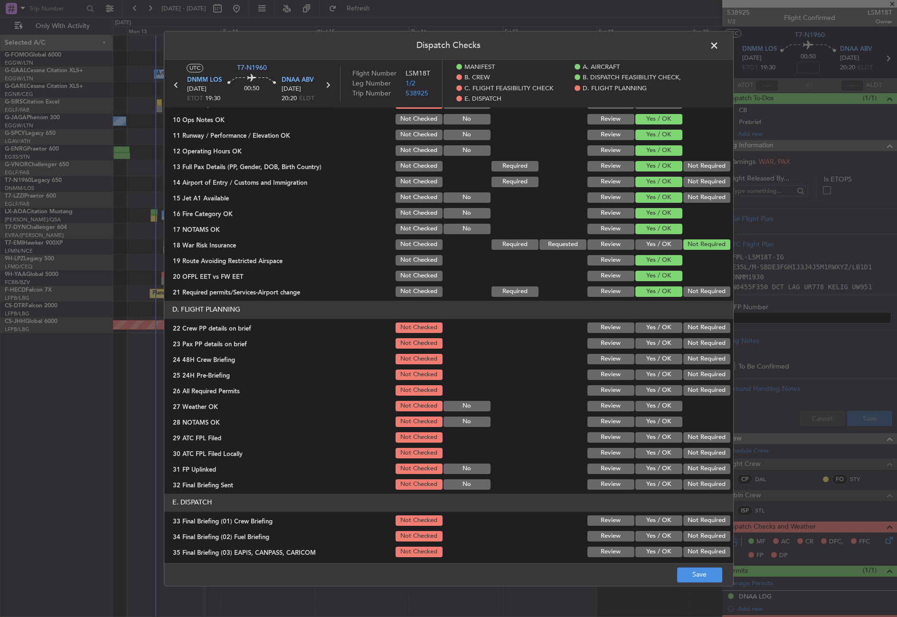
drag, startPoint x: 636, startPoint y: 326, endPoint x: 636, endPoint y: 337, distance: 10.4
click at [636, 328] on button "Yes / OK" at bounding box center [659, 328] width 47 height 10
click at [637, 340] on button "Yes / OK" at bounding box center [659, 343] width 47 height 10
click at [637, 357] on button "Yes / OK" at bounding box center [659, 359] width 47 height 10
drag, startPoint x: 681, startPoint y: 374, endPoint x: 669, endPoint y: 390, distance: 20.0
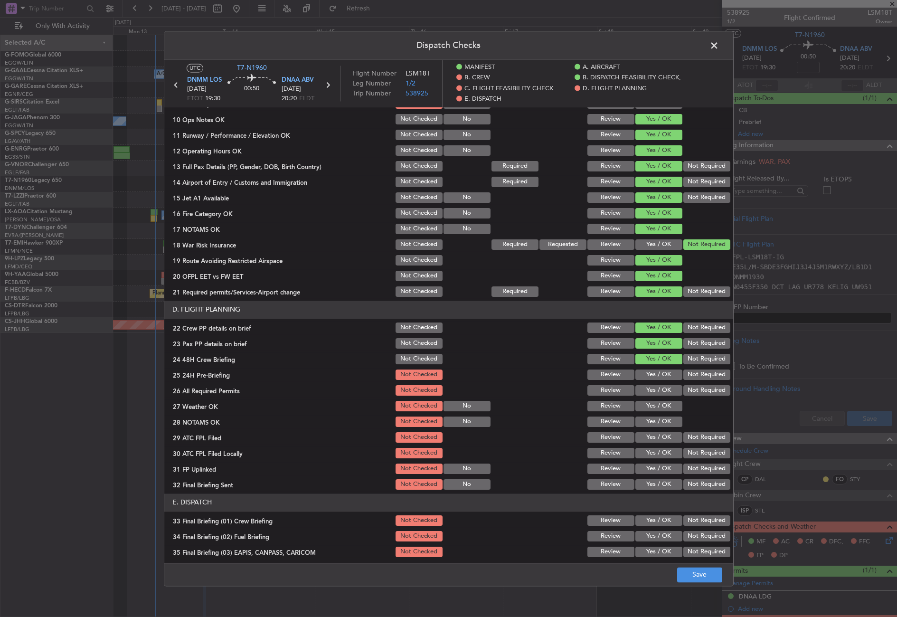
click at [684, 375] on button "Not Required" at bounding box center [707, 375] width 47 height 10
click at [668, 391] on button "Yes / OK" at bounding box center [659, 390] width 47 height 10
click at [662, 406] on button "Yes / OK" at bounding box center [659, 406] width 47 height 10
click at [662, 419] on button "Yes / OK" at bounding box center [659, 422] width 47 height 10
click at [659, 434] on button "Yes / OK" at bounding box center [659, 437] width 47 height 10
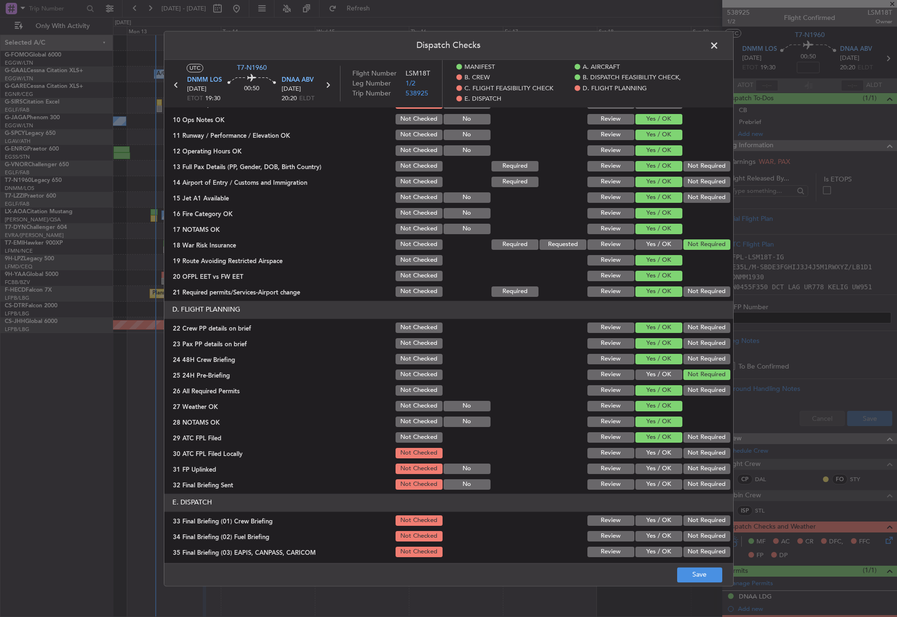
drag, startPoint x: 696, startPoint y: 448, endPoint x: 689, endPoint y: 454, distance: 8.8
click at [694, 452] on button "Not Required" at bounding box center [707, 453] width 47 height 10
click at [666, 453] on button "Yes / OK" at bounding box center [659, 453] width 47 height 10
click at [663, 470] on button "Yes / OK" at bounding box center [659, 469] width 47 height 10
click at [693, 483] on button "Not Required" at bounding box center [707, 484] width 47 height 10
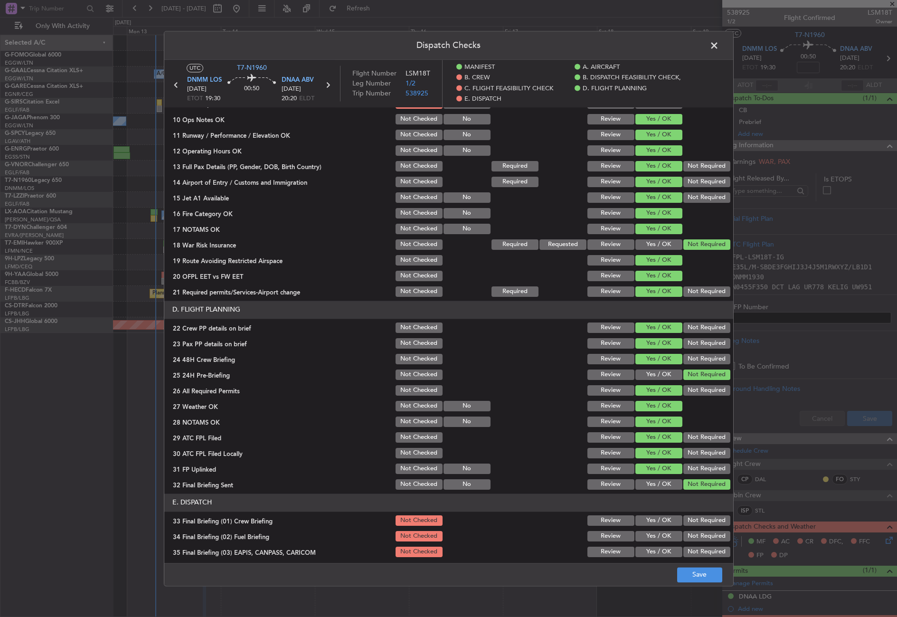
click at [667, 531] on button "Yes / OK" at bounding box center [659, 536] width 47 height 10
click at [659, 519] on button "Yes / OK" at bounding box center [659, 520] width 47 height 10
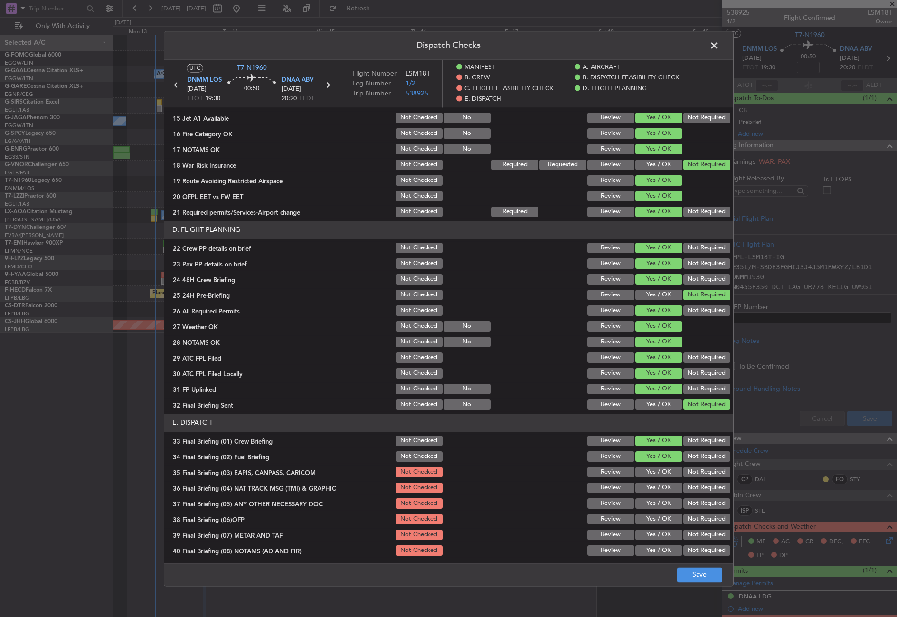
scroll to position [430, 0]
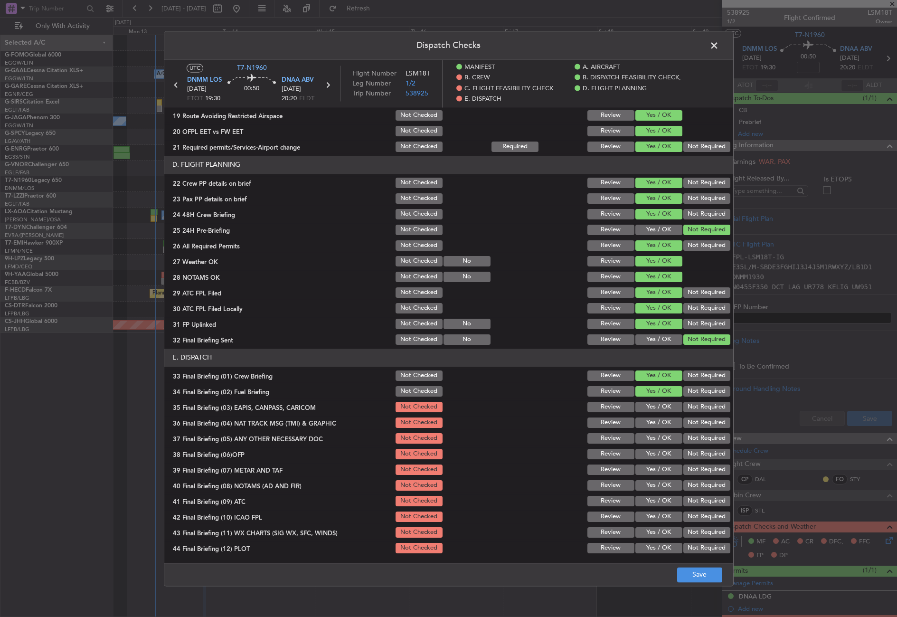
click at [694, 400] on div "Not Required" at bounding box center [706, 406] width 48 height 13
drag, startPoint x: 693, startPoint y: 406, endPoint x: 692, endPoint y: 424, distance: 18.1
click at [692, 409] on button "Not Required" at bounding box center [707, 407] width 47 height 10
click at [692, 426] on button "Not Required" at bounding box center [707, 423] width 47 height 10
click at [658, 437] on button "Yes / OK" at bounding box center [659, 438] width 47 height 10
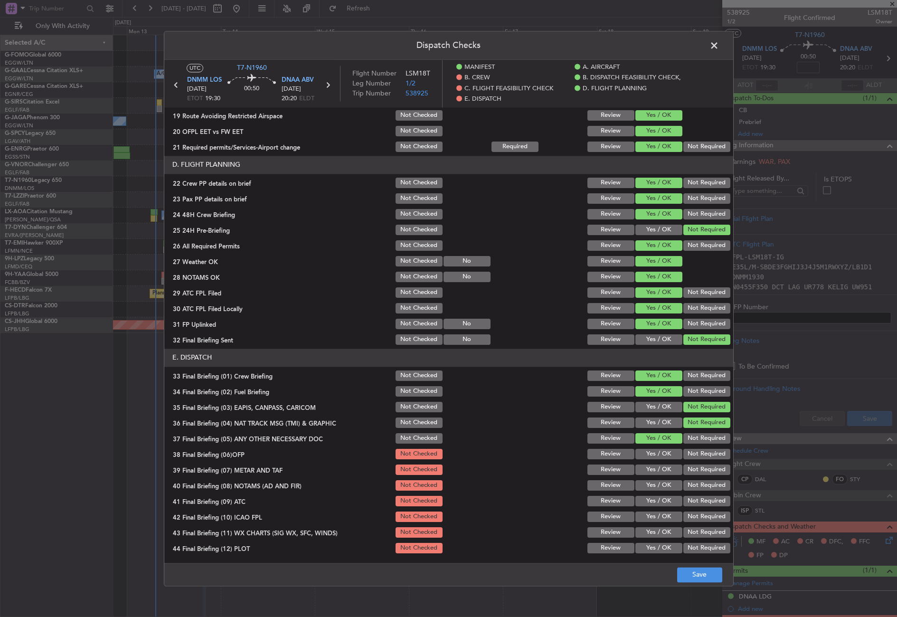
click at [650, 450] on button "Yes / OK" at bounding box center [659, 454] width 47 height 10
click at [652, 477] on section "E. DISPATCH 33 Final Briefing (01) Crew Briefing Not Checked Review Yes / OK No…" at bounding box center [448, 452] width 569 height 206
drag, startPoint x: 652, startPoint y: 470, endPoint x: 646, endPoint y: 473, distance: 7.2
click at [652, 470] on button "Yes / OK" at bounding box center [659, 470] width 47 height 10
click at [646, 485] on button "Yes / OK" at bounding box center [659, 485] width 47 height 10
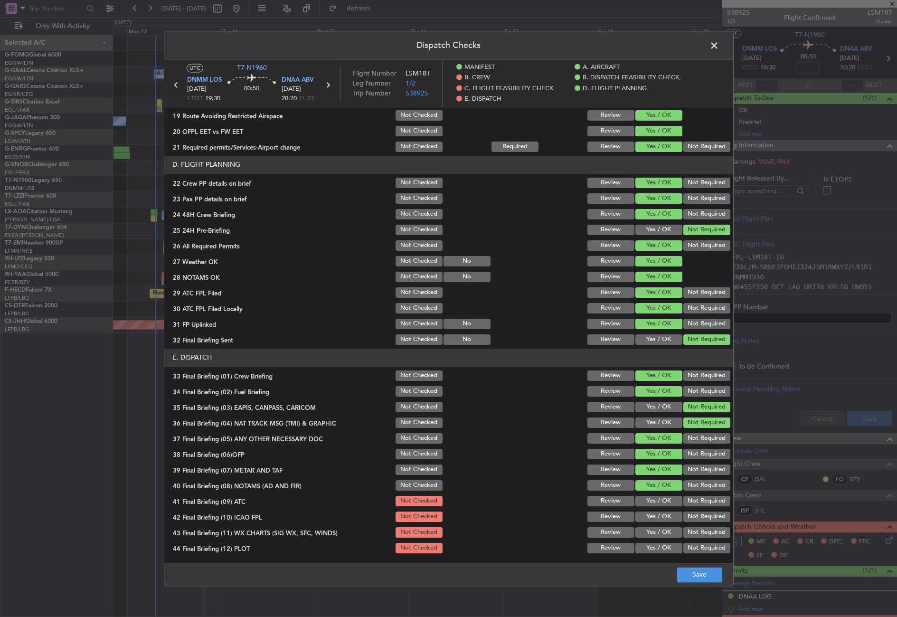
click at [645, 502] on button "Yes / OK" at bounding box center [659, 501] width 47 height 10
click at [673, 512] on button "Yes / OK" at bounding box center [659, 517] width 47 height 10
drag, startPoint x: 689, startPoint y: 517, endPoint x: 671, endPoint y: 525, distance: 19.6
click at [686, 520] on button "Not Required" at bounding box center [707, 517] width 47 height 10
click at [671, 525] on section "E. DISPATCH 33 Final Briefing (01) Crew Briefing Not Checked Review Yes / OK No…" at bounding box center [448, 452] width 569 height 206
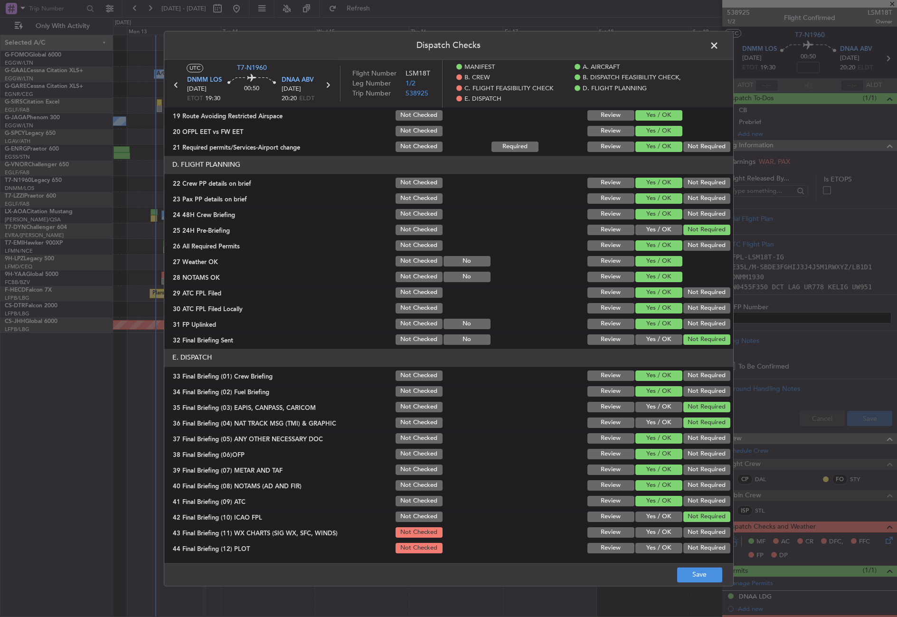
click at [684, 536] on button "Not Required" at bounding box center [707, 532] width 47 height 10
click at [669, 532] on button "Yes / OK" at bounding box center [659, 532] width 47 height 10
click at [684, 547] on button "Not Required" at bounding box center [707, 548] width 47 height 10
click at [691, 571] on button "Save" at bounding box center [699, 574] width 45 height 15
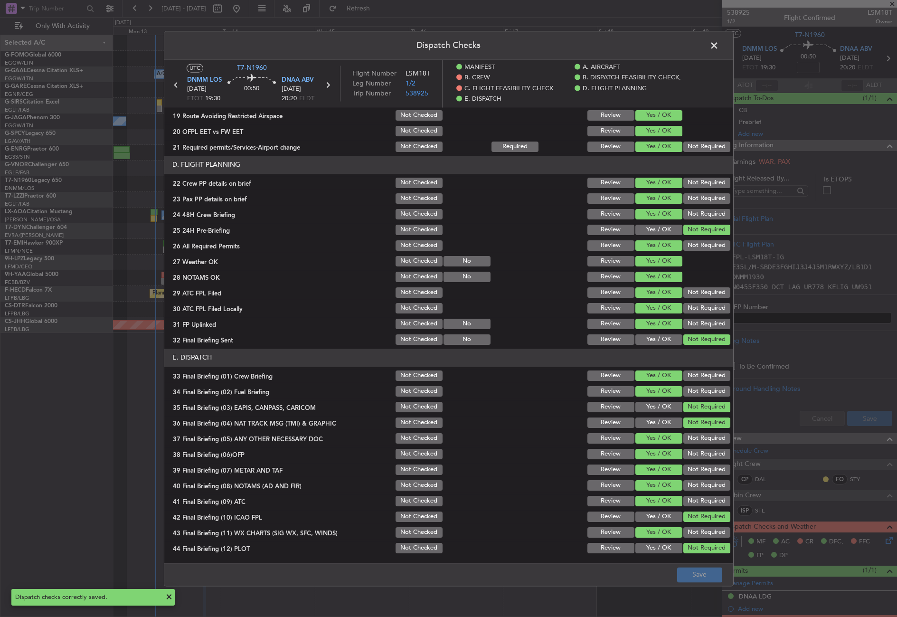
click at [706, 43] on header "Dispatch Checks" at bounding box center [448, 45] width 569 height 28
click at [719, 47] on span at bounding box center [719, 47] width 0 height 19
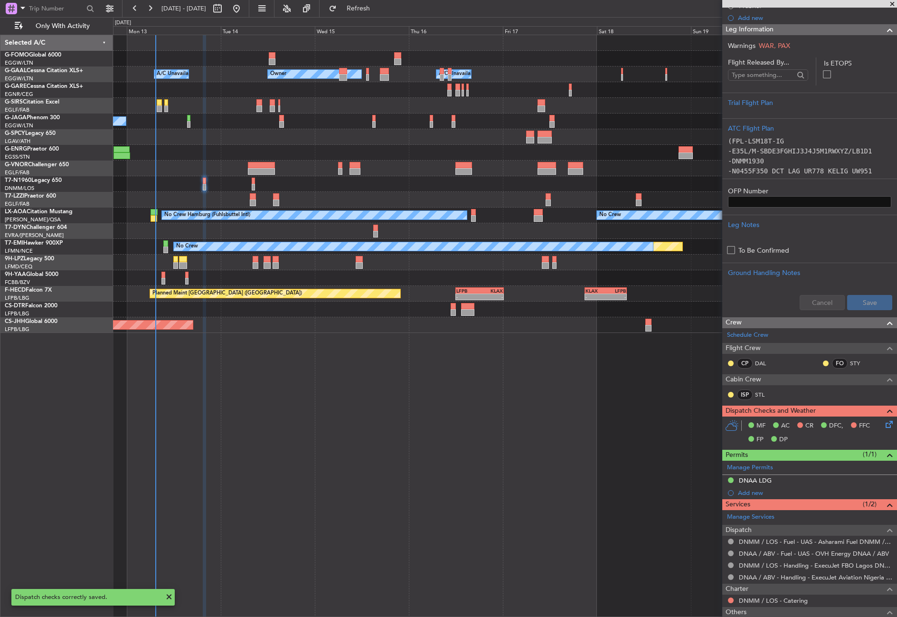
scroll to position [48, 0]
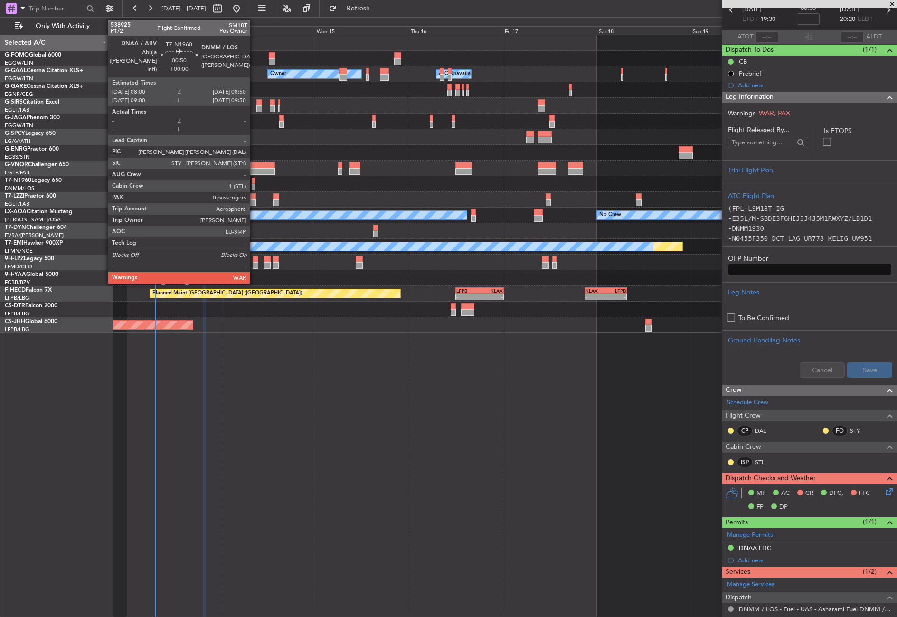
click at [254, 183] on div at bounding box center [253, 181] width 3 height 7
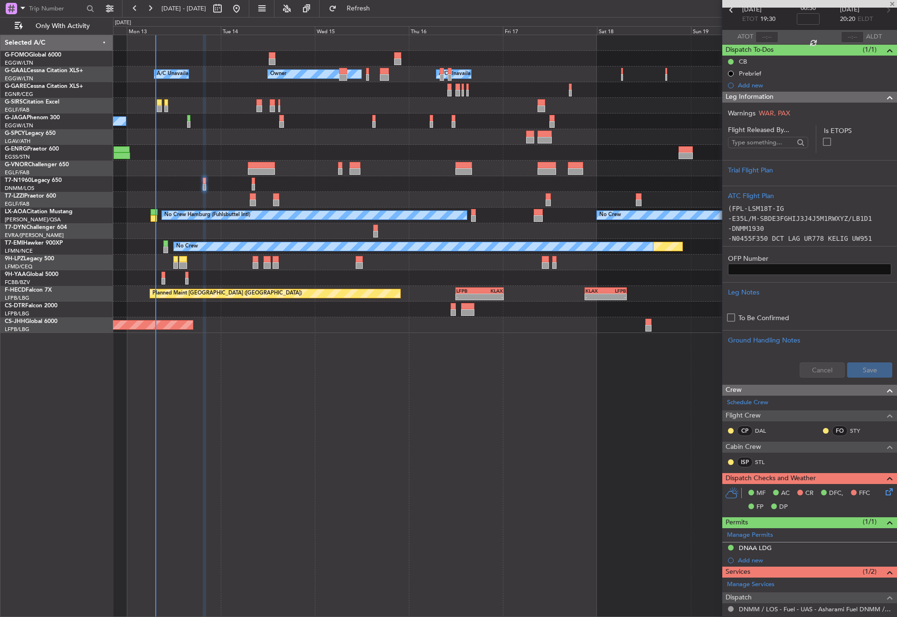
type input "0"
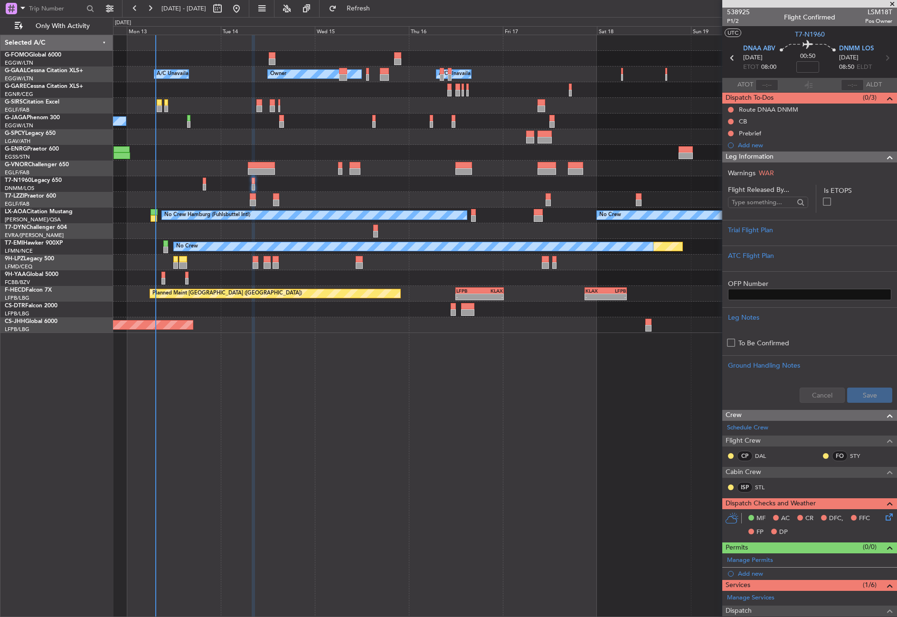
scroll to position [0, 0]
click at [771, 109] on div "Route DNAA DNMM" at bounding box center [768, 110] width 59 height 8
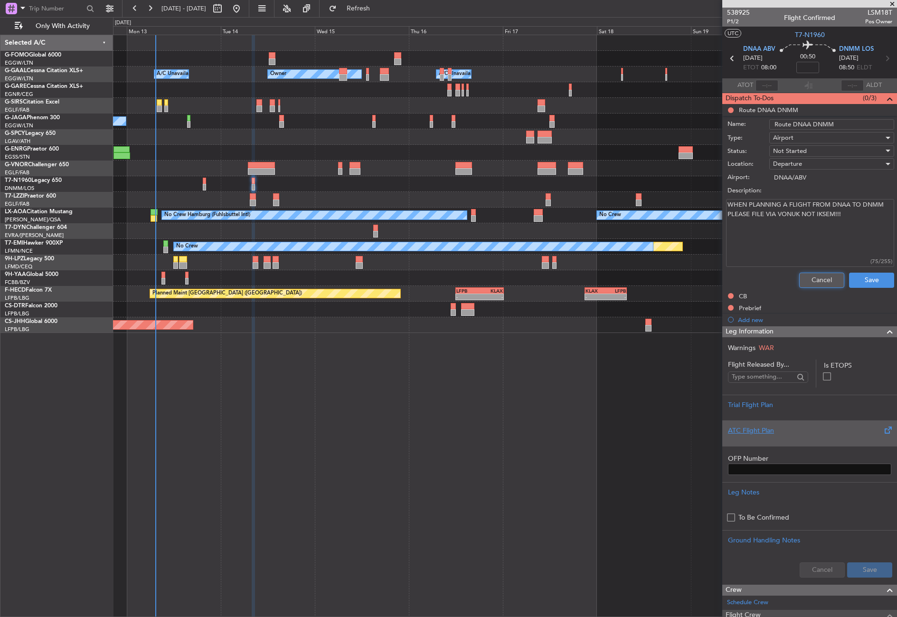
drag, startPoint x: 817, startPoint y: 276, endPoint x: 799, endPoint y: 254, distance: 28.8
click at [817, 276] on button "Cancel" at bounding box center [821, 280] width 45 height 15
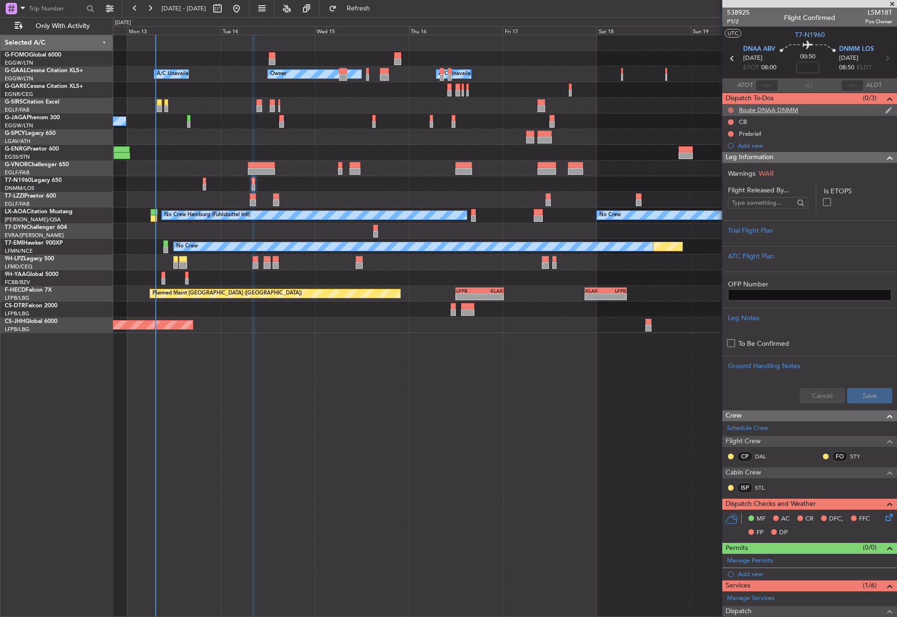
click at [731, 109] on button at bounding box center [731, 110] width 6 height 6
click at [735, 152] on span "Completed" at bounding box center [735, 151] width 31 height 9
click at [731, 122] on button at bounding box center [731, 122] width 6 height 6
click at [728, 161] on span "Completed" at bounding box center [735, 163] width 31 height 9
click at [729, 132] on button at bounding box center [731, 134] width 6 height 6
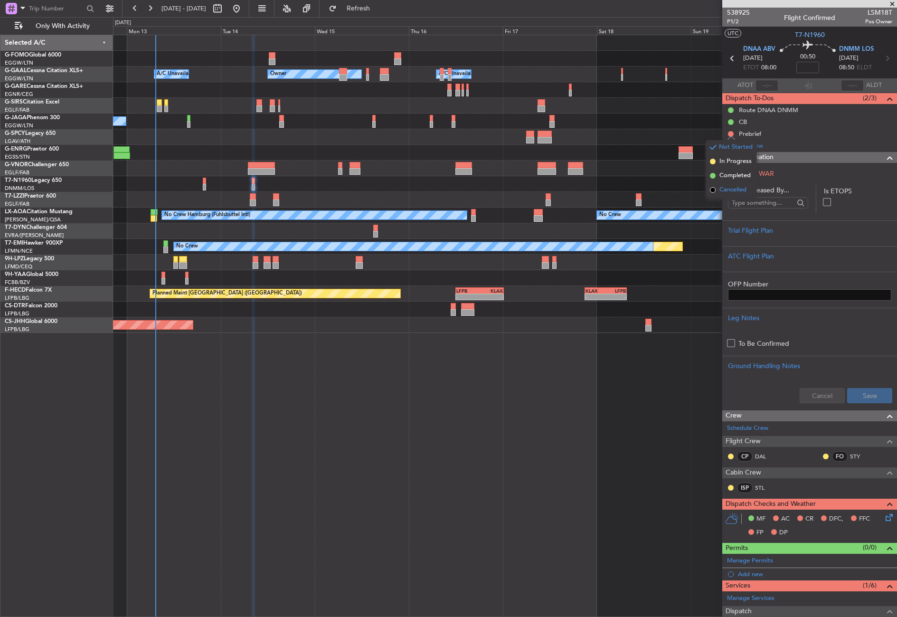
click at [722, 185] on span "Cancelled" at bounding box center [733, 189] width 27 height 9
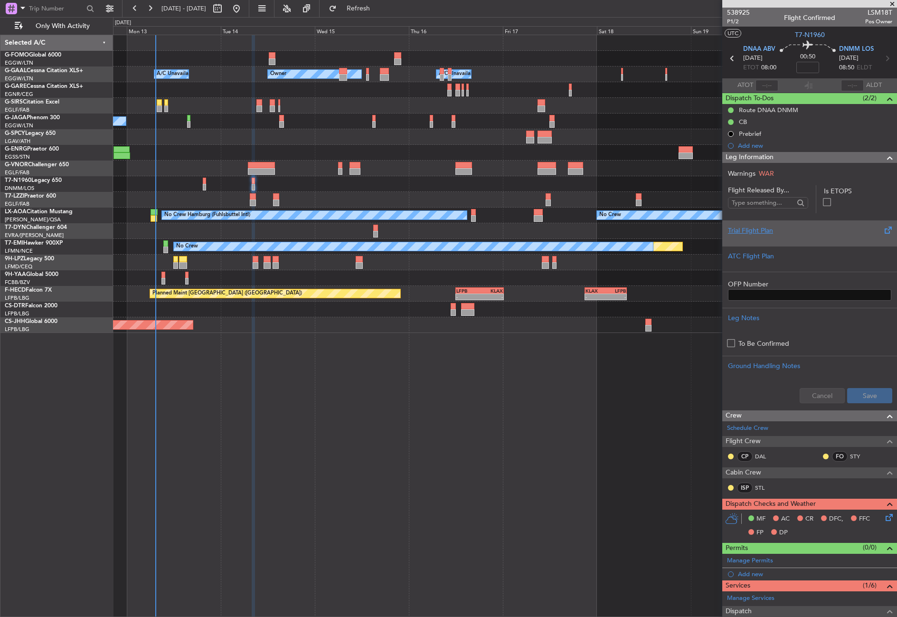
click at [748, 231] on div "Trial Flight Plan" at bounding box center [809, 231] width 163 height 10
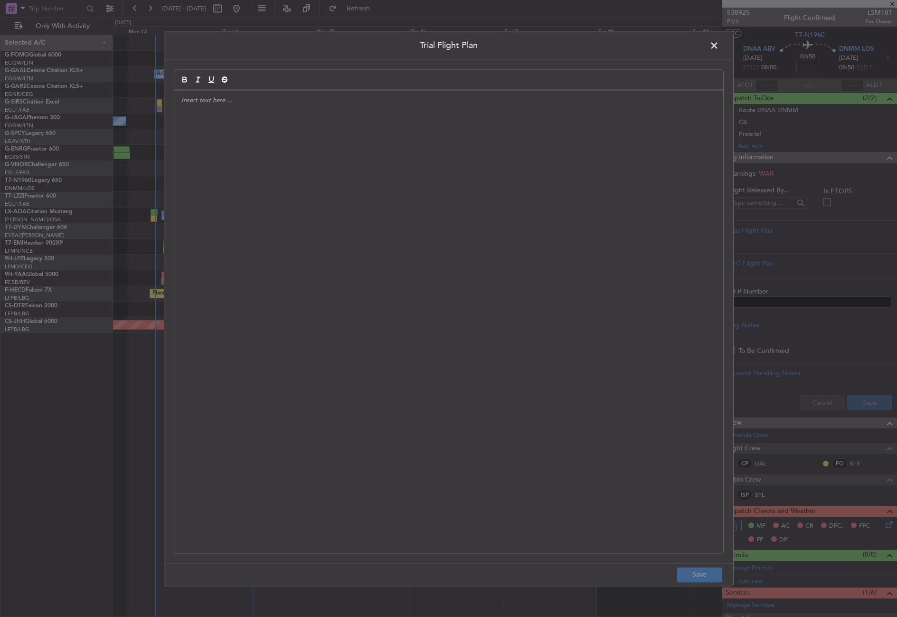
click at [475, 240] on div at bounding box center [448, 321] width 549 height 463
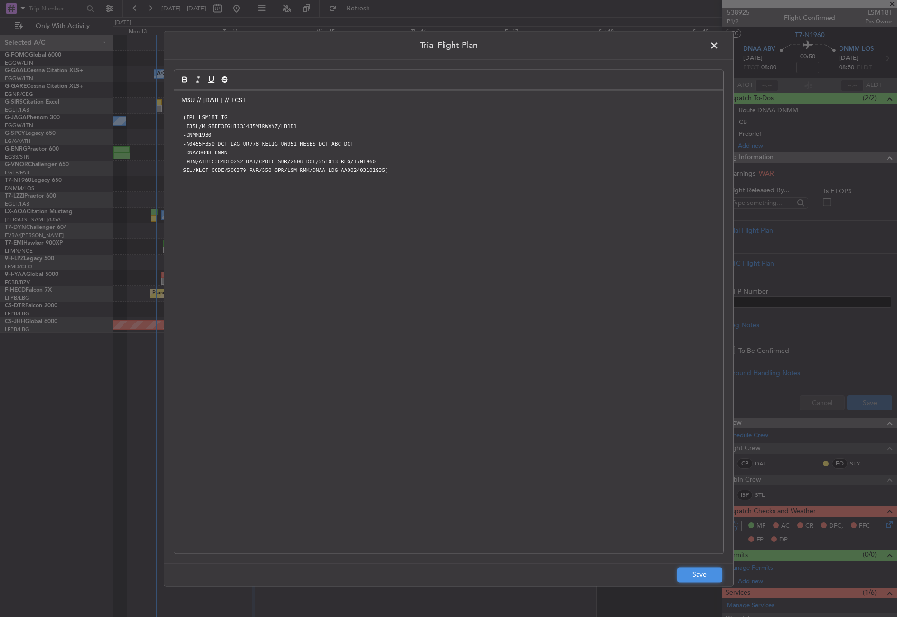
click at [682, 576] on button "Save" at bounding box center [699, 574] width 45 height 15
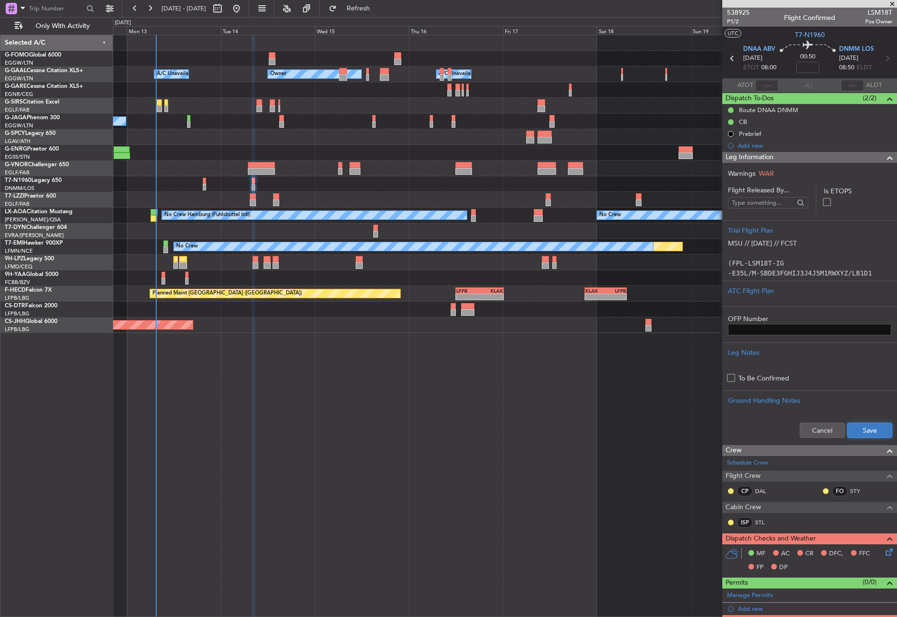
click at [866, 433] on button "Save" at bounding box center [869, 430] width 45 height 15
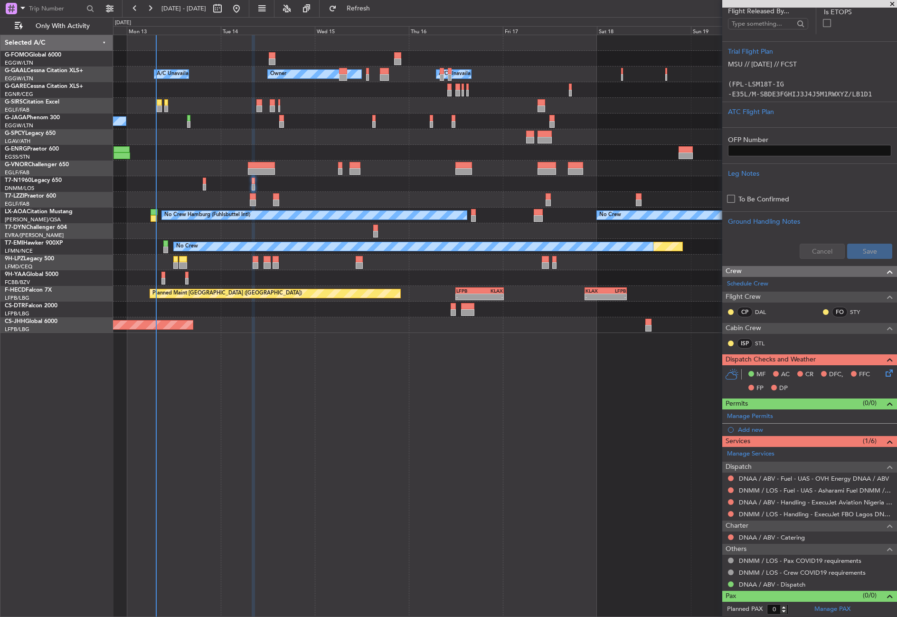
scroll to position [162, 0]
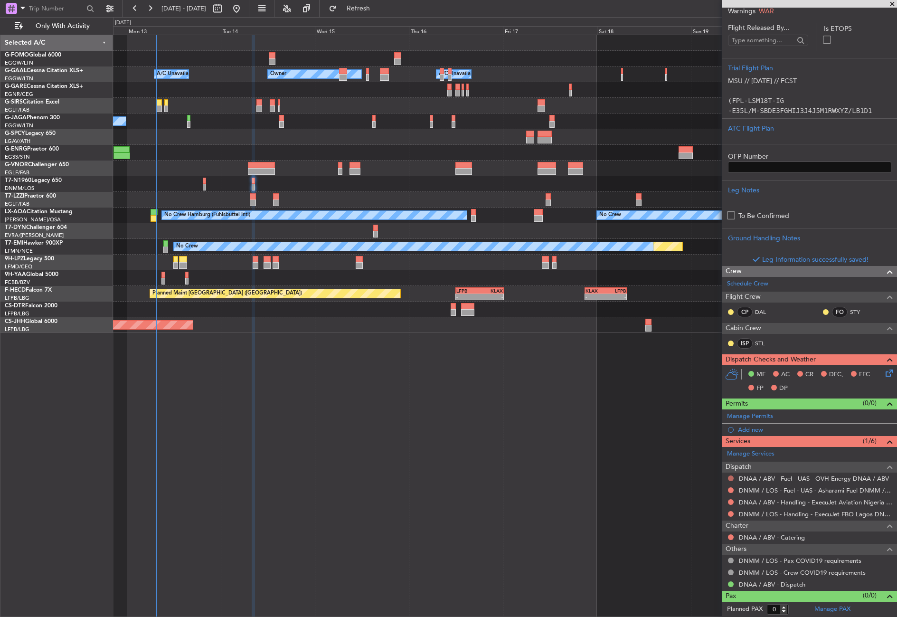
click at [731, 478] on button at bounding box center [731, 478] width 6 height 6
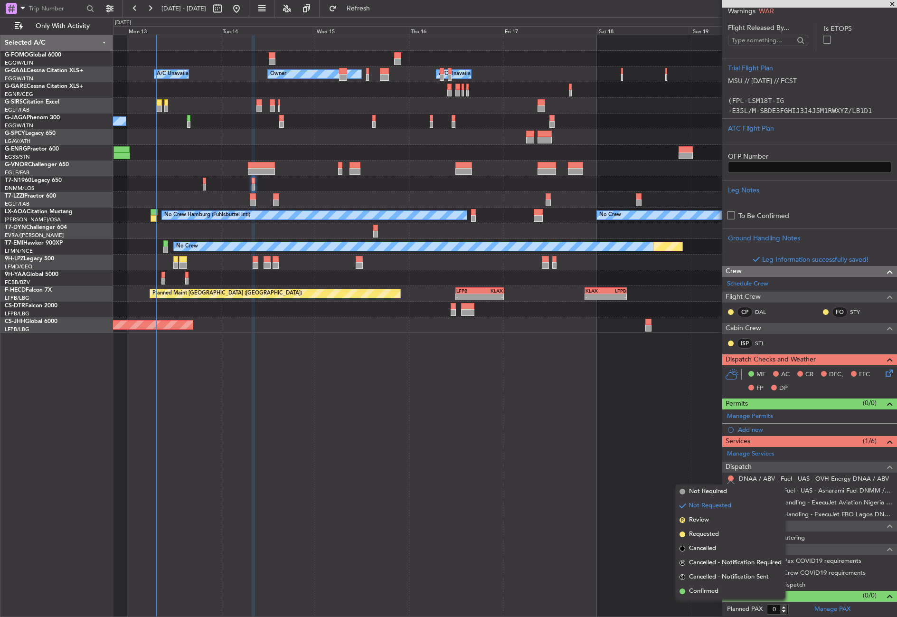
click at [721, 489] on div "Not Requested" at bounding box center [731, 493] width 40 height 12
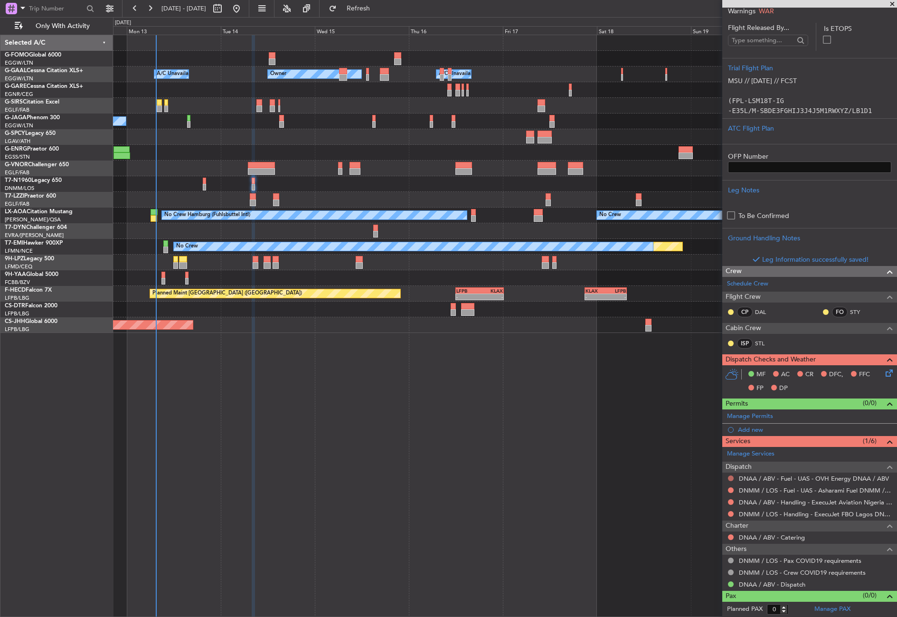
click at [731, 476] on button at bounding box center [731, 478] width 6 height 6
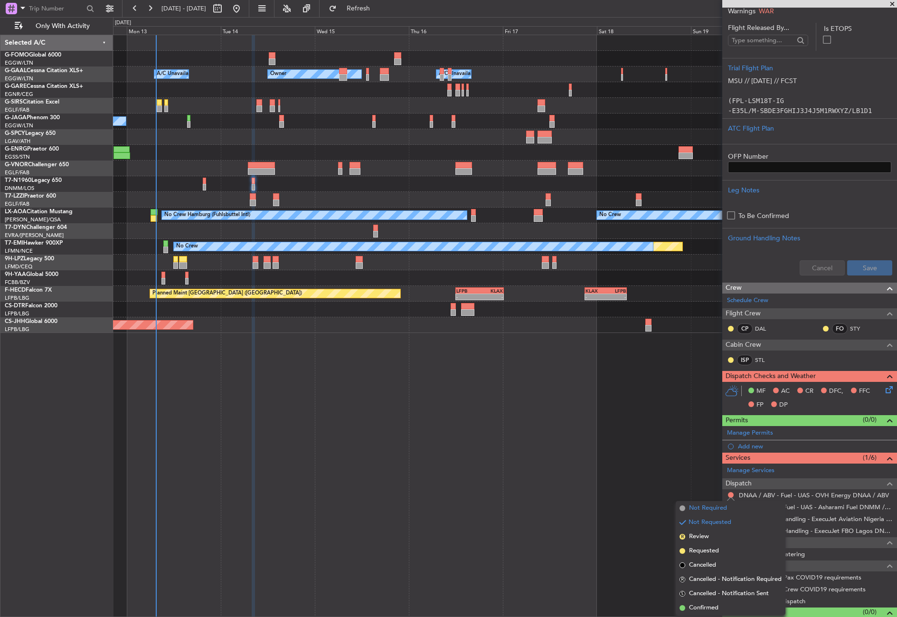
click at [715, 507] on span "Not Required" at bounding box center [708, 507] width 38 height 9
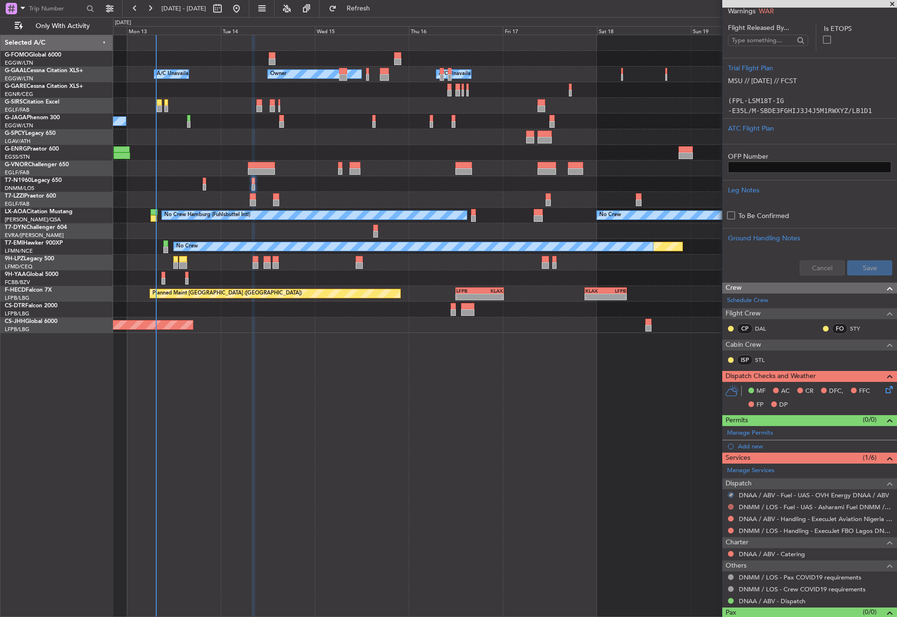
click at [732, 504] on button at bounding box center [731, 507] width 6 height 6
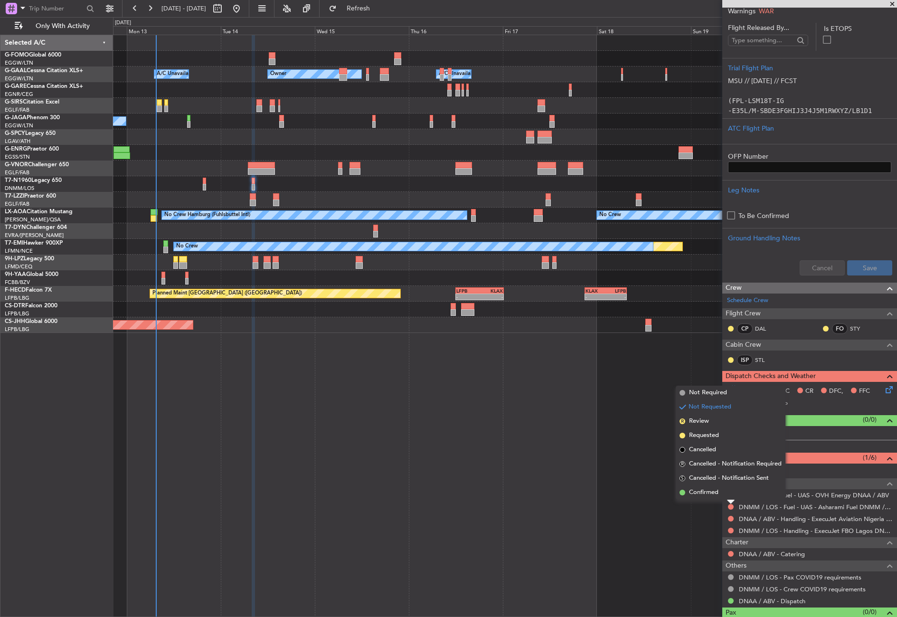
click at [710, 384] on div "- - EGGW 03:55 Z KSFO 14:45 Z Owner A/C Unavailable Owner A/C Unavailable Plann…" at bounding box center [505, 326] width 784 height 582
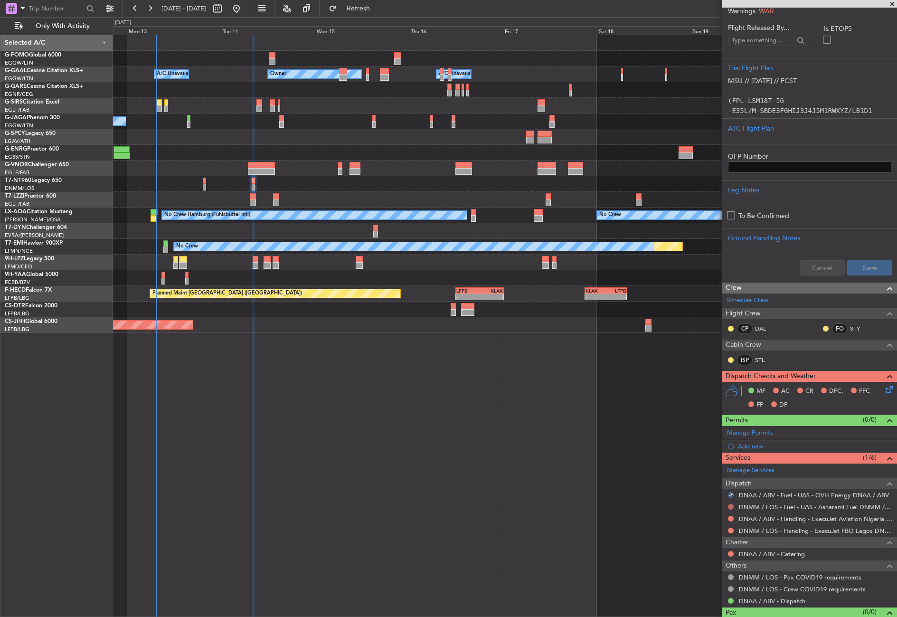
click at [731, 506] on button at bounding box center [731, 507] width 6 height 6
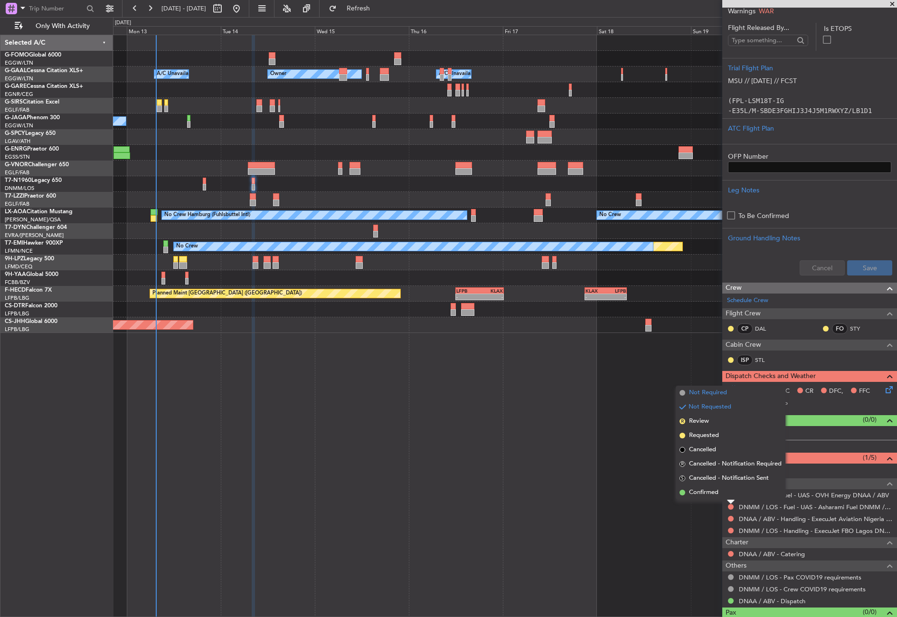
click at [698, 395] on span "Not Required" at bounding box center [708, 392] width 38 height 9
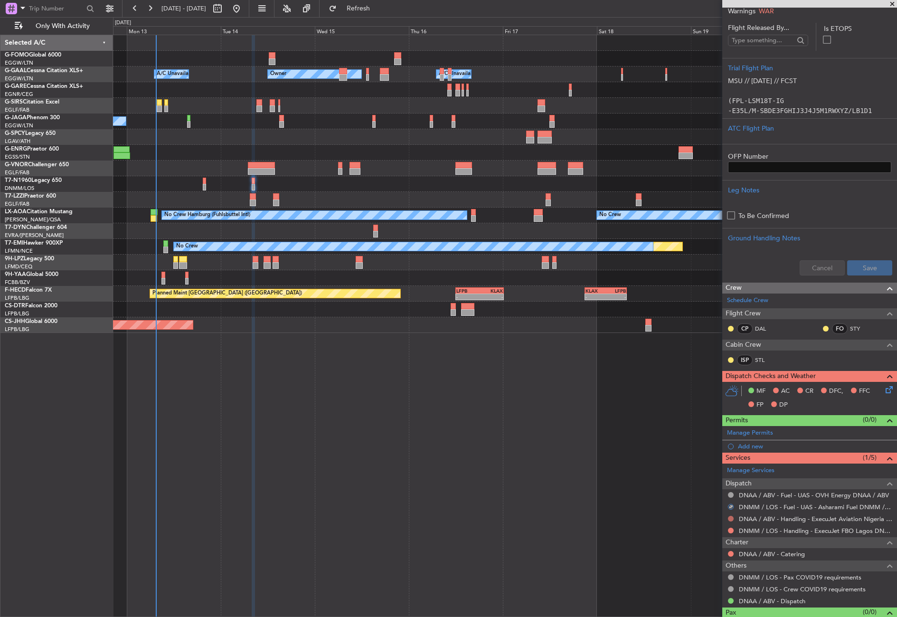
click at [729, 519] on button at bounding box center [731, 519] width 6 height 6
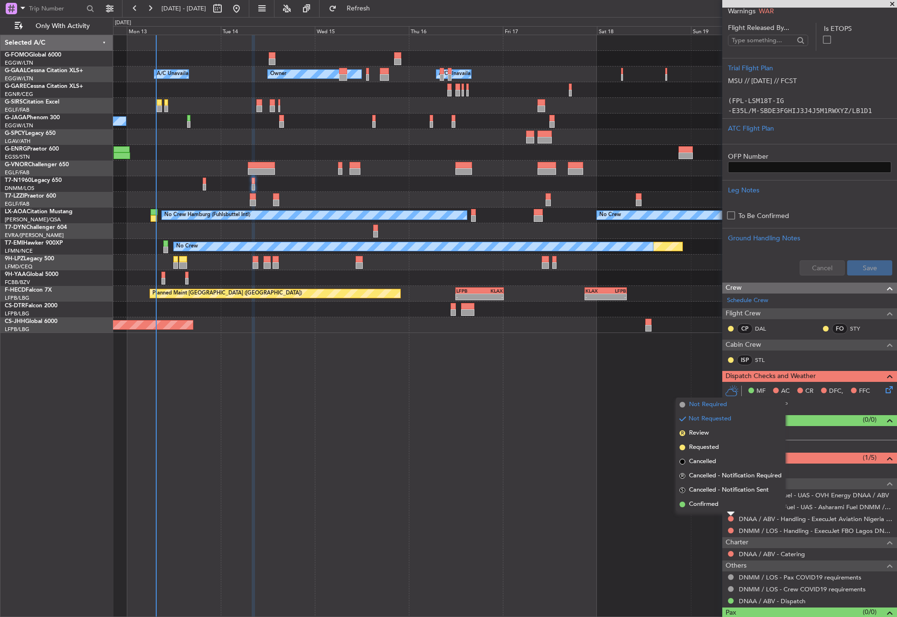
click at [697, 405] on span "Not Required" at bounding box center [708, 404] width 38 height 9
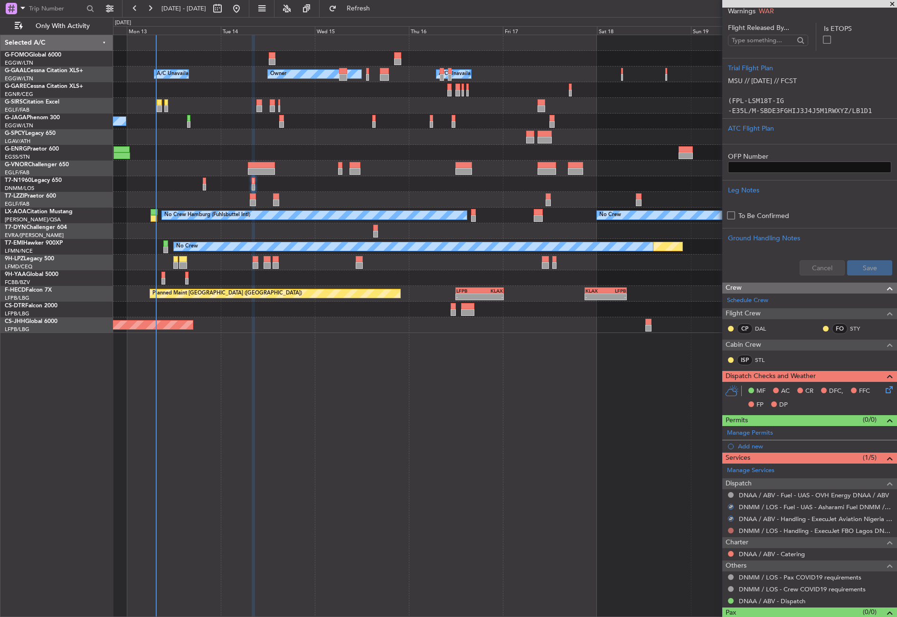
click at [730, 529] on button at bounding box center [731, 531] width 6 height 6
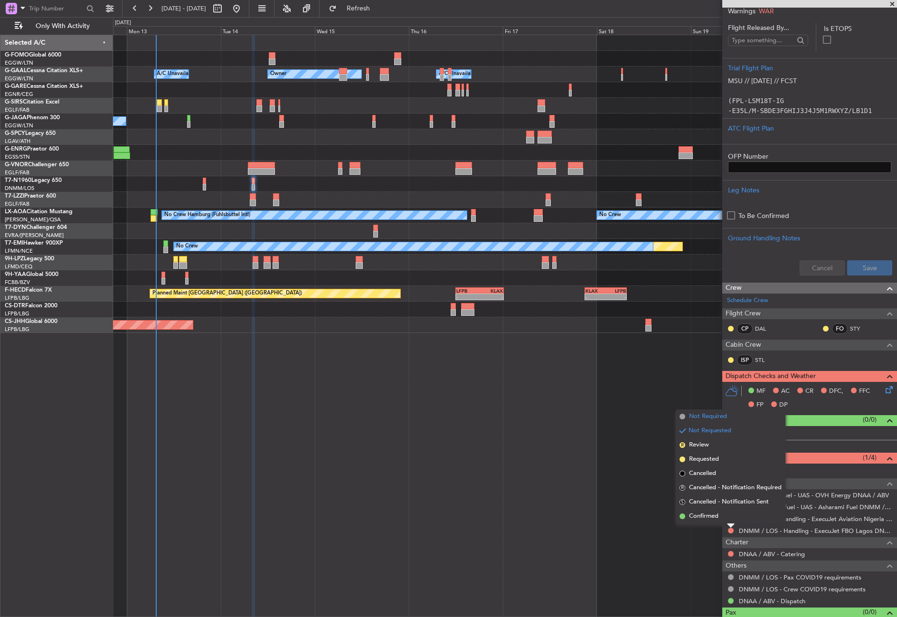
click at [698, 416] on span "Not Required" at bounding box center [708, 416] width 38 height 9
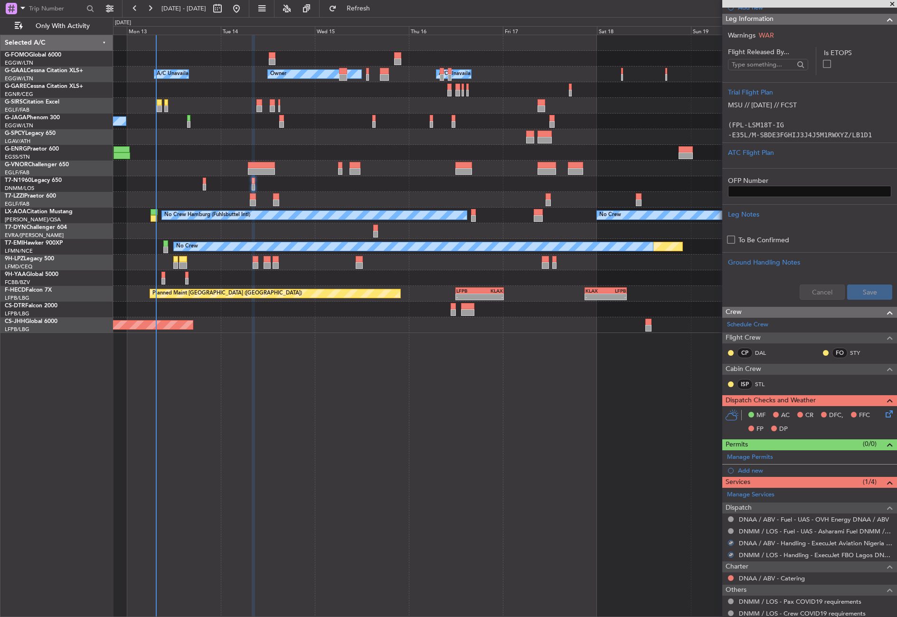
scroll to position [84, 0]
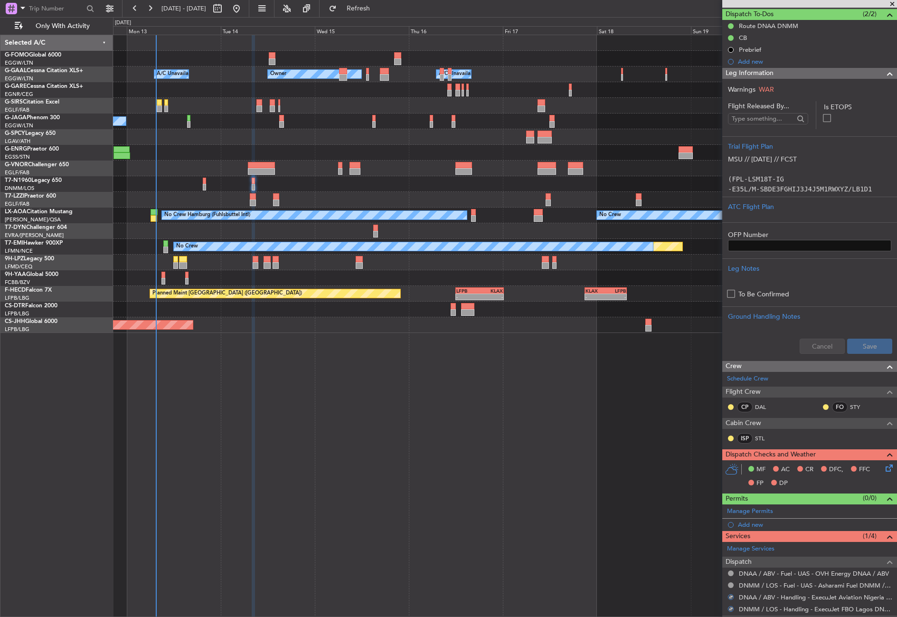
click at [885, 467] on icon at bounding box center [888, 467] width 8 height 8
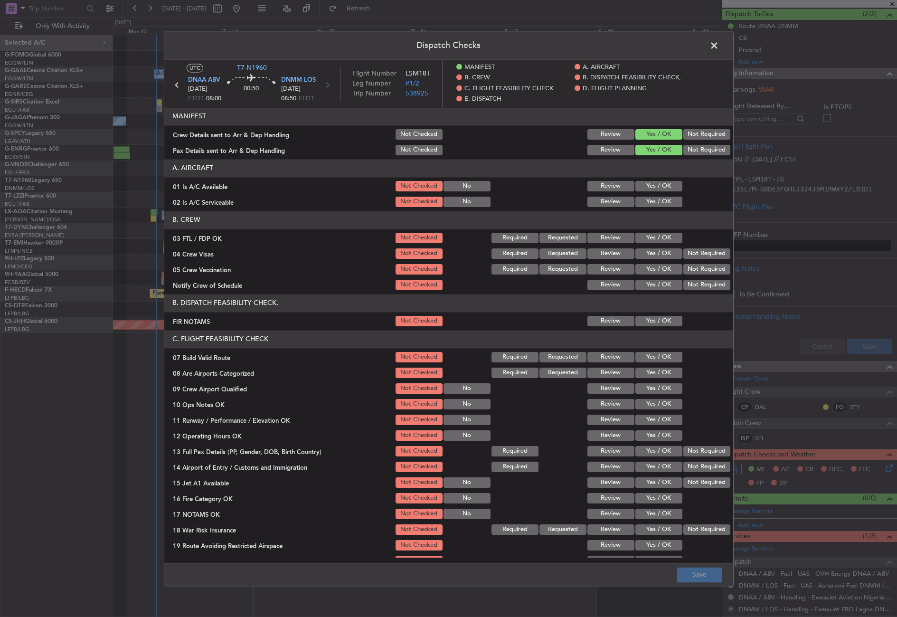
click at [645, 202] on button "Yes / OK" at bounding box center [659, 202] width 47 height 10
click at [645, 185] on button "Yes / OK" at bounding box center [659, 186] width 47 height 10
click at [653, 318] on button "Yes / OK" at bounding box center [659, 321] width 47 height 10
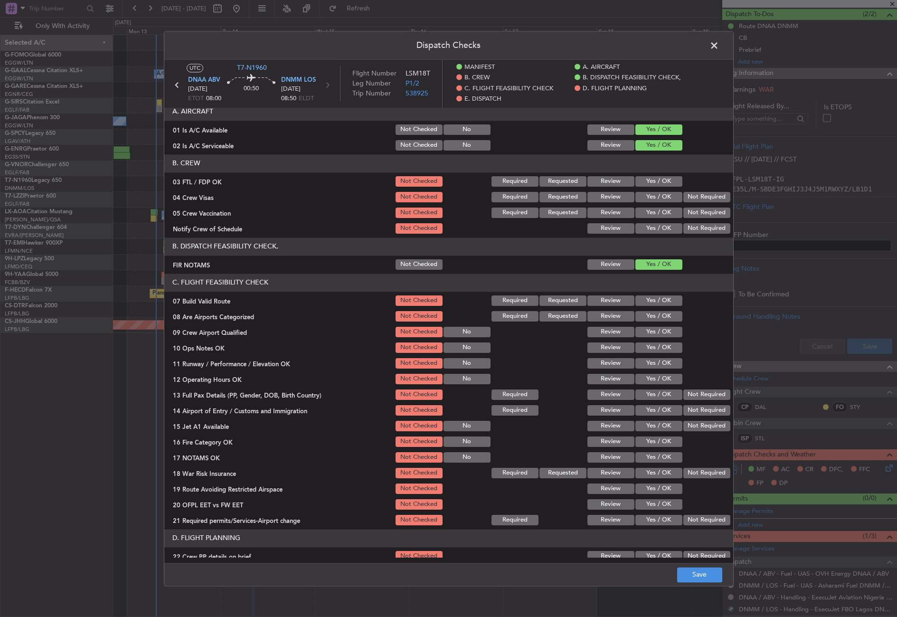
scroll to position [142, 0]
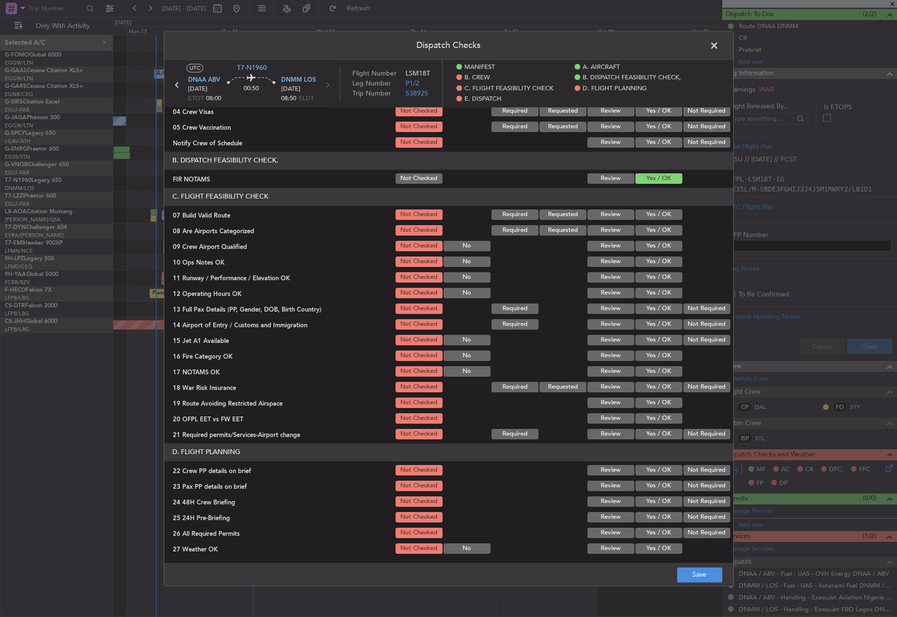
click at [651, 215] on button "Yes / OK" at bounding box center [659, 214] width 47 height 10
click at [646, 264] on button "Yes / OK" at bounding box center [659, 261] width 47 height 10
click at [651, 281] on button "Yes / OK" at bounding box center [659, 277] width 47 height 10
click at [648, 288] on button "Yes / OK" at bounding box center [659, 293] width 47 height 10
click at [649, 312] on button "Yes / OK" at bounding box center [659, 309] width 47 height 10
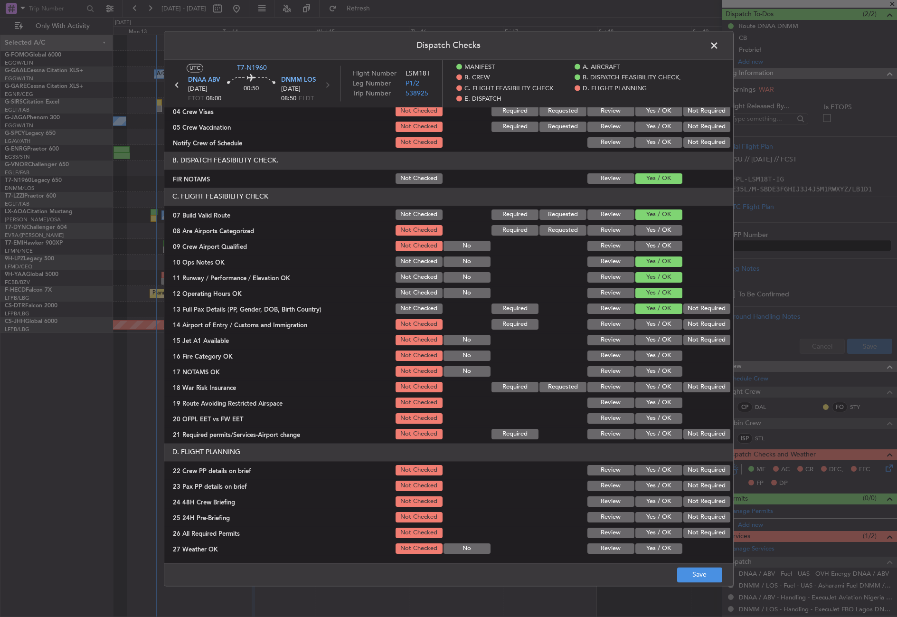
drag, startPoint x: 660, startPoint y: 336, endPoint x: 660, endPoint y: 327, distance: 8.6
click at [660, 334] on div "Yes / OK" at bounding box center [658, 339] width 48 height 13
click at [659, 325] on button "Yes / OK" at bounding box center [659, 324] width 47 height 10
click at [652, 340] on button "Yes / OK" at bounding box center [659, 340] width 47 height 10
click at [653, 356] on button "Yes / OK" at bounding box center [659, 356] width 47 height 10
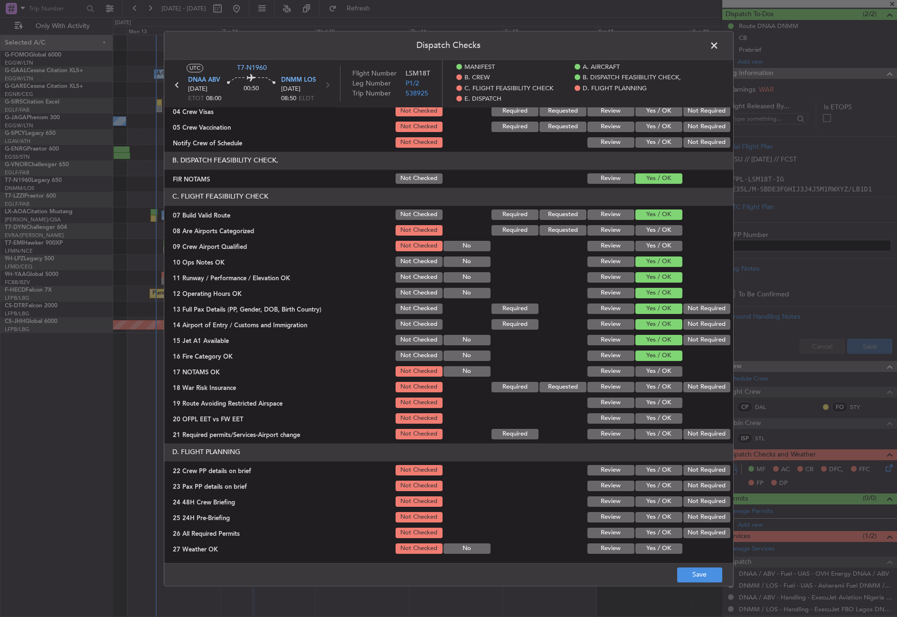
click at [657, 377] on div "Yes / OK" at bounding box center [658, 371] width 48 height 13
click at [656, 371] on button "Yes / OK" at bounding box center [659, 371] width 47 height 10
drag, startPoint x: 703, startPoint y: 391, endPoint x: 688, endPoint y: 393, distance: 14.9
click at [701, 392] on button "Not Required" at bounding box center [707, 387] width 47 height 10
click at [665, 402] on button "Yes / OK" at bounding box center [659, 403] width 47 height 10
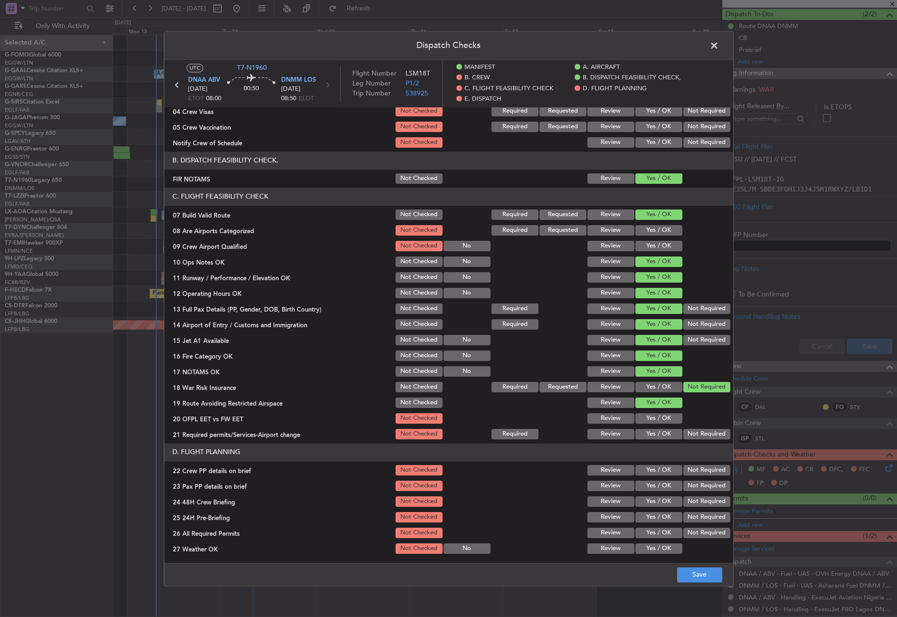
click at [658, 414] on button "Yes / OK" at bounding box center [659, 418] width 47 height 10
click at [653, 432] on button "Yes / OK" at bounding box center [659, 434] width 47 height 10
click at [650, 484] on button "Yes / OK" at bounding box center [659, 486] width 47 height 10
drag, startPoint x: 650, startPoint y: 469, endPoint x: 649, endPoint y: 490, distance: 21.4
click at [650, 470] on button "Yes / OK" at bounding box center [659, 470] width 47 height 10
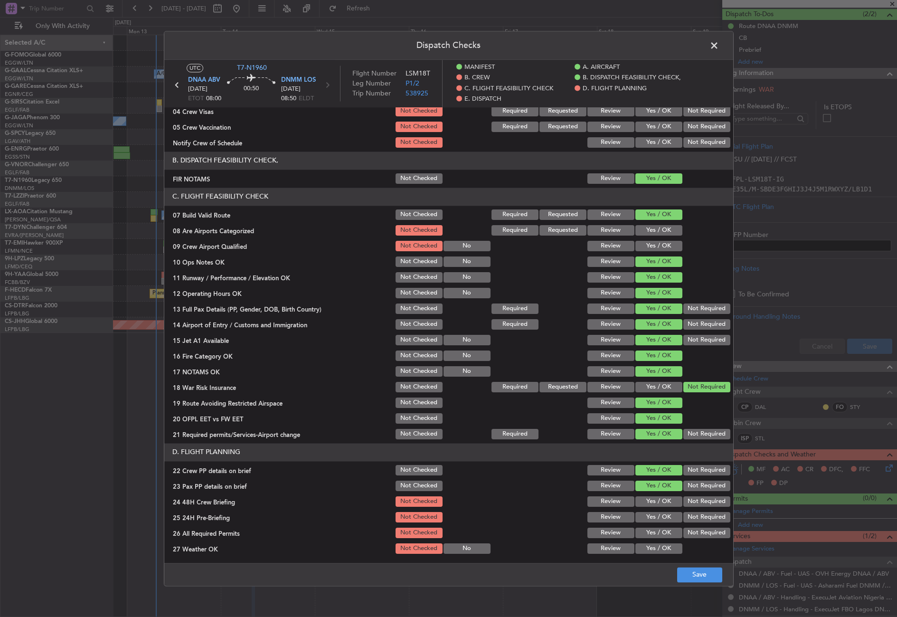
click at [649, 500] on button "Yes / OK" at bounding box center [659, 501] width 47 height 10
click at [687, 516] on button "Not Required" at bounding box center [707, 517] width 47 height 10
click at [696, 565] on footer "Save" at bounding box center [448, 574] width 569 height 23
click at [694, 569] on button "Save" at bounding box center [699, 574] width 45 height 15
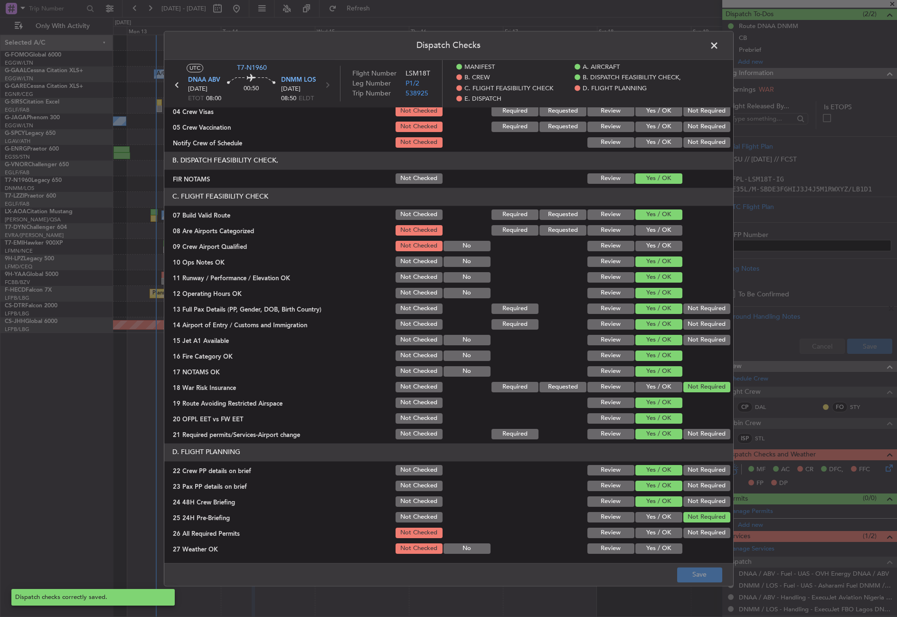
click at [719, 47] on span at bounding box center [719, 47] width 0 height 19
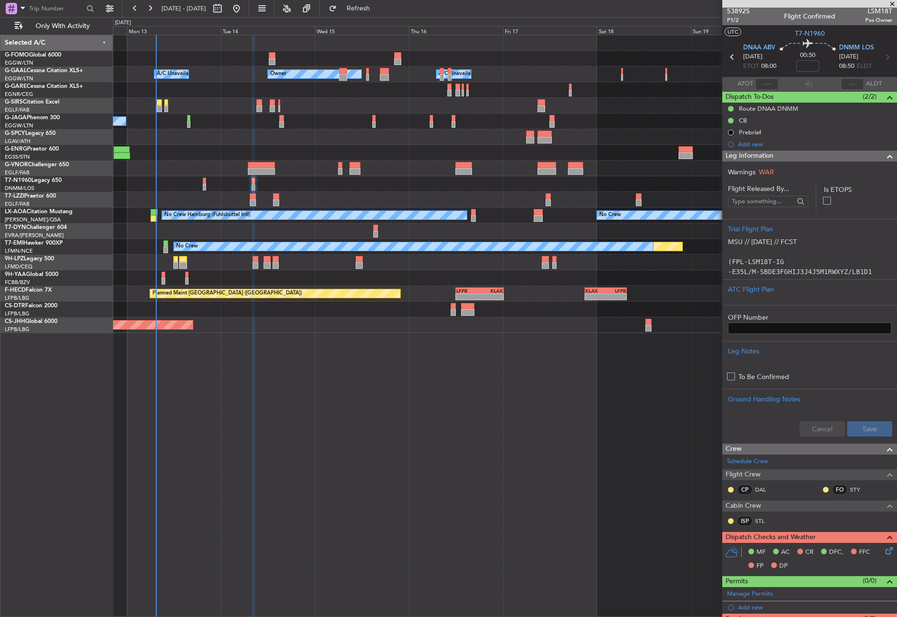
scroll to position [0, 0]
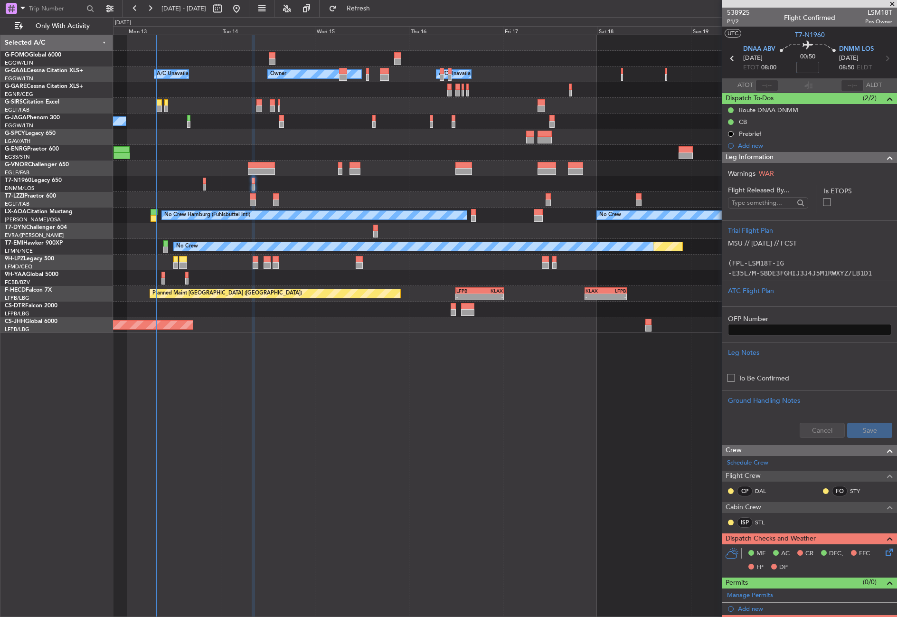
click at [798, 66] on input at bounding box center [808, 67] width 23 height 11
click at [379, 318] on div "Planned Maint Paris (Le Bourget) - - LEZG 15:00 Z KNUQ 02:35 Z" at bounding box center [505, 325] width 784 height 16
type input "-00:05"
click at [732, 22] on span "P1/2" at bounding box center [738, 22] width 23 height 8
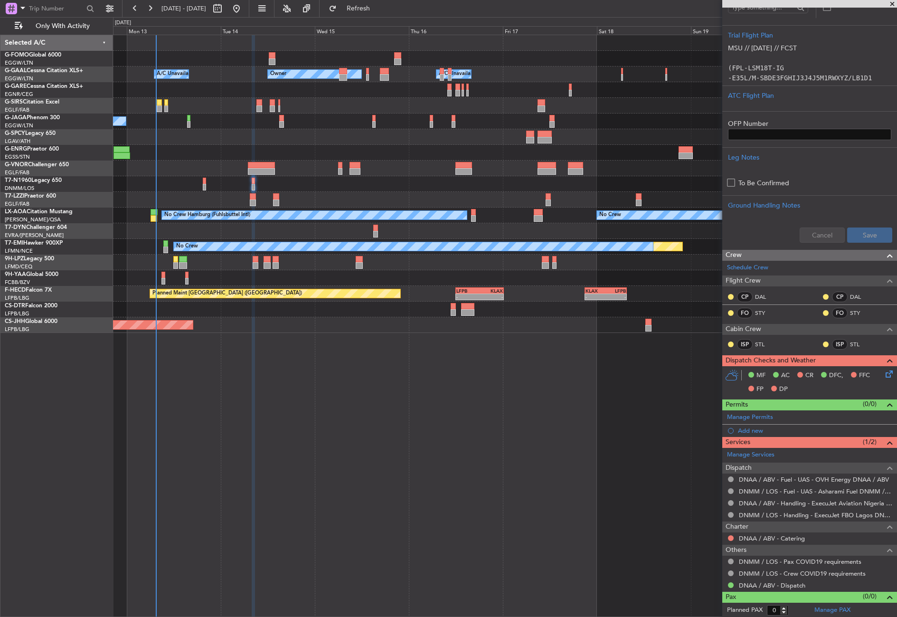
scroll to position [196, 0]
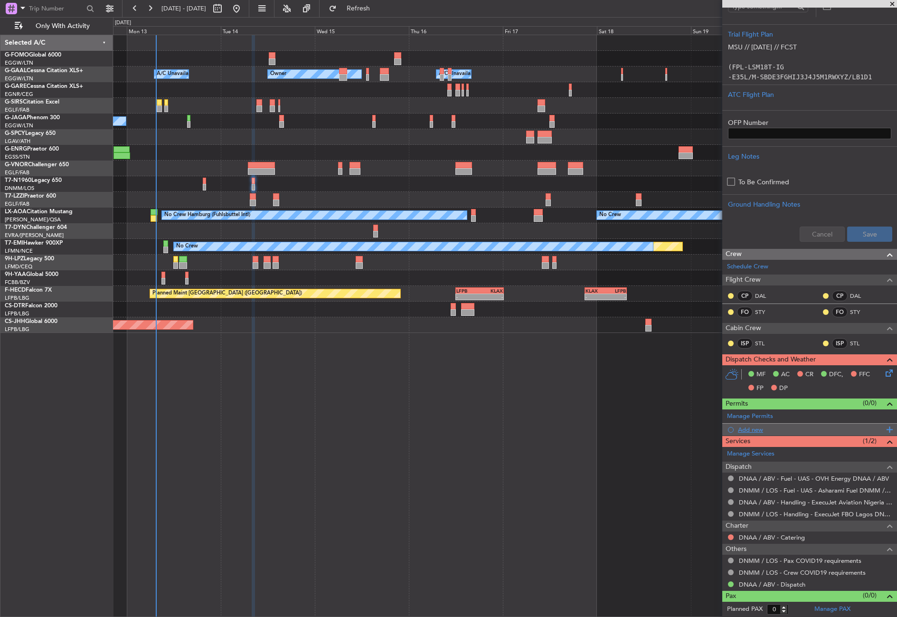
click at [743, 432] on div "Add new" at bounding box center [811, 430] width 146 height 8
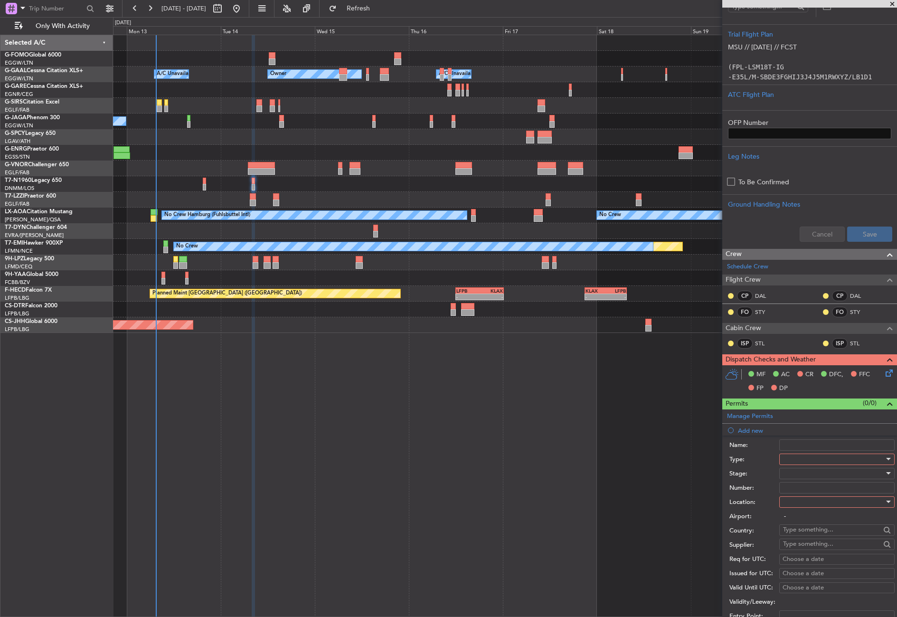
click at [836, 457] on div at bounding box center [833, 459] width 101 height 14
click at [806, 508] on span "Landing" at bounding box center [834, 513] width 100 height 14
click at [803, 500] on div at bounding box center [833, 502] width 101 height 14
click at [804, 545] on span "Arrival" at bounding box center [834, 549] width 100 height 14
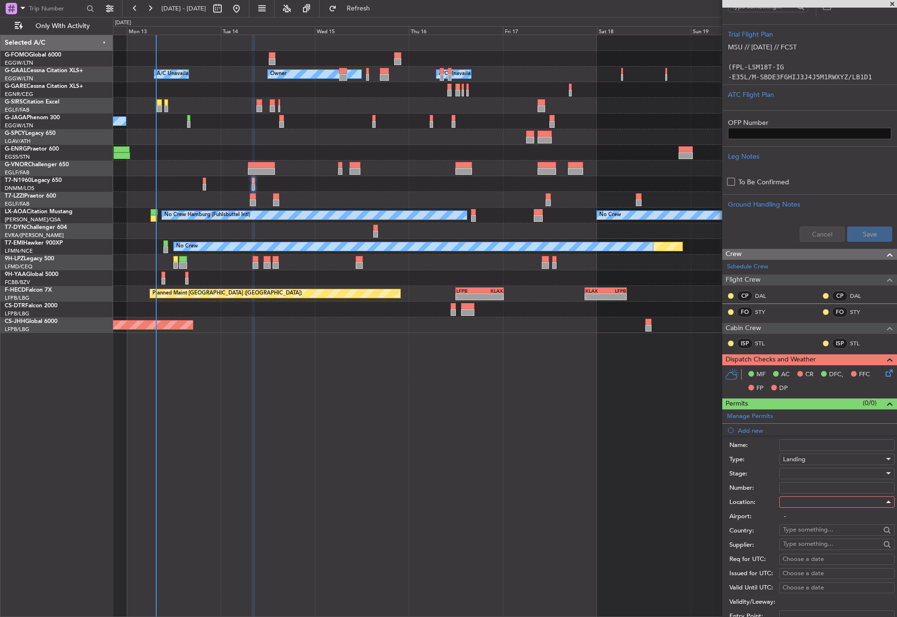
type input "DNMM / LOS"
click at [798, 473] on div at bounding box center [833, 473] width 101 height 14
click at [808, 544] on span "Received OK" at bounding box center [834, 549] width 100 height 14
click at [798, 484] on input "Number:" at bounding box center [836, 487] width 115 height 11
paste input "AA002403101935"
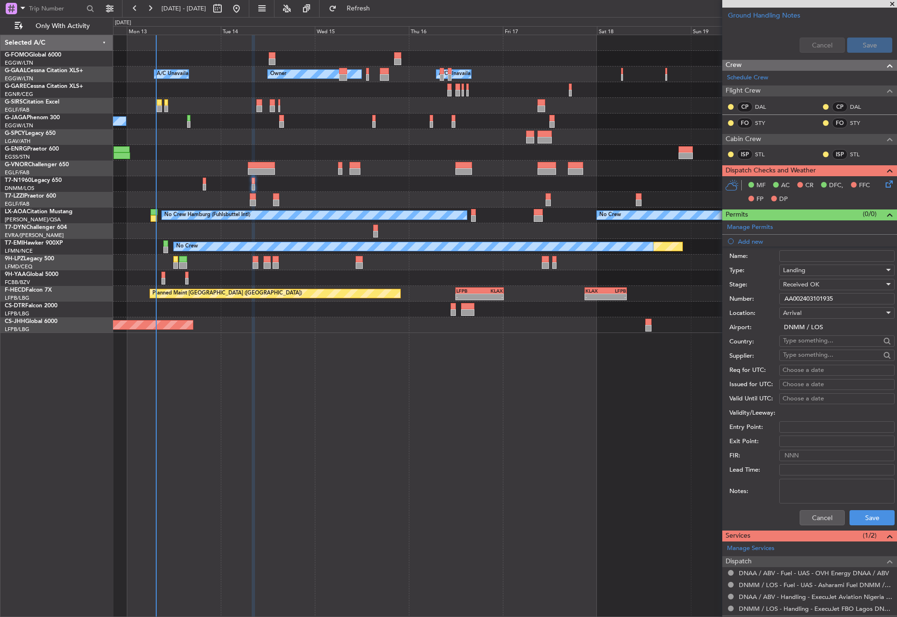
scroll to position [386, 0]
type input "AA002403101935"
click at [854, 517] on button "Save" at bounding box center [872, 516] width 45 height 15
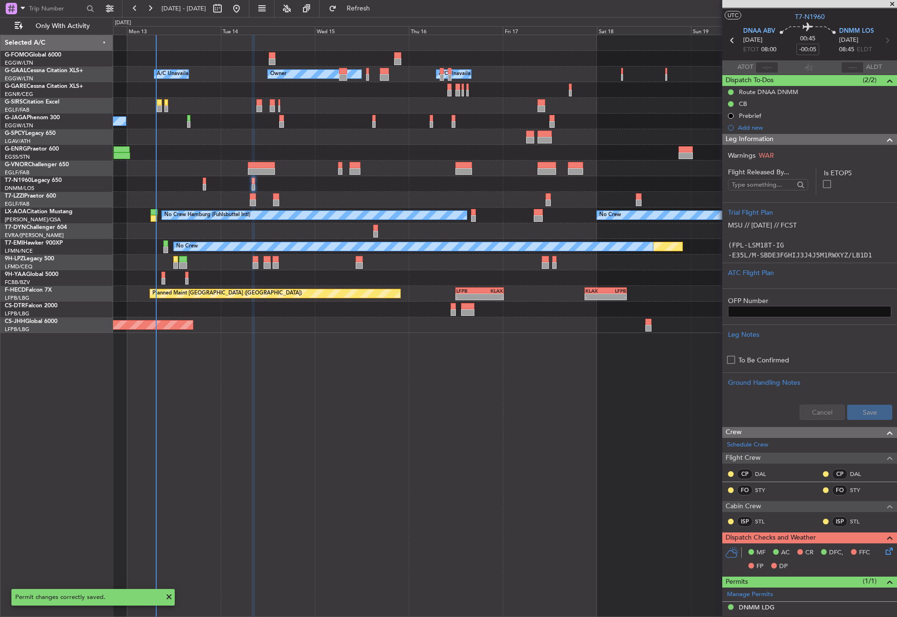
scroll to position [0, 0]
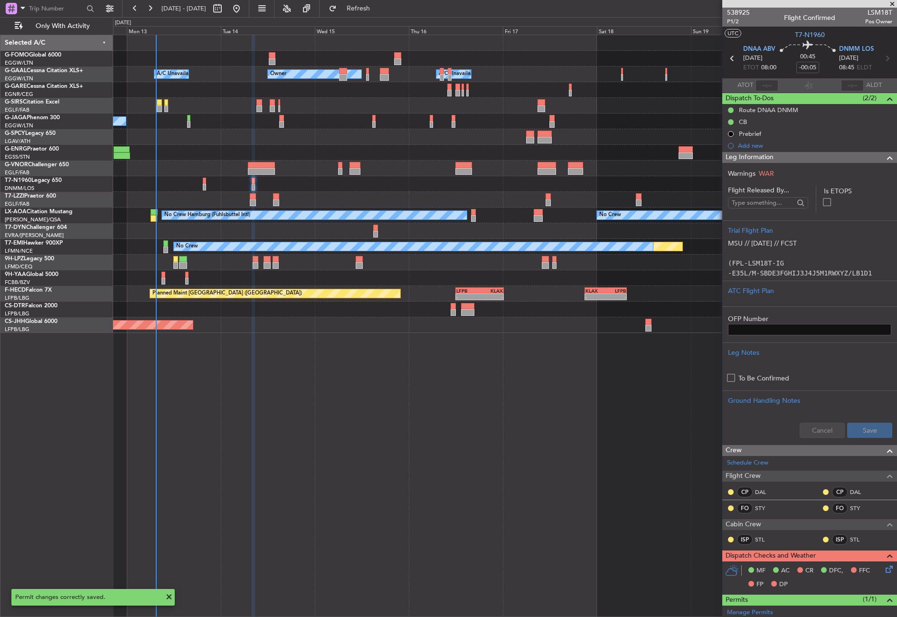
click at [740, 157] on span "Leg Information" at bounding box center [750, 157] width 48 height 11
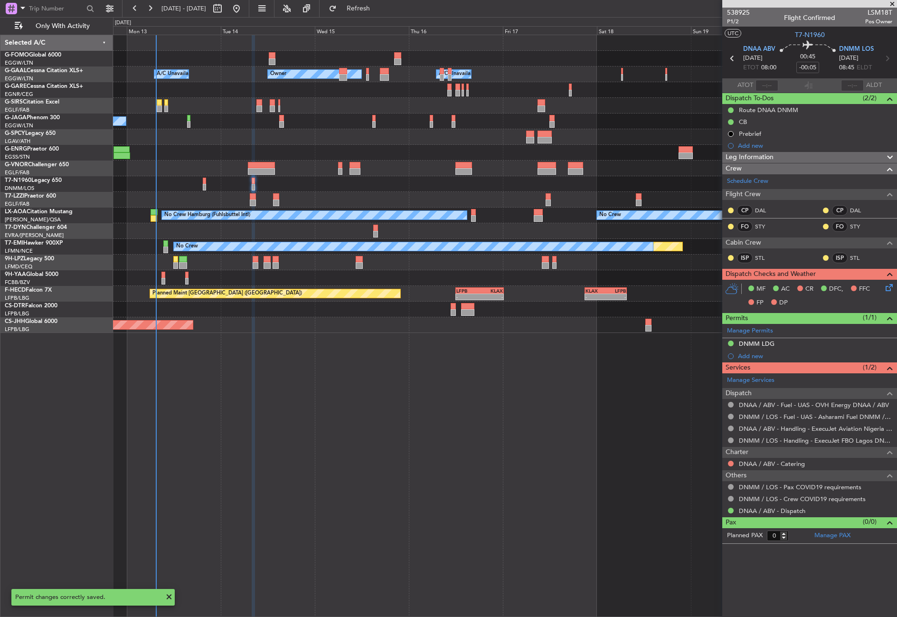
click at [518, 436] on div "- - EGGW 03:55 Z KSFO 14:45 Z Owner Owner A/C Unavailable A/C Unavailable Plann…" at bounding box center [505, 326] width 784 height 582
click at [409, 417] on div "- - EGGW 03:55 Z KSFO 14:45 Z Owner Owner A/C Unavailable A/C Unavailable Plann…" at bounding box center [505, 326] width 784 height 582
click at [728, 21] on span "P1/2" at bounding box center [738, 22] width 23 height 8
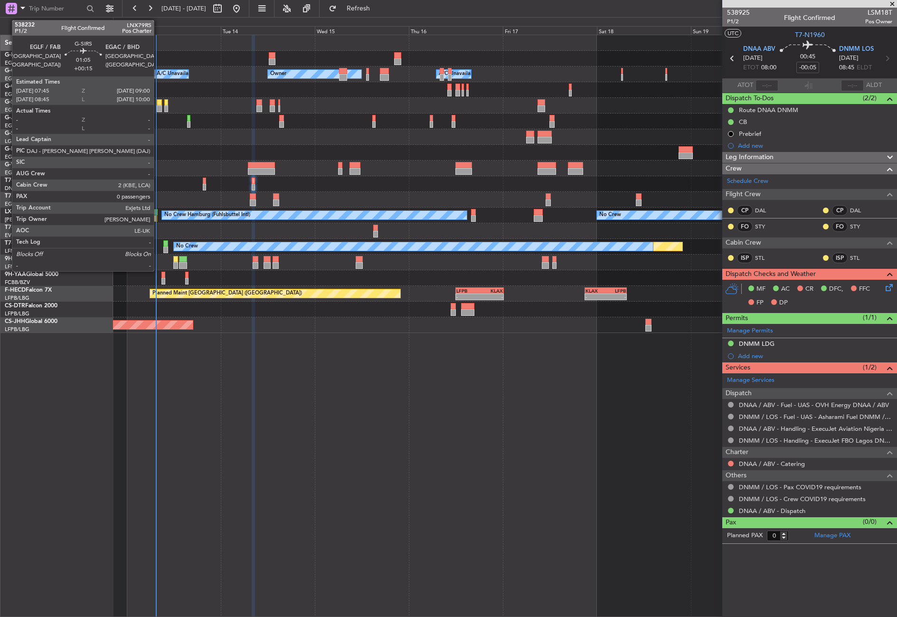
click at [158, 108] on div at bounding box center [159, 108] width 5 height 7
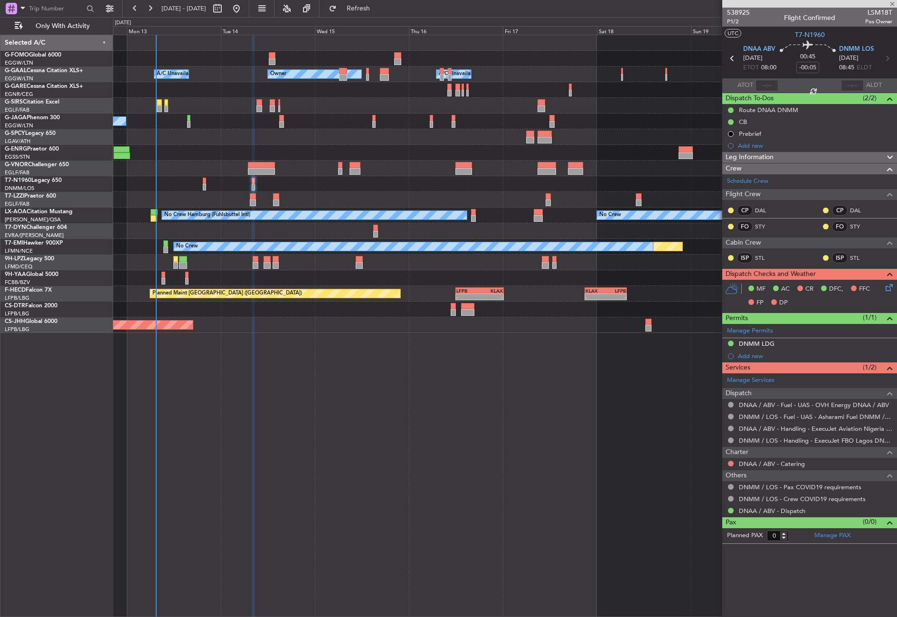
type input "+00:15"
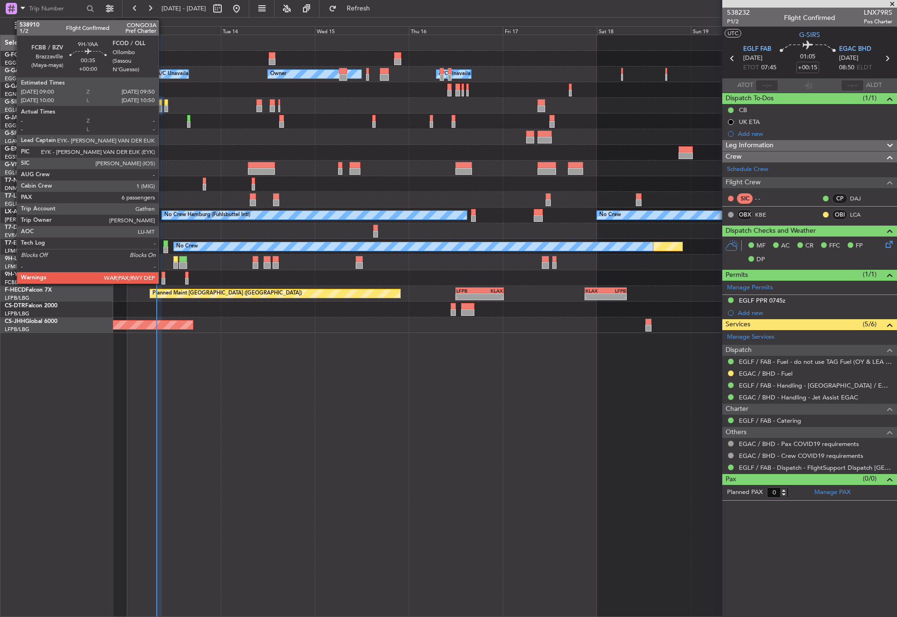
click at [163, 280] on div at bounding box center [162, 281] width 3 height 7
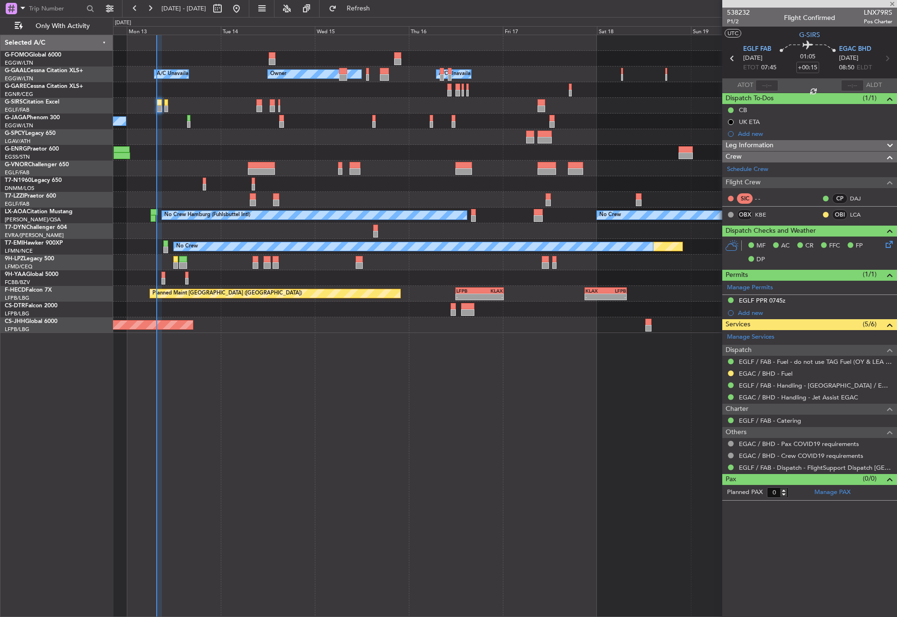
type input "6"
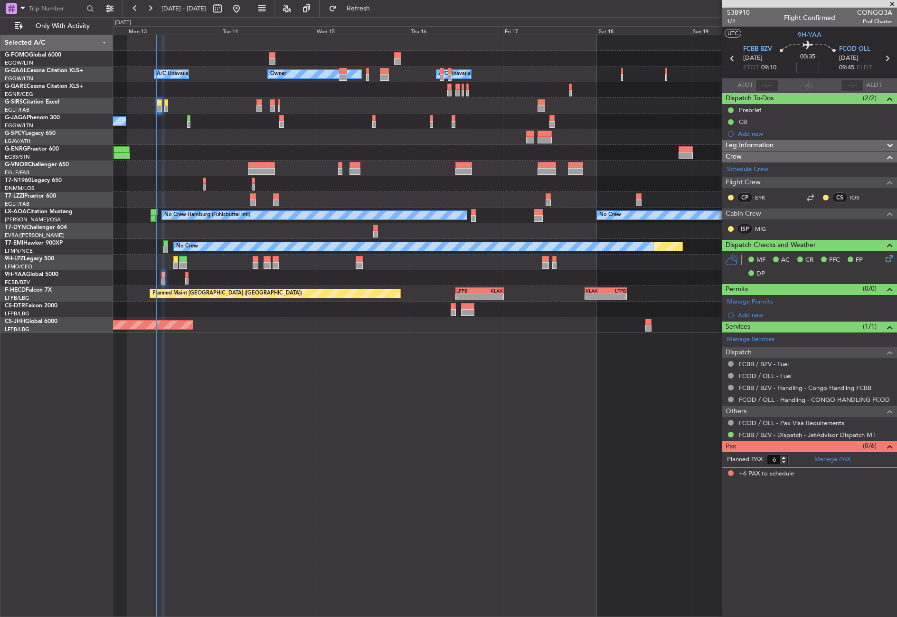
click at [724, 19] on div "538910 1/2 Flight Confirmed CONGO3A Pref Charter" at bounding box center [809, 17] width 175 height 19
click at [733, 19] on span "1/2" at bounding box center [738, 22] width 23 height 8
click at [505, 483] on div "- - EGGW 03:55 Z KSFO 14:45 Z Owner Owner A/C Unavailable A/C Unavailable Plann…" at bounding box center [505, 326] width 784 height 582
click at [360, 442] on div "- - EGGW 03:55 Z KSFO 14:45 Z Owner Owner A/C Unavailable A/C Unavailable Plann…" at bounding box center [505, 326] width 784 height 582
click at [253, 470] on div "- - EGGW 03:55 Z KSFO 14:45 Z Owner Owner A/C Unavailable A/C Unavailable Plann…" at bounding box center [505, 326] width 784 height 582
